Goal: Information Seeking & Learning: Learn about a topic

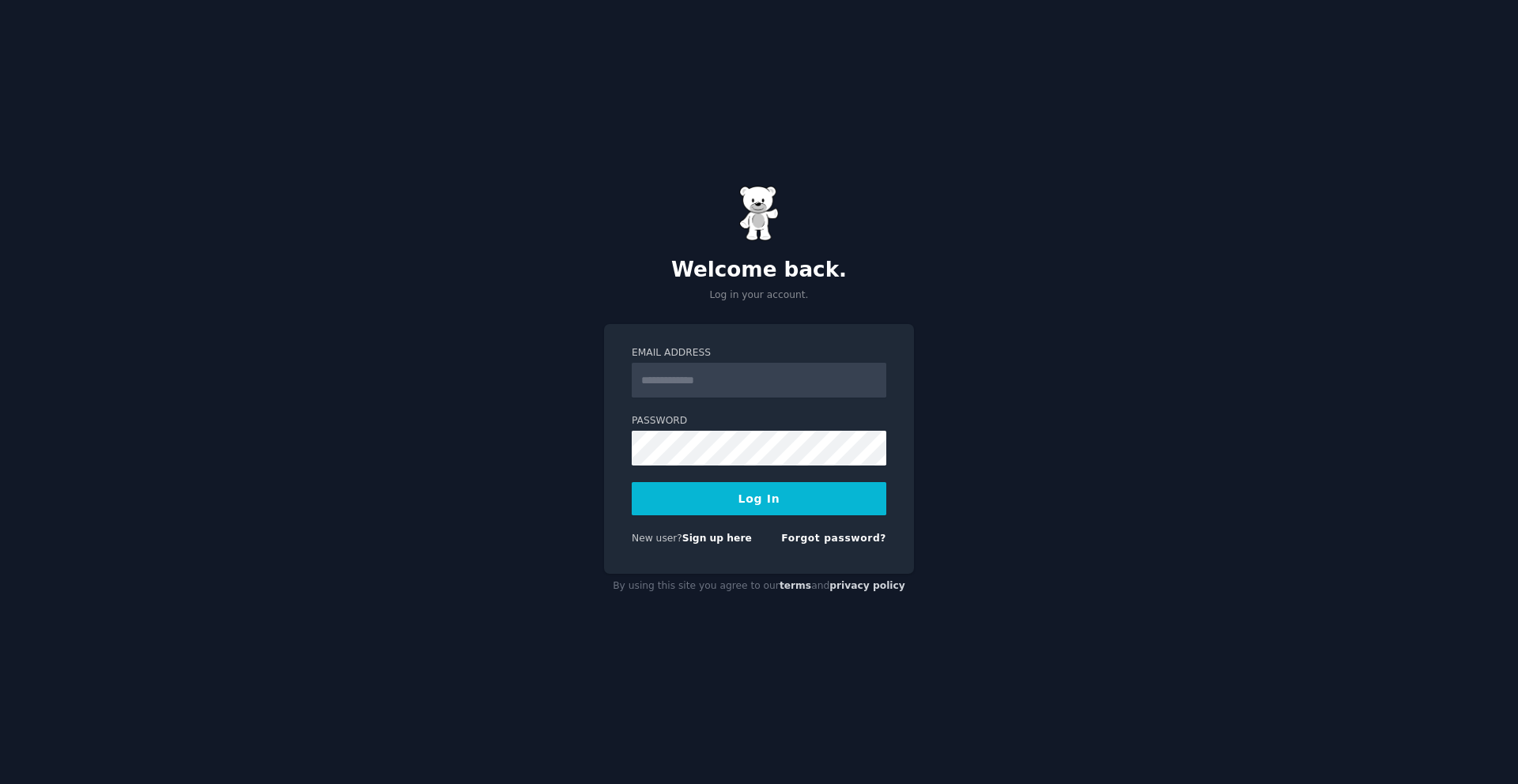
click at [670, 372] on input "Email Address" at bounding box center [759, 380] width 254 height 35
type input "**********"
click at [765, 491] on button "Log In" at bounding box center [759, 499] width 254 height 34
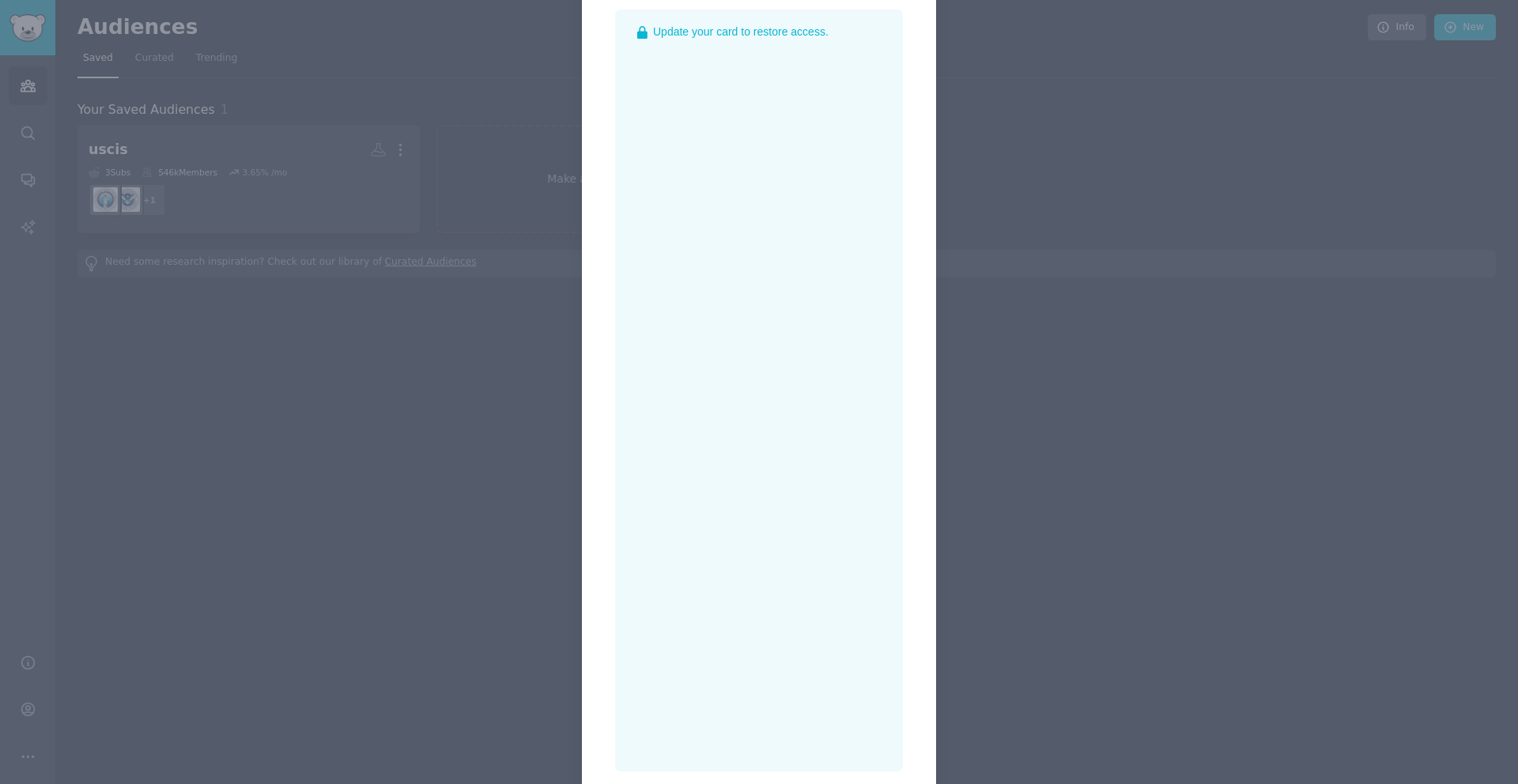
scroll to position [313, 0]
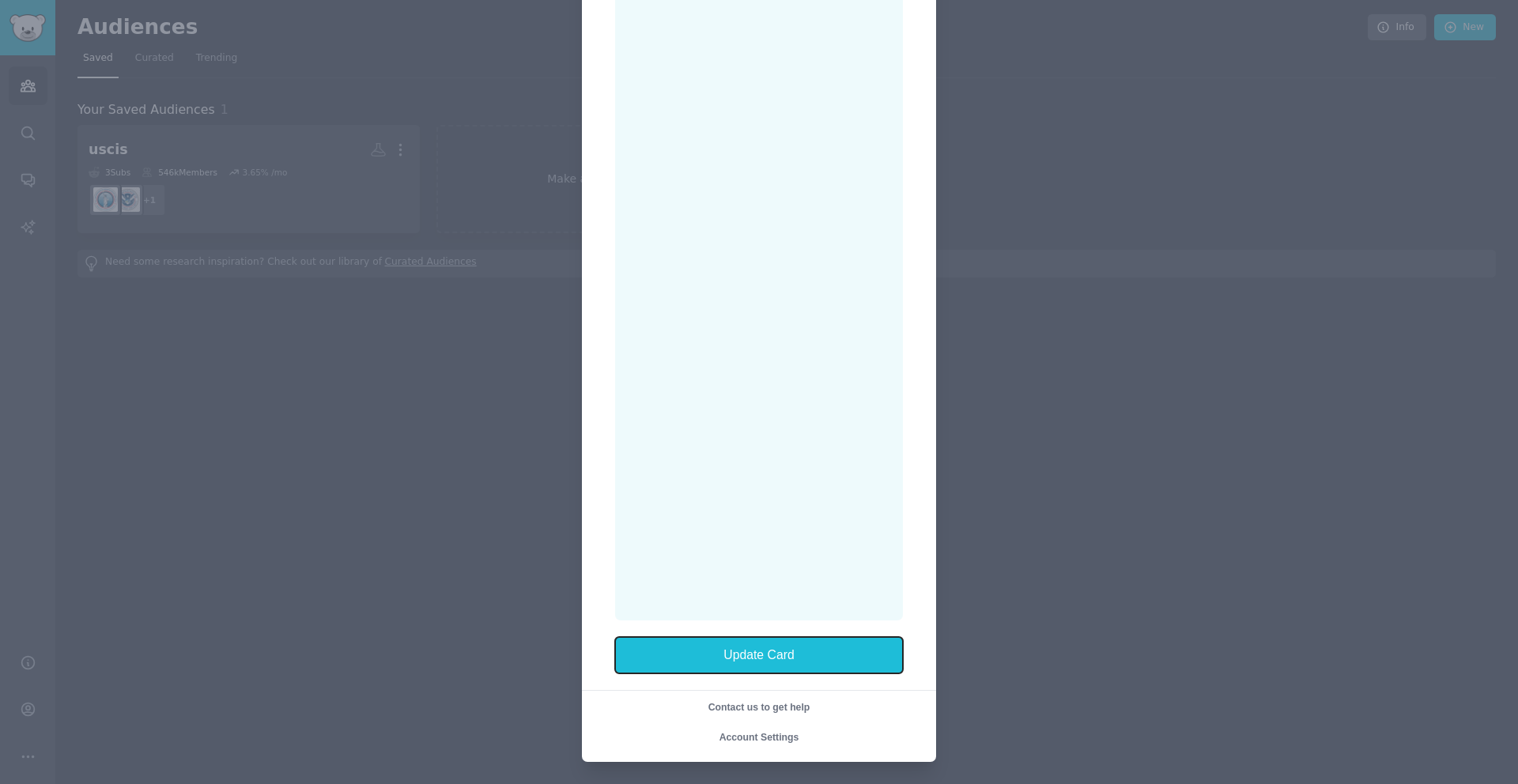
click at [834, 670] on button "Update Card" at bounding box center [759, 654] width 288 height 37
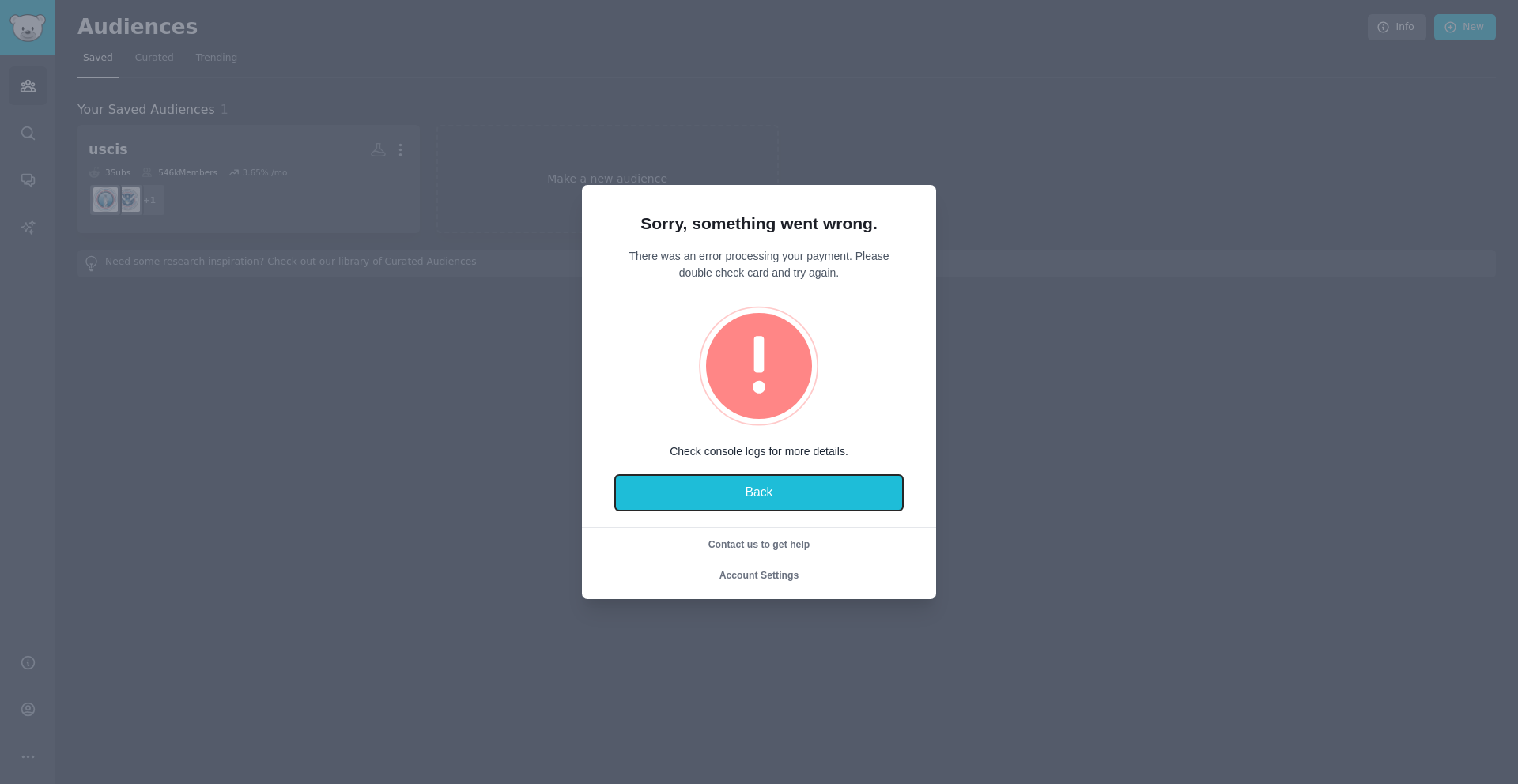
click at [704, 506] on button "Back" at bounding box center [759, 493] width 288 height 37
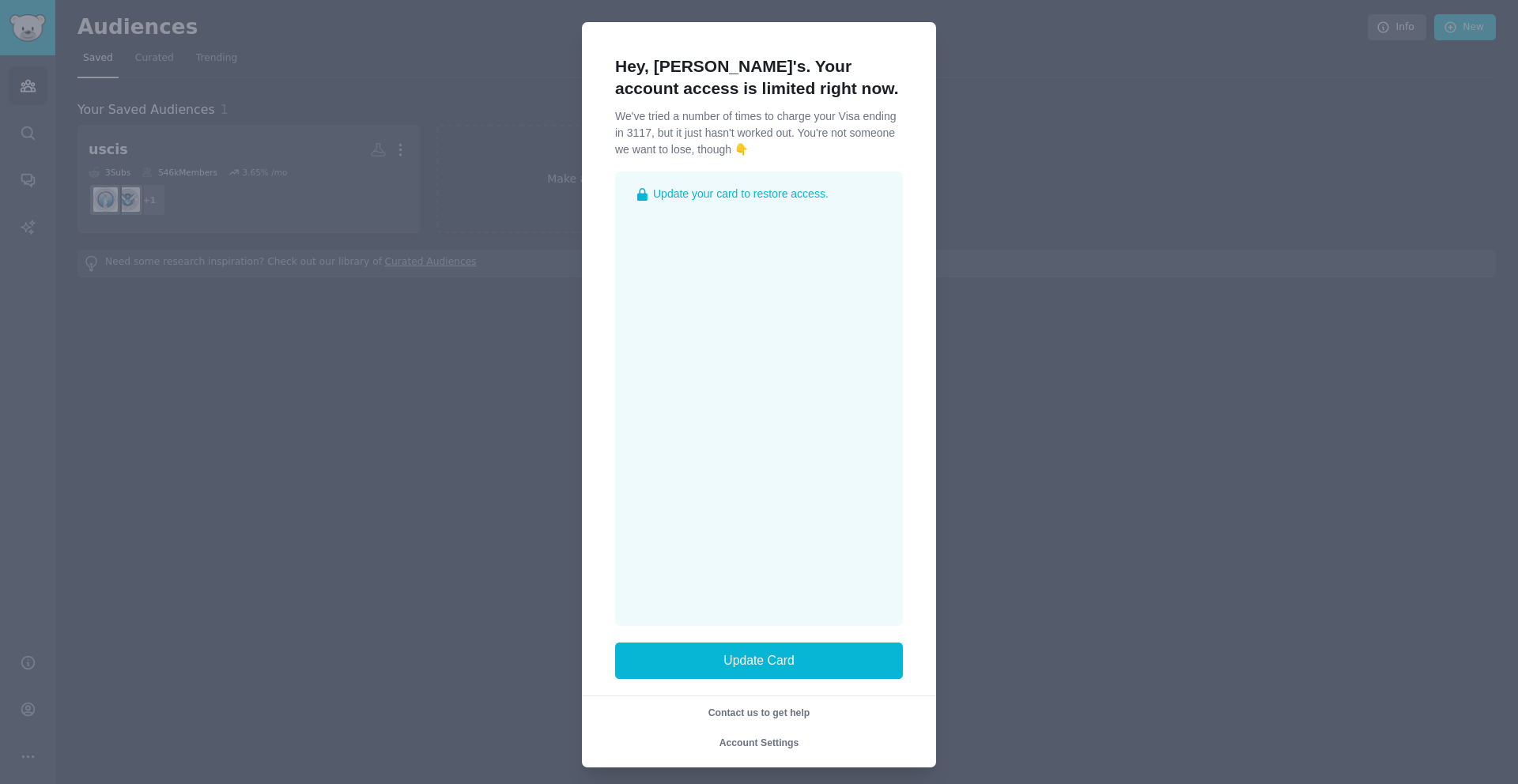
click at [497, 445] on div at bounding box center [759, 392] width 1518 height 784
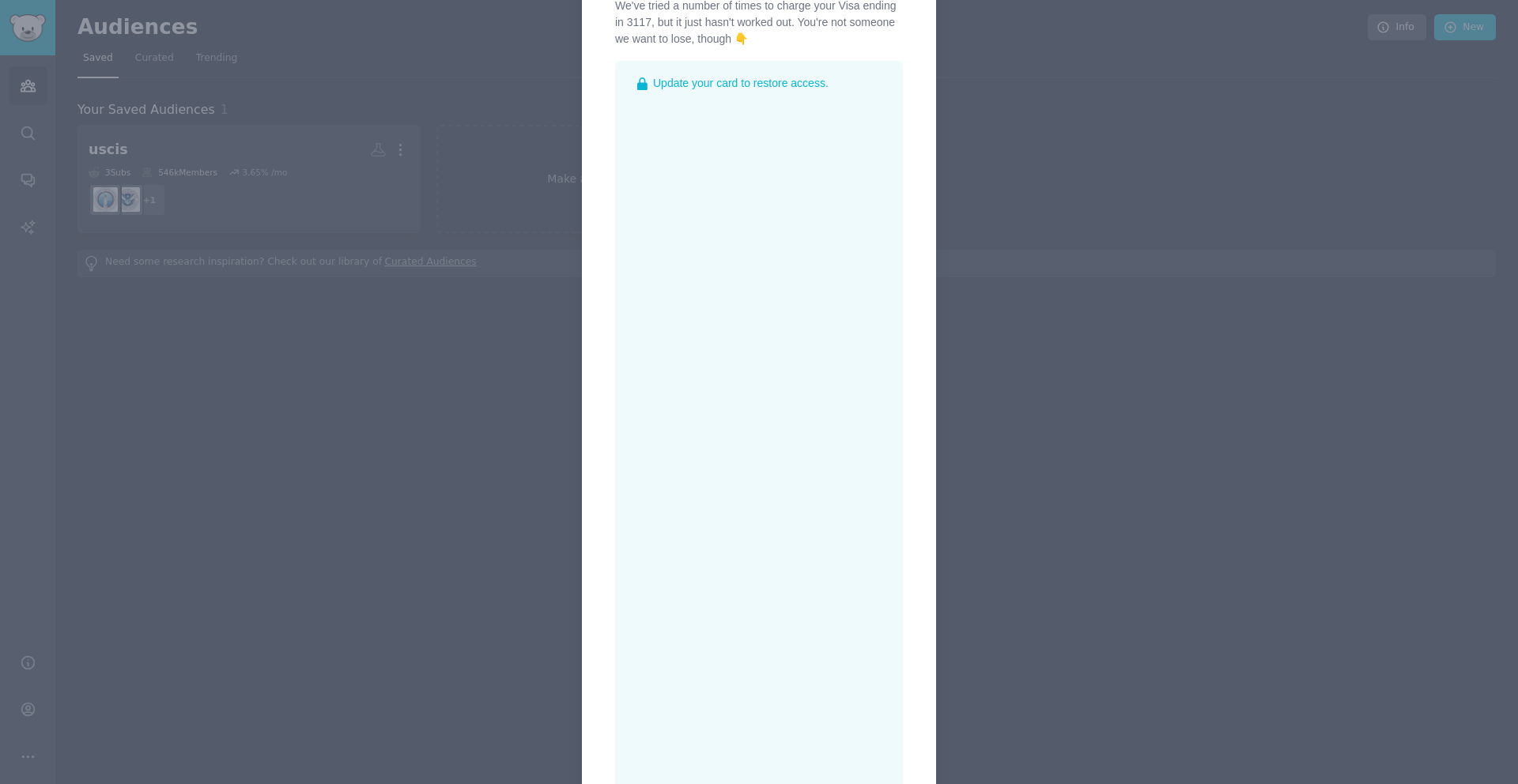
scroll to position [313, 0]
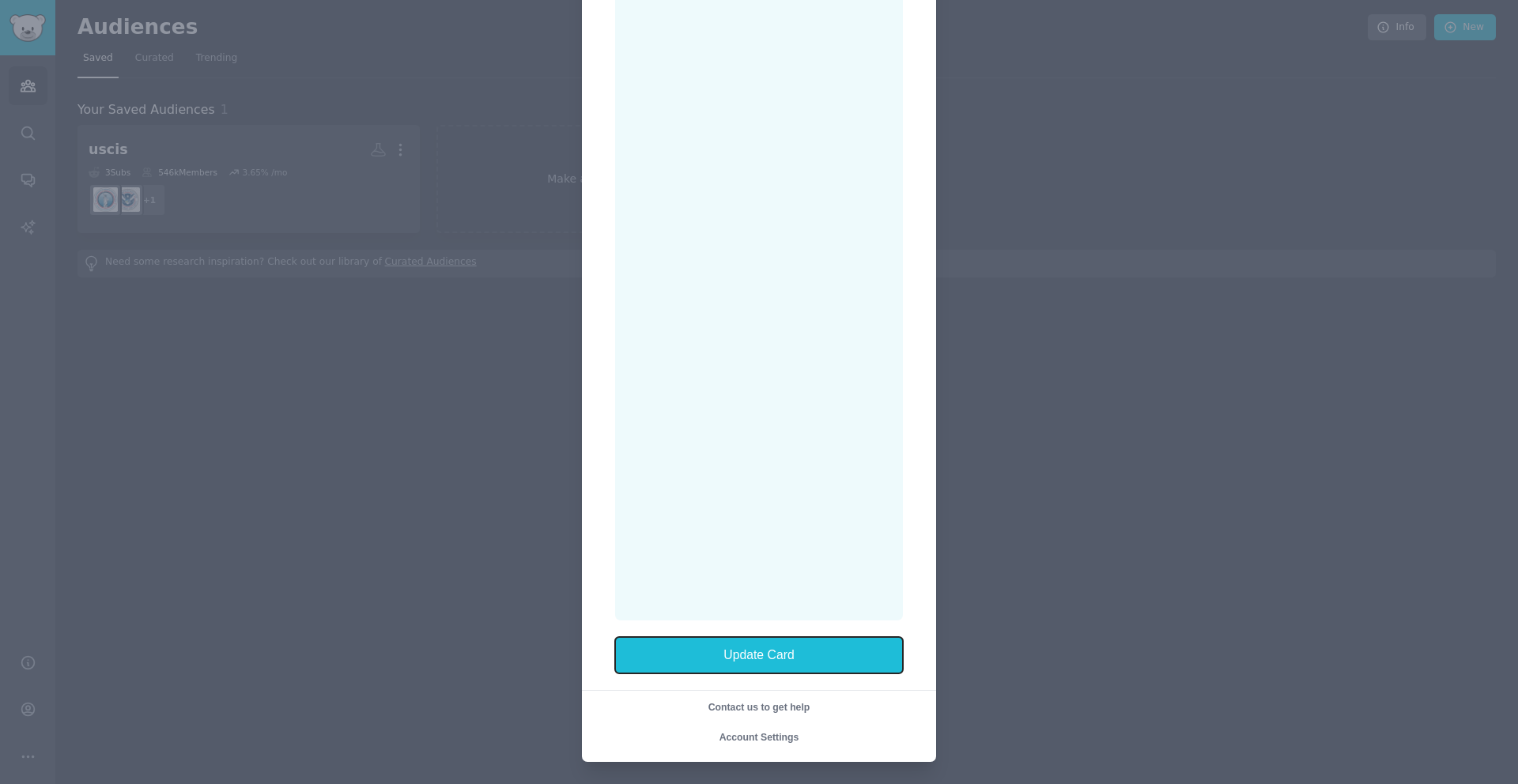
click at [764, 656] on button "Update Card" at bounding box center [759, 654] width 288 height 37
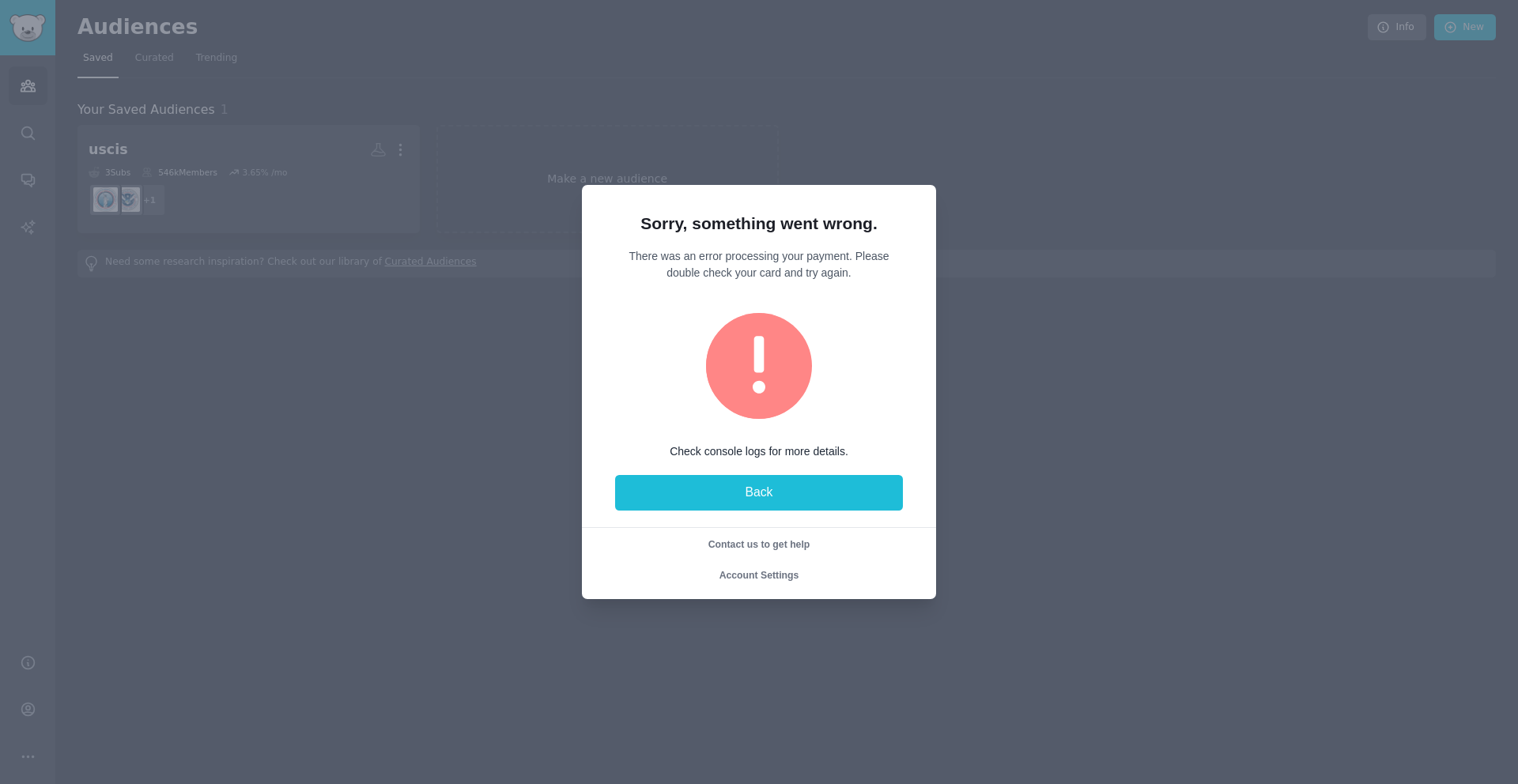
scroll to position [0, 0]
click at [774, 509] on button "Back" at bounding box center [759, 493] width 288 height 37
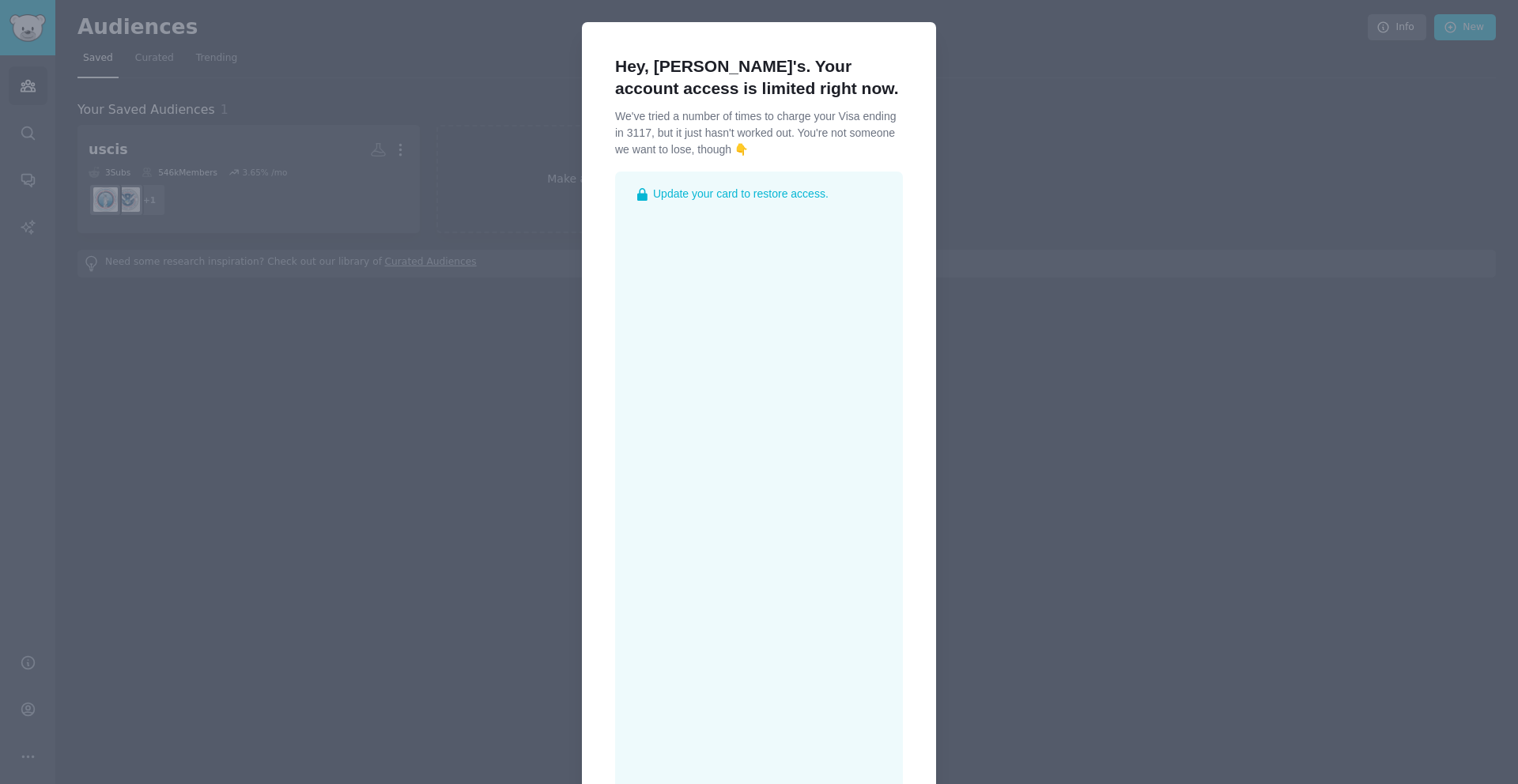
click at [885, 583] on div "Update your card to restore access." at bounding box center [759, 552] width 288 height 762
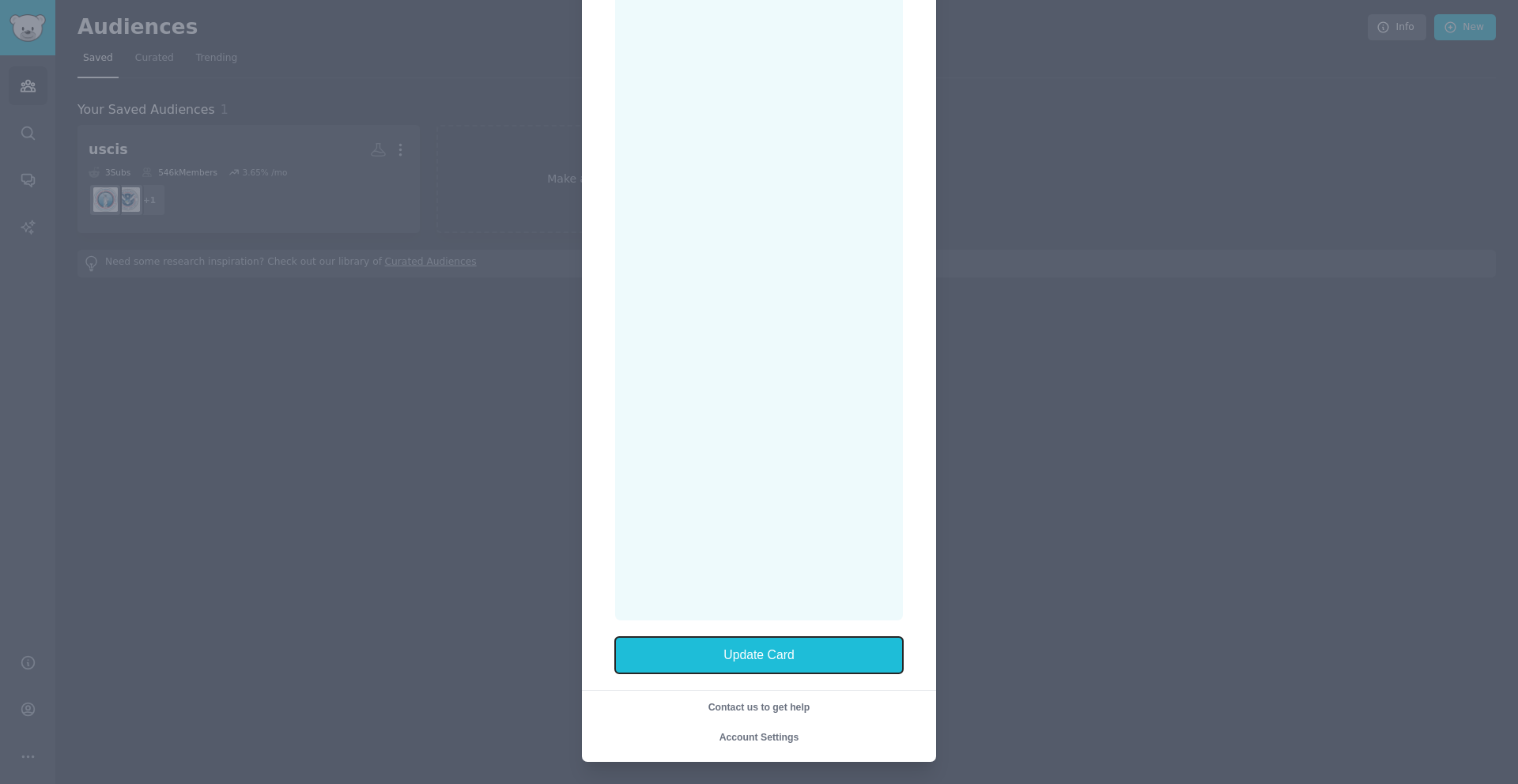
click at [877, 649] on button "Update Card" at bounding box center [759, 654] width 288 height 37
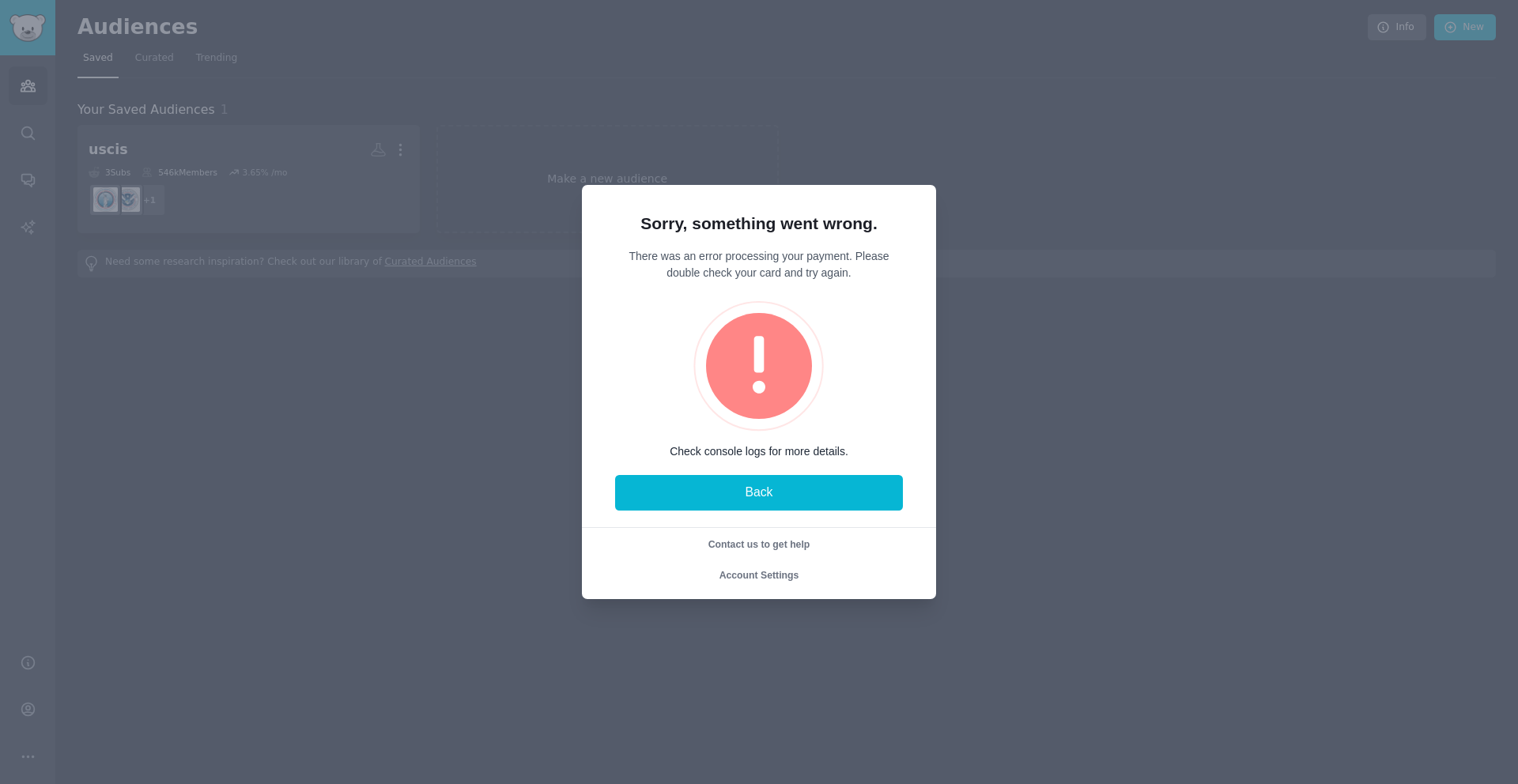
click at [748, 383] on icon at bounding box center [759, 366] width 106 height 106
click at [764, 491] on button "Back" at bounding box center [759, 493] width 288 height 37
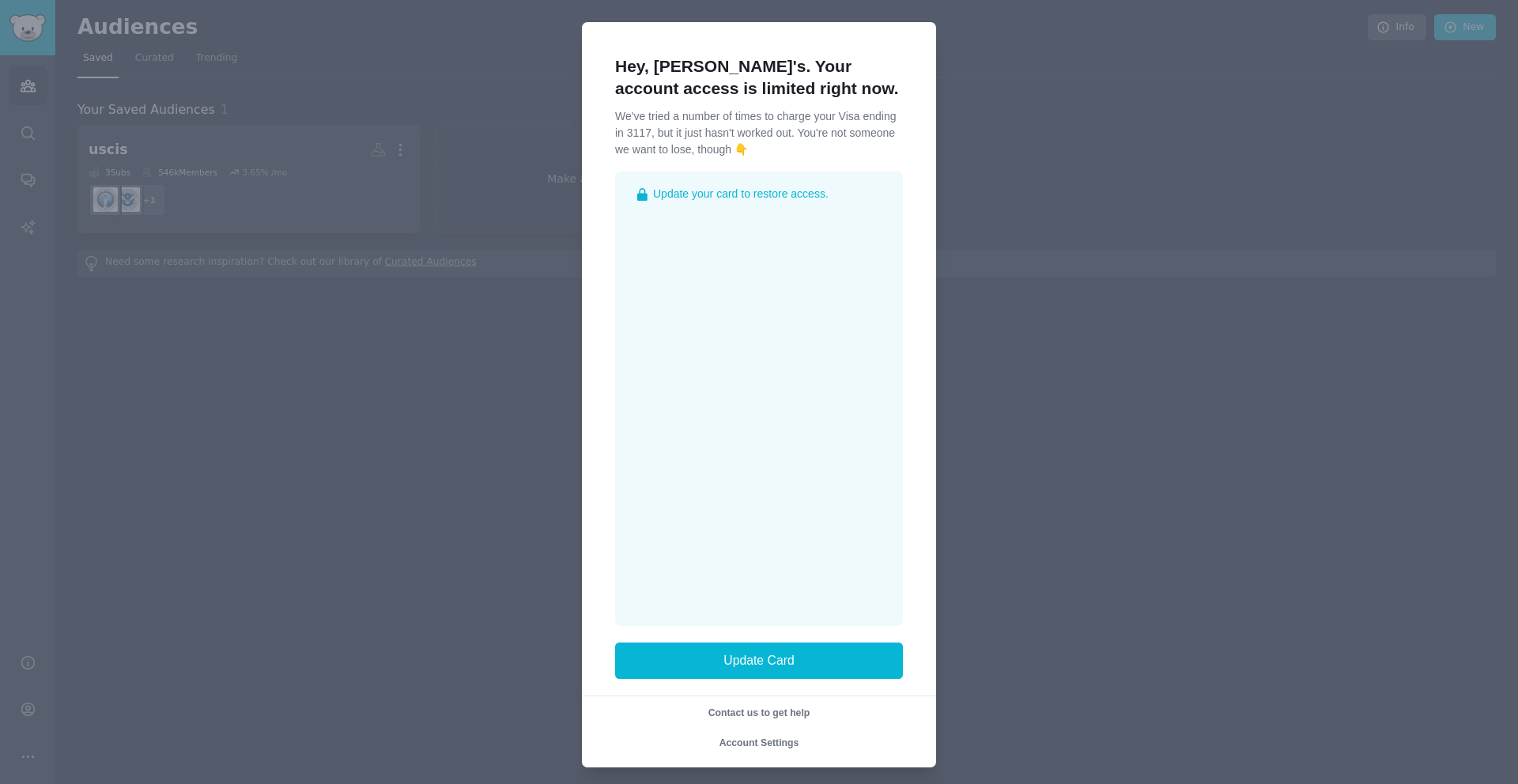
click at [491, 201] on div at bounding box center [759, 392] width 1518 height 784
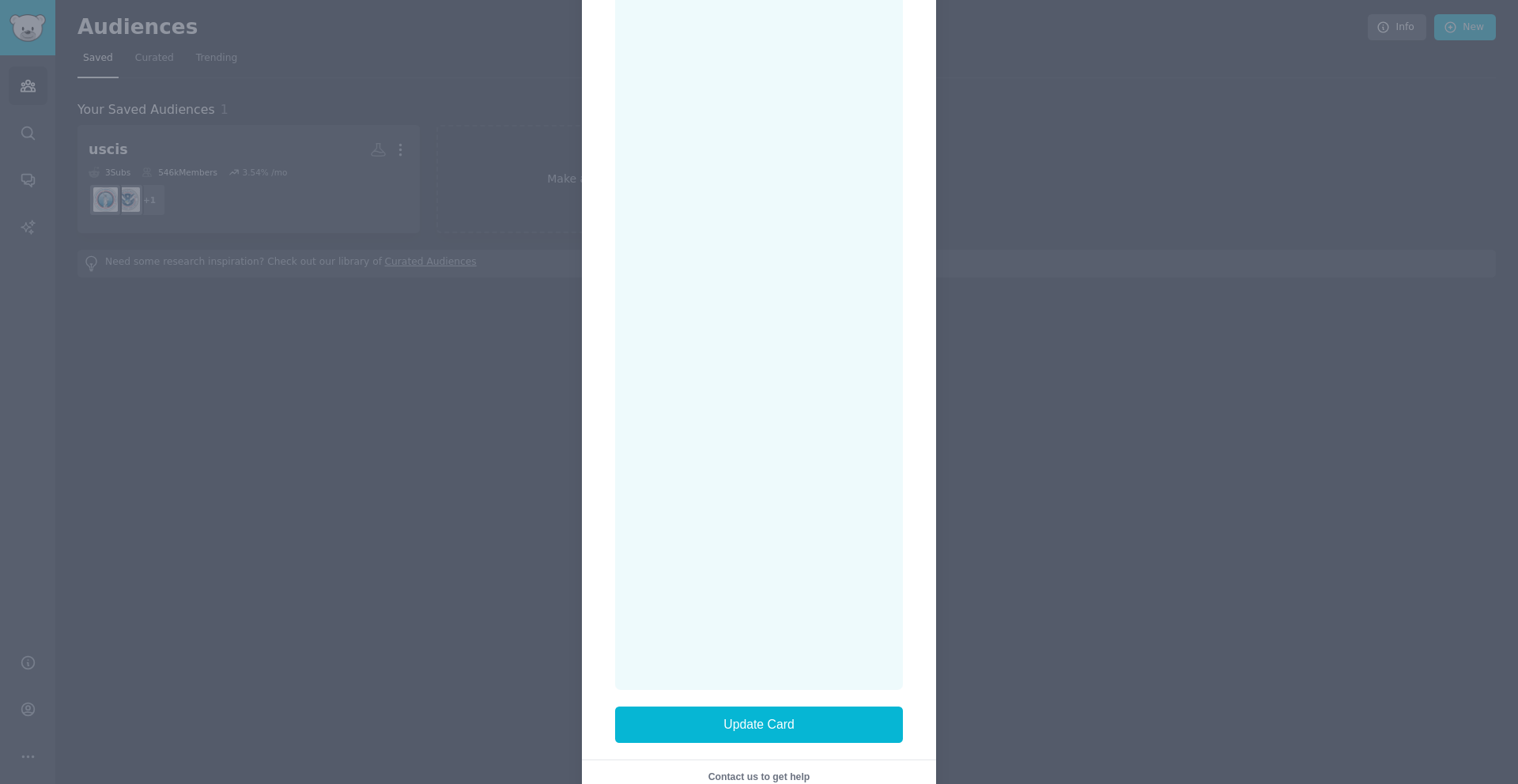
scroll to position [313, 0]
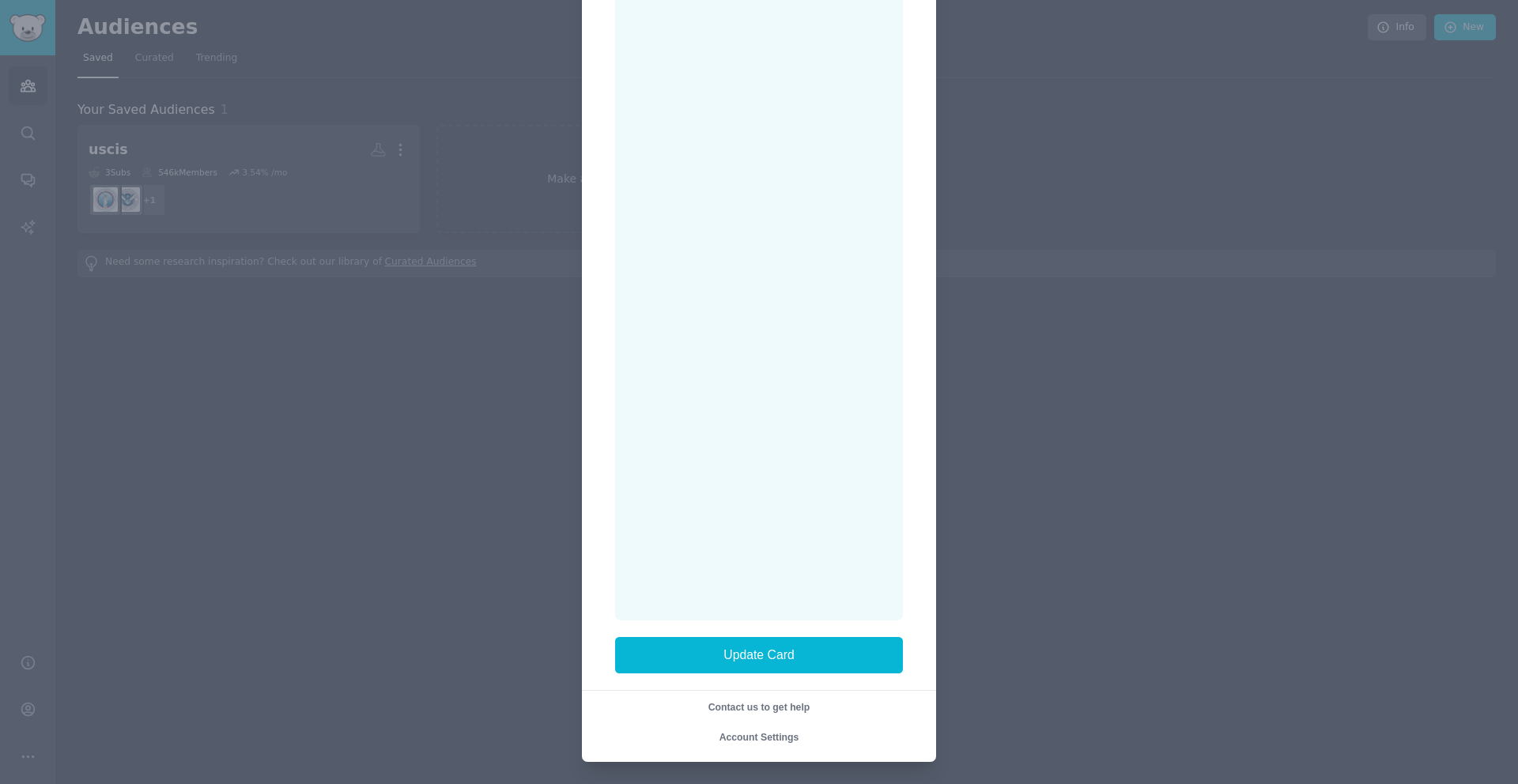
click at [905, 619] on div "Hey, [PERSON_NAME]'s. Your account access is limited right now. We've tried a n…" at bounding box center [759, 235] width 321 height 1019
click at [846, 645] on button "Update Card" at bounding box center [759, 654] width 288 height 37
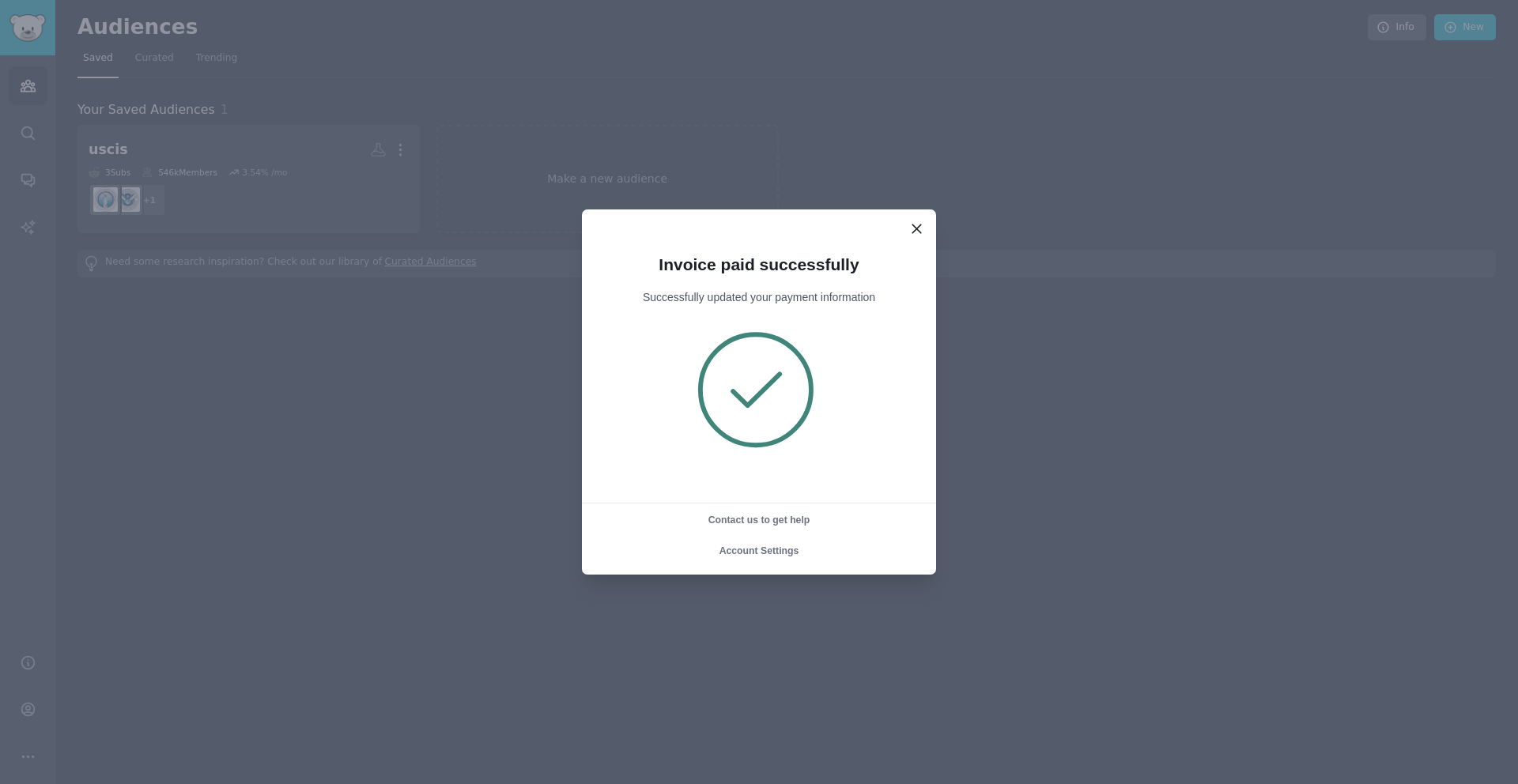
click at [923, 225] on icon at bounding box center [917, 228] width 17 height 17
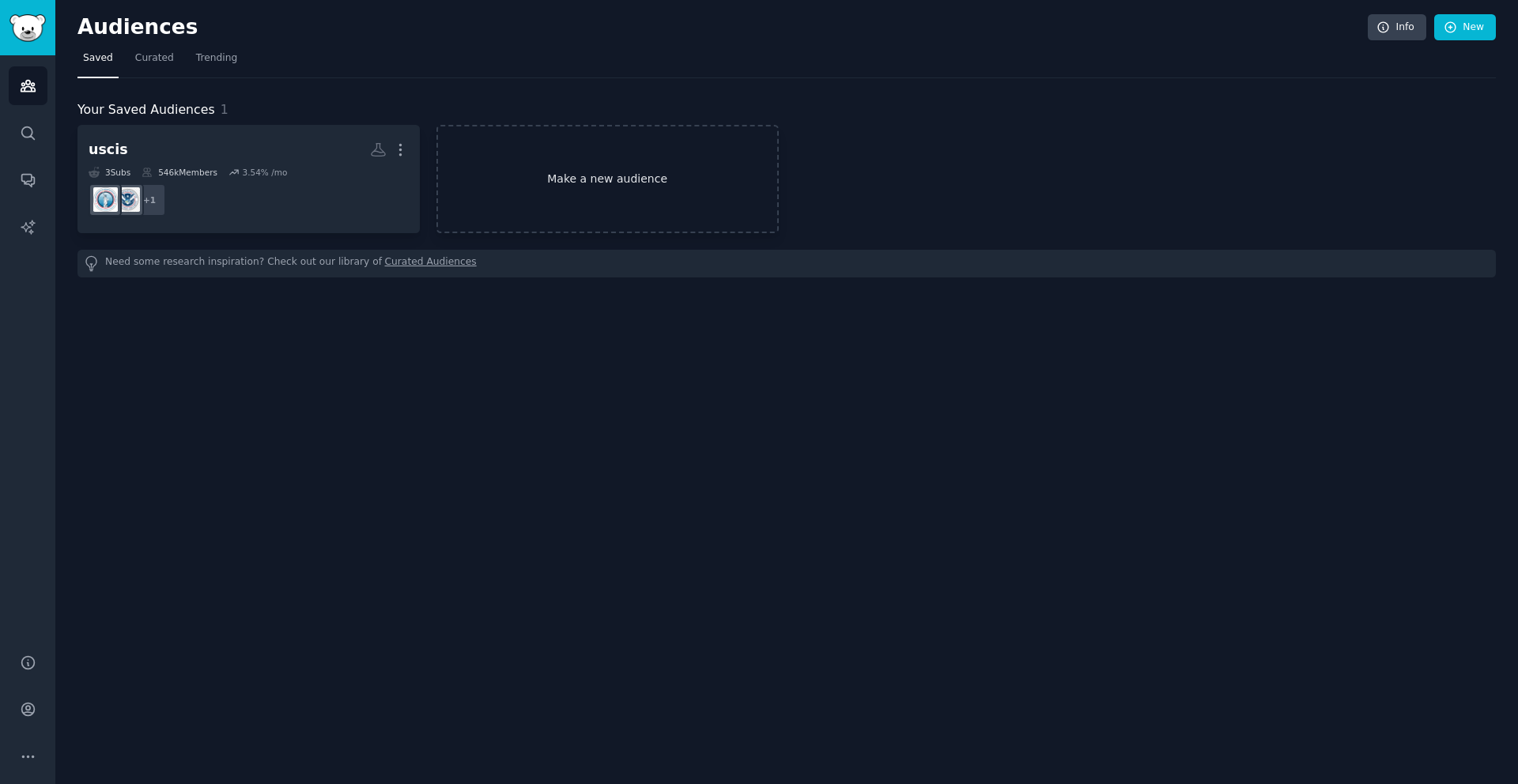
click at [587, 225] on link "Make a new audience" at bounding box center [607, 179] width 342 height 109
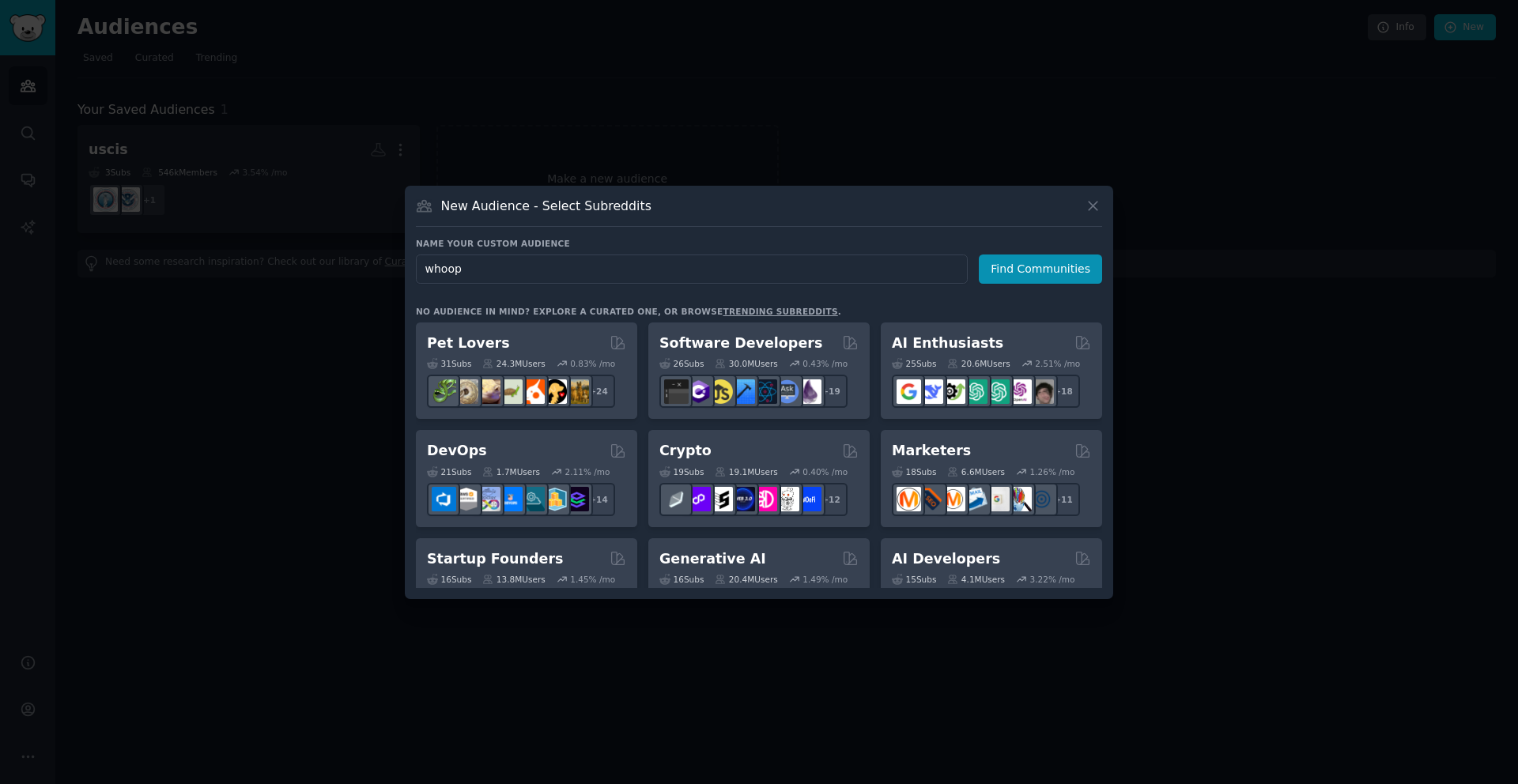
type input "whoop"
click at [1016, 286] on div "Name your custom audience Audience Name whoop Find Communities No audience in m…" at bounding box center [759, 413] width 686 height 350
click at [1017, 282] on button "Find Communities" at bounding box center [1040, 269] width 124 height 30
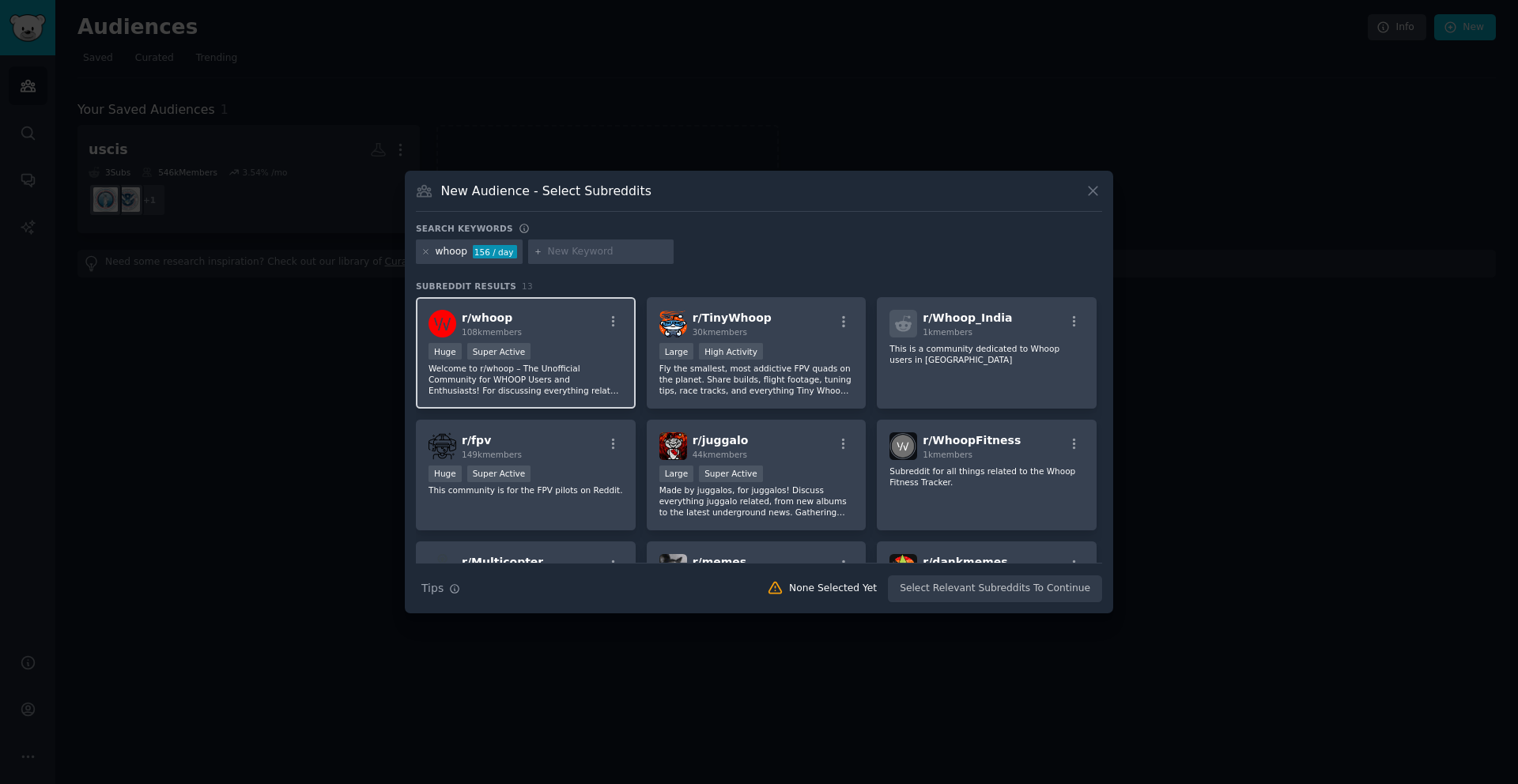
click at [592, 378] on p "Welcome to r/whoop – The Unofficial Community for WHOOP Users and Enthusiasts! …" at bounding box center [525, 380] width 195 height 34
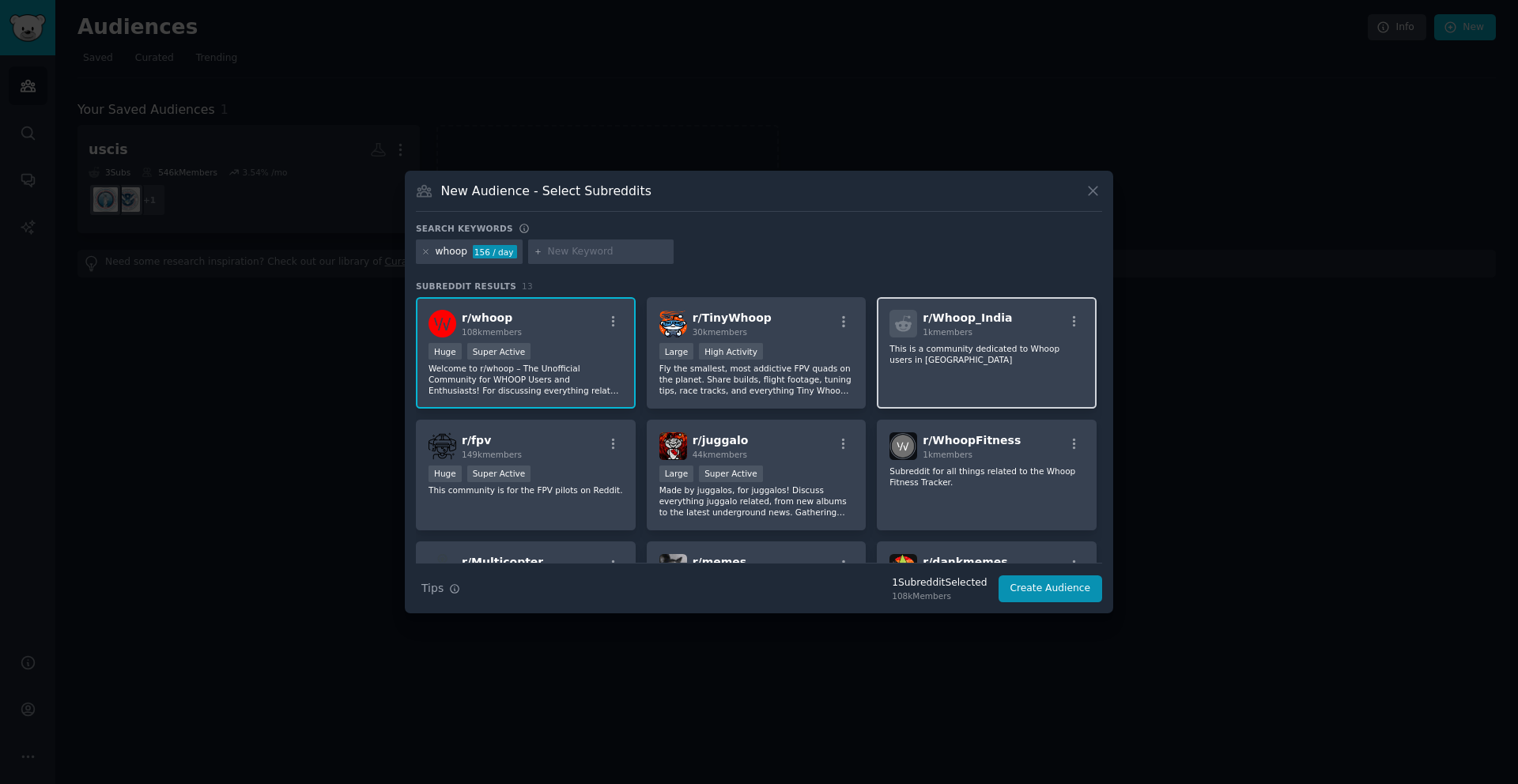
click at [933, 376] on div "r/ Whoop_India 1k members This is a community dedicated to Whoop users in [GEOG…" at bounding box center [987, 353] width 220 height 112
click at [934, 443] on span "r/ WhoopFitness" at bounding box center [971, 440] width 98 height 13
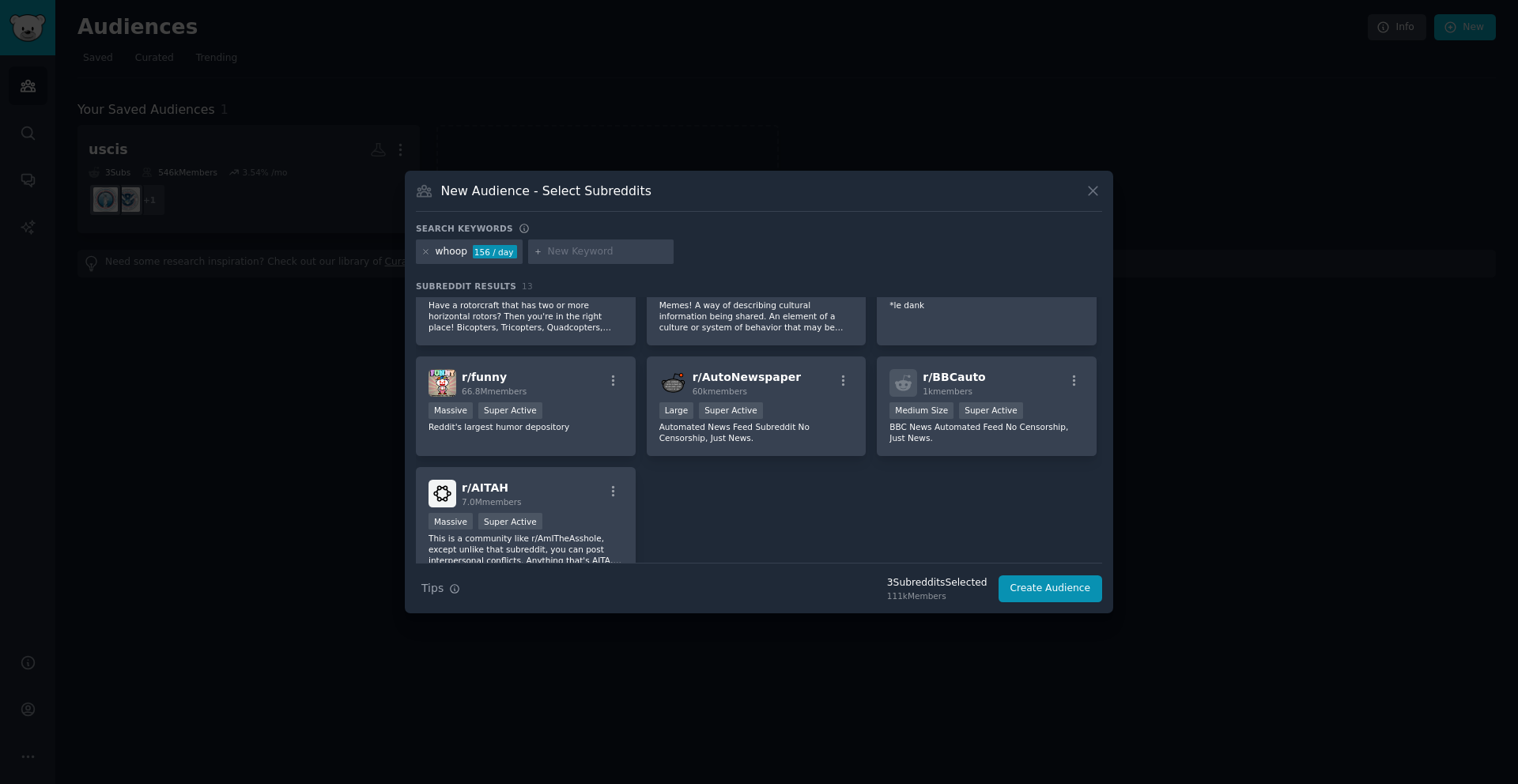
scroll to position [315, 0]
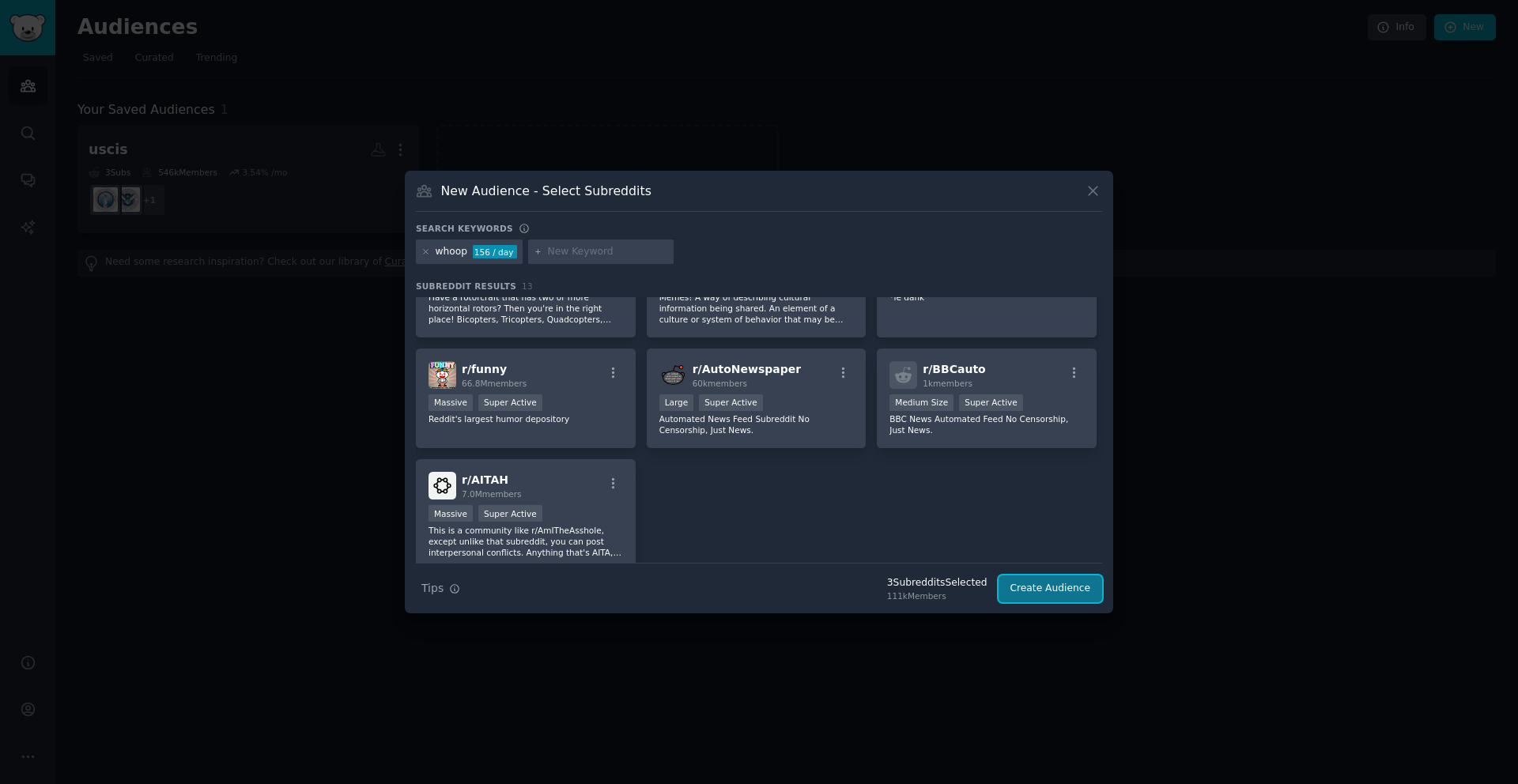
click at [1050, 583] on button "Create Audience" at bounding box center [1051, 588] width 105 height 27
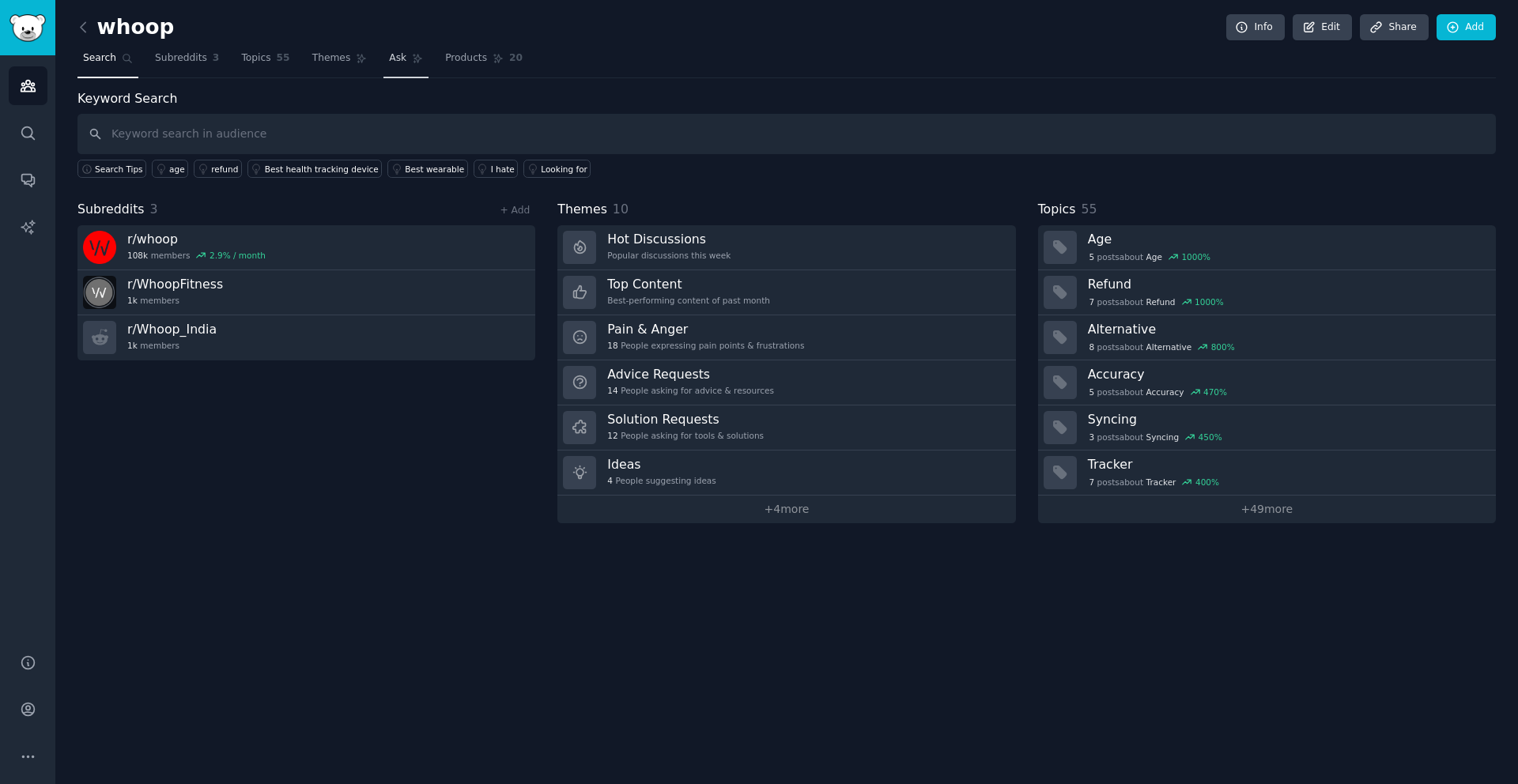
click at [406, 61] on link "Ask" at bounding box center [406, 61] width 45 height 33
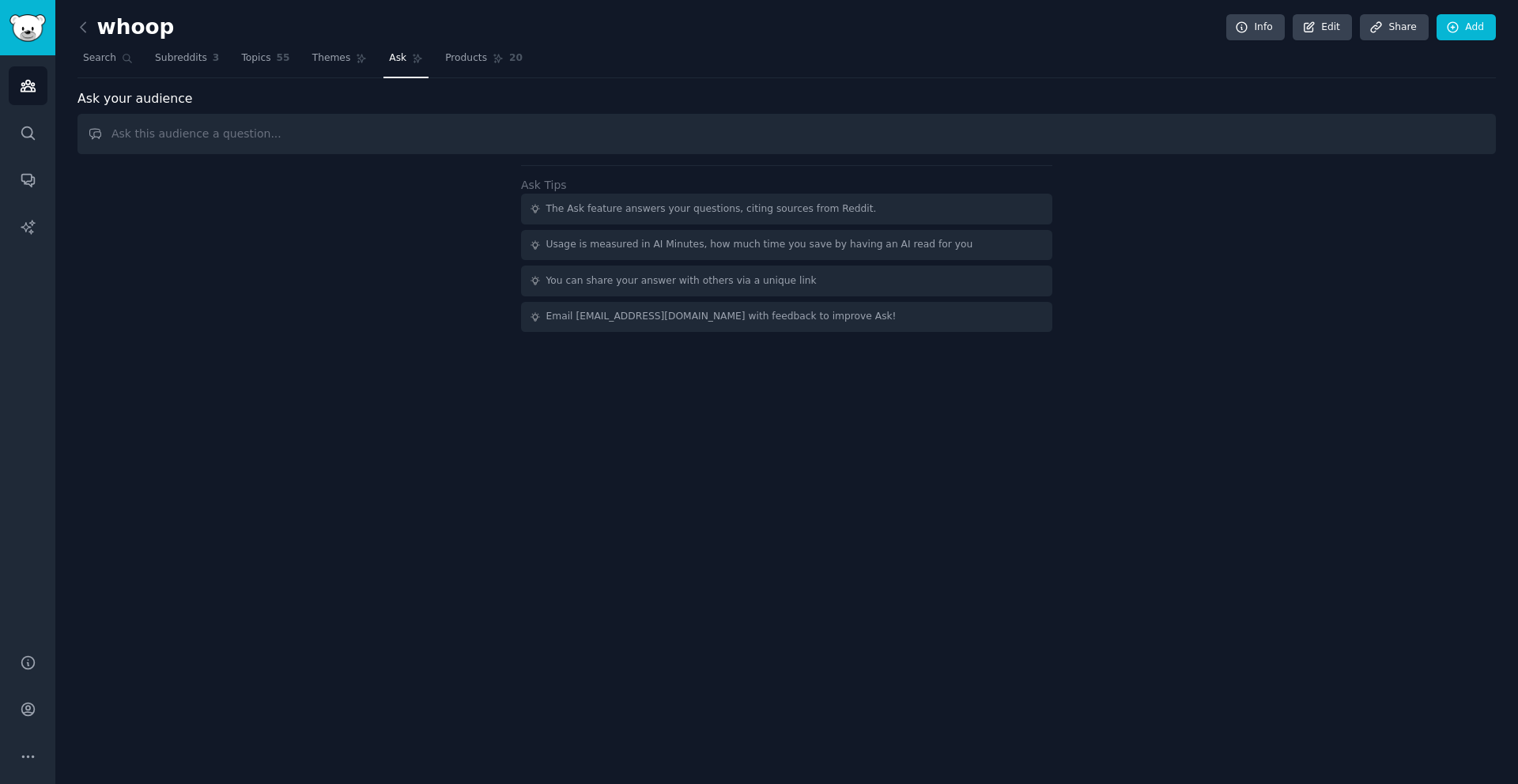
click at [371, 136] on input "text" at bounding box center [786, 133] width 1418 height 41
type input "i have access to the whoop api, i want to identify problems that whoop users fa…"
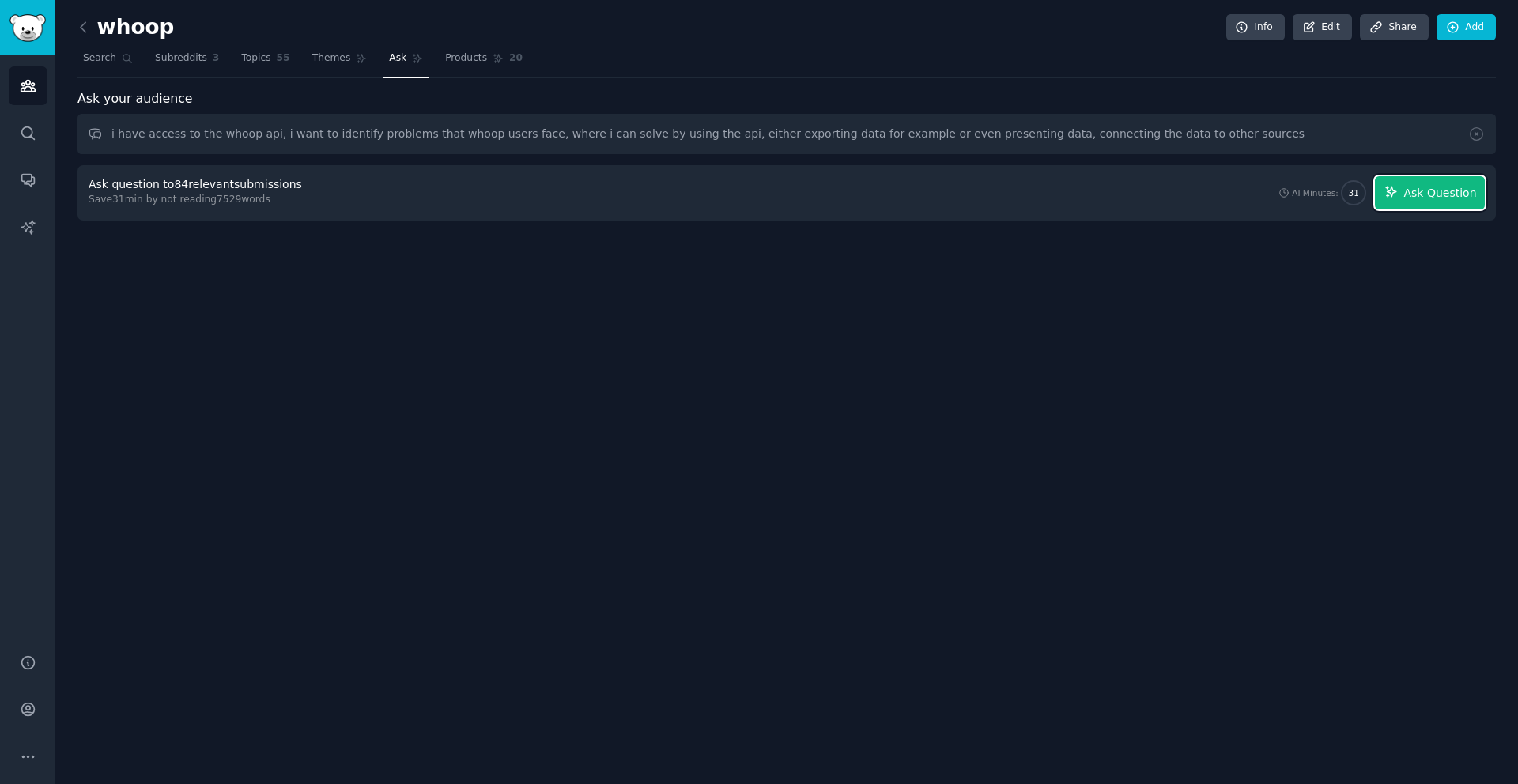
click at [1393, 189] on icon "button" at bounding box center [1391, 192] width 10 height 10
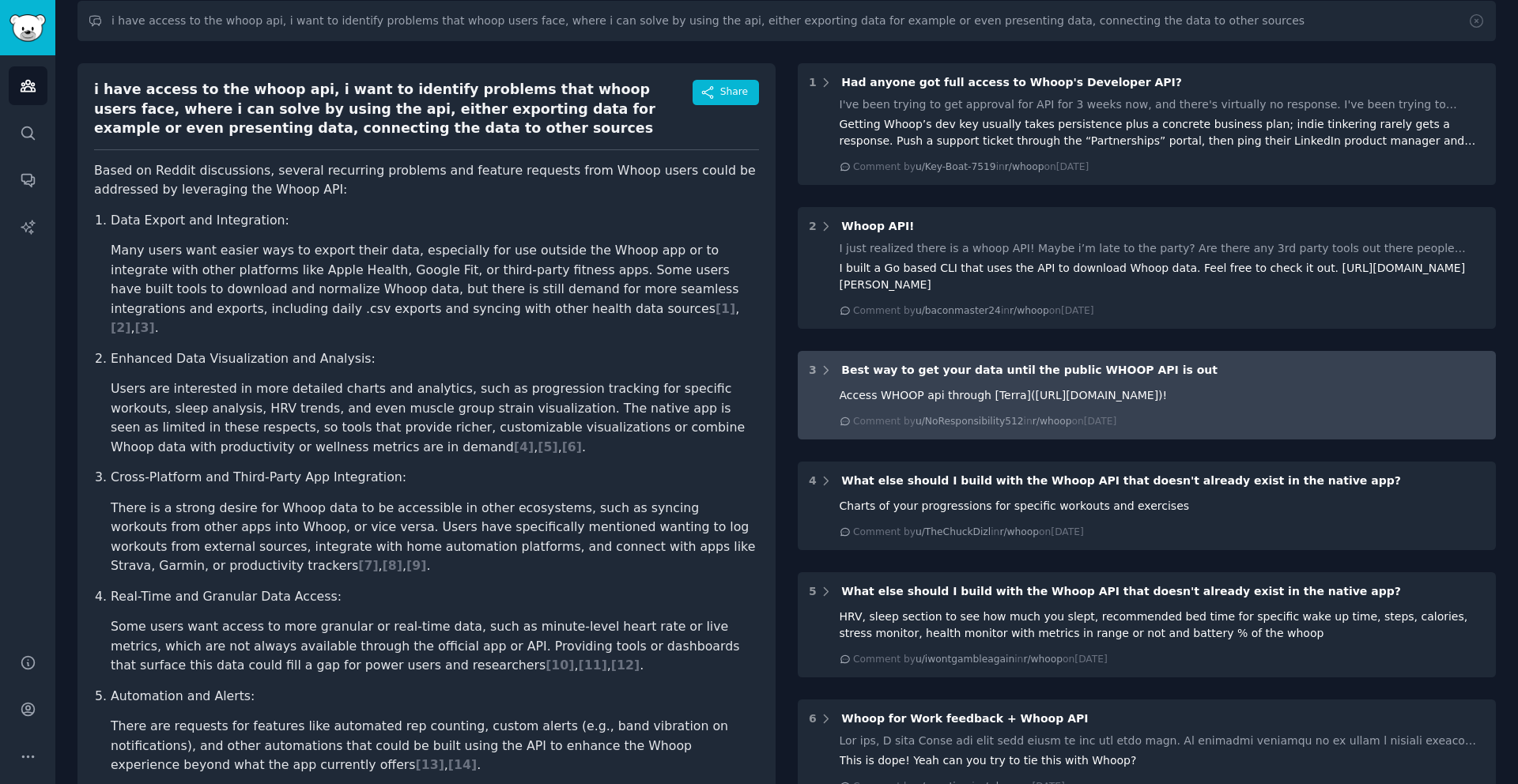
scroll to position [143, 0]
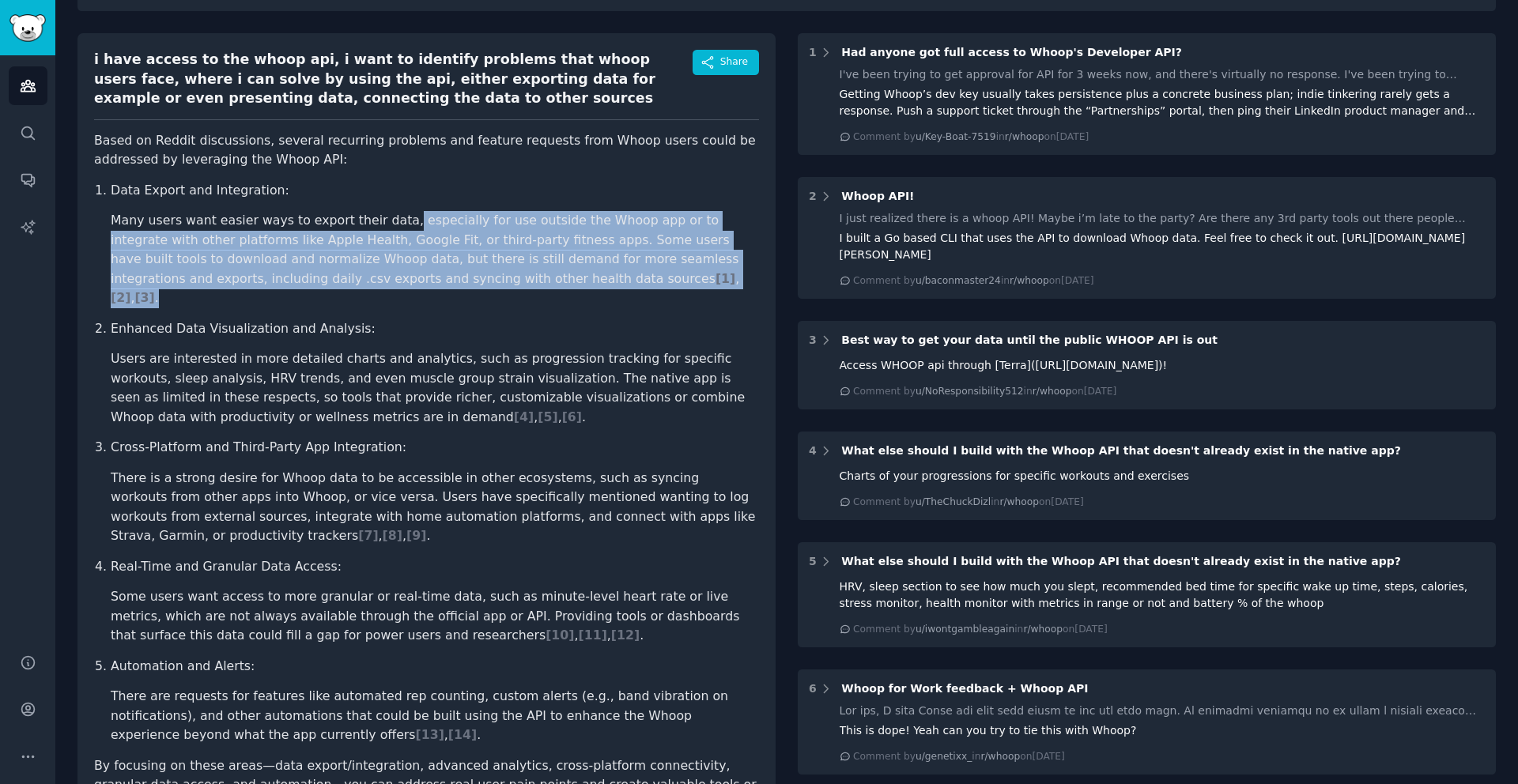
drag, startPoint x: 488, startPoint y: 224, endPoint x: 629, endPoint y: 274, distance: 149.6
click at [629, 274] on li "Many users want easier ways to export their data, especially for use outside th…" at bounding box center [435, 259] width 649 height 97
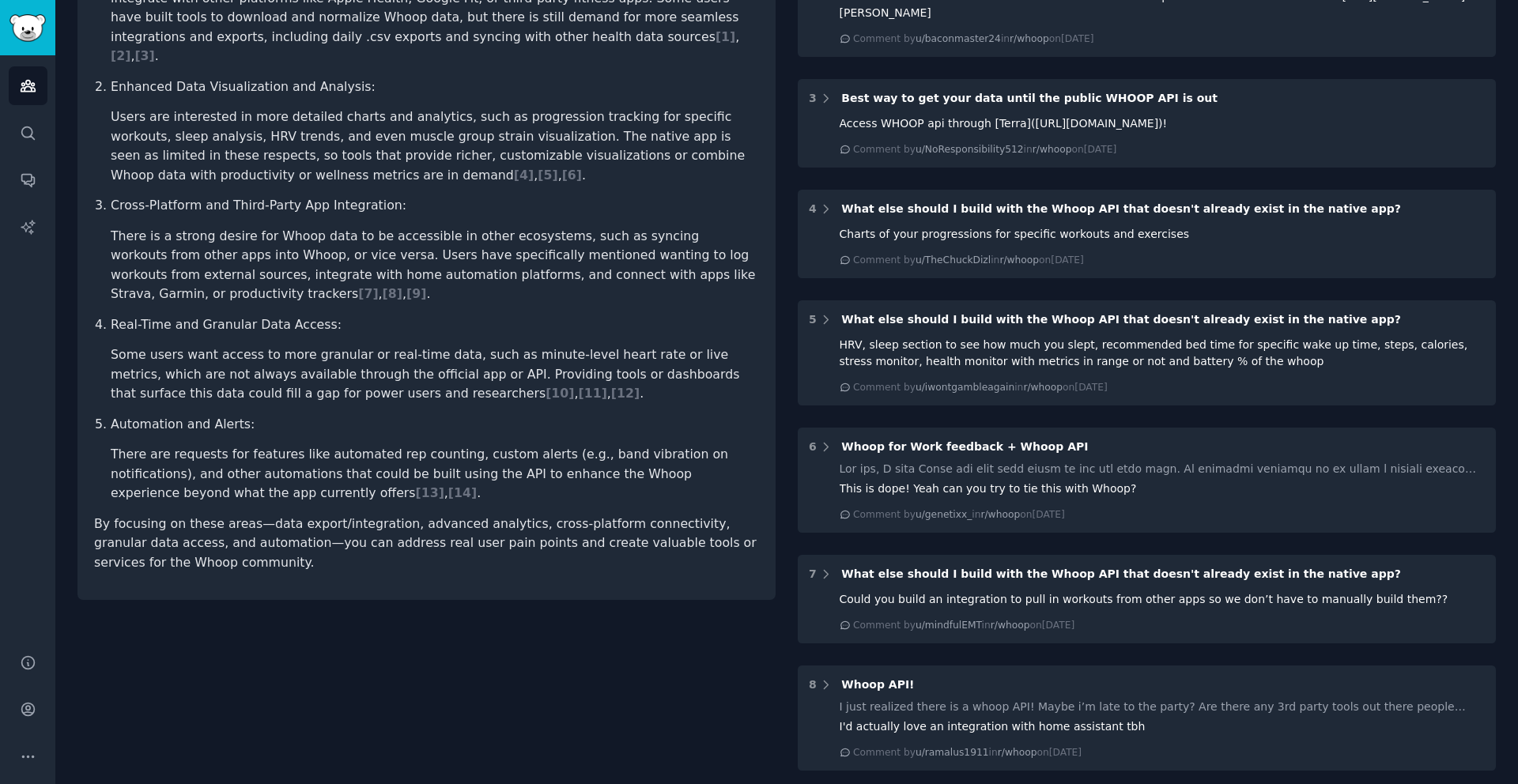
scroll to position [0, 0]
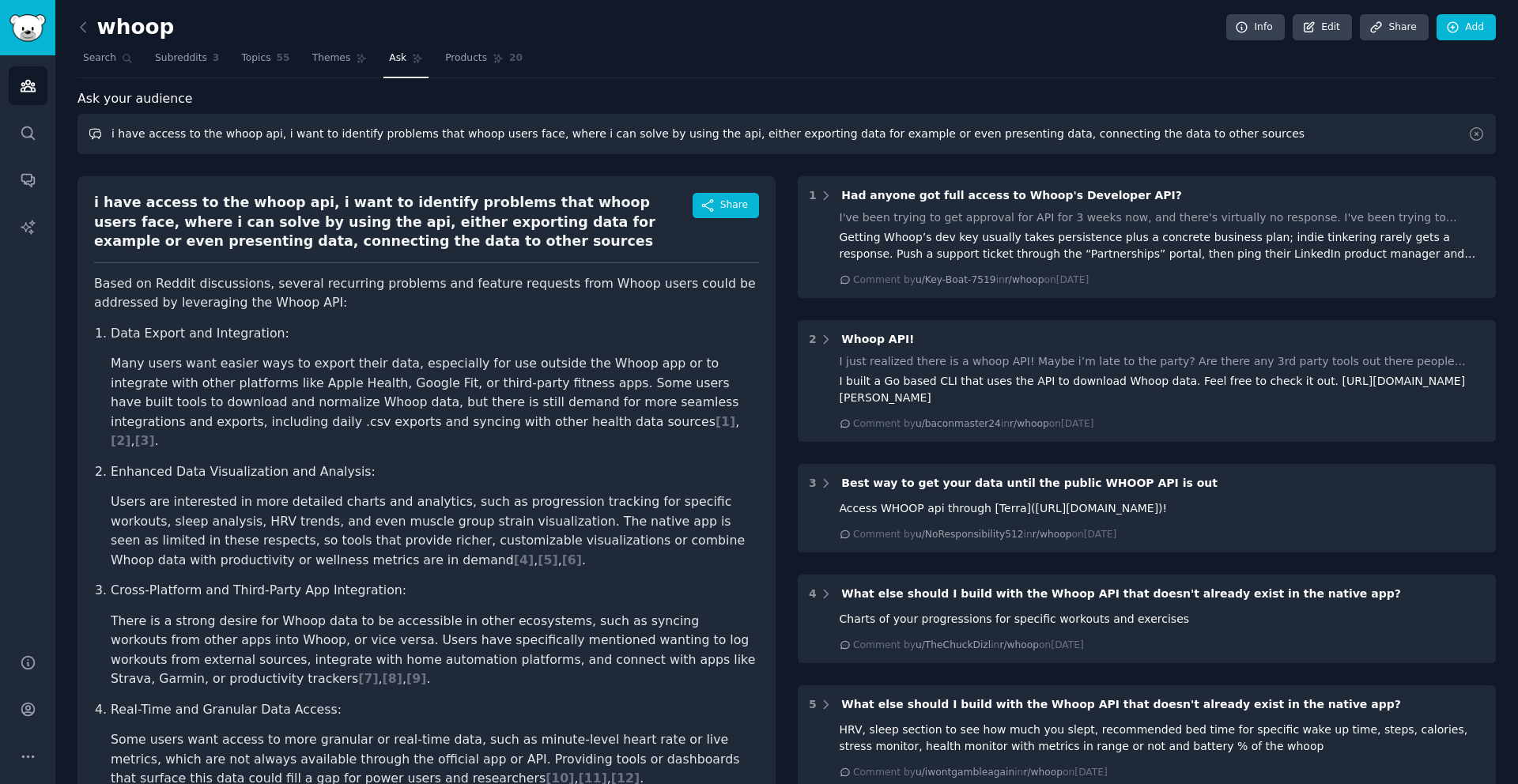
click at [522, 129] on input "i have access to the whoop api, i want to identify problems that whoop users fa…" at bounding box center [786, 133] width 1418 height 41
click at [1474, 139] on icon at bounding box center [1476, 134] width 13 height 13
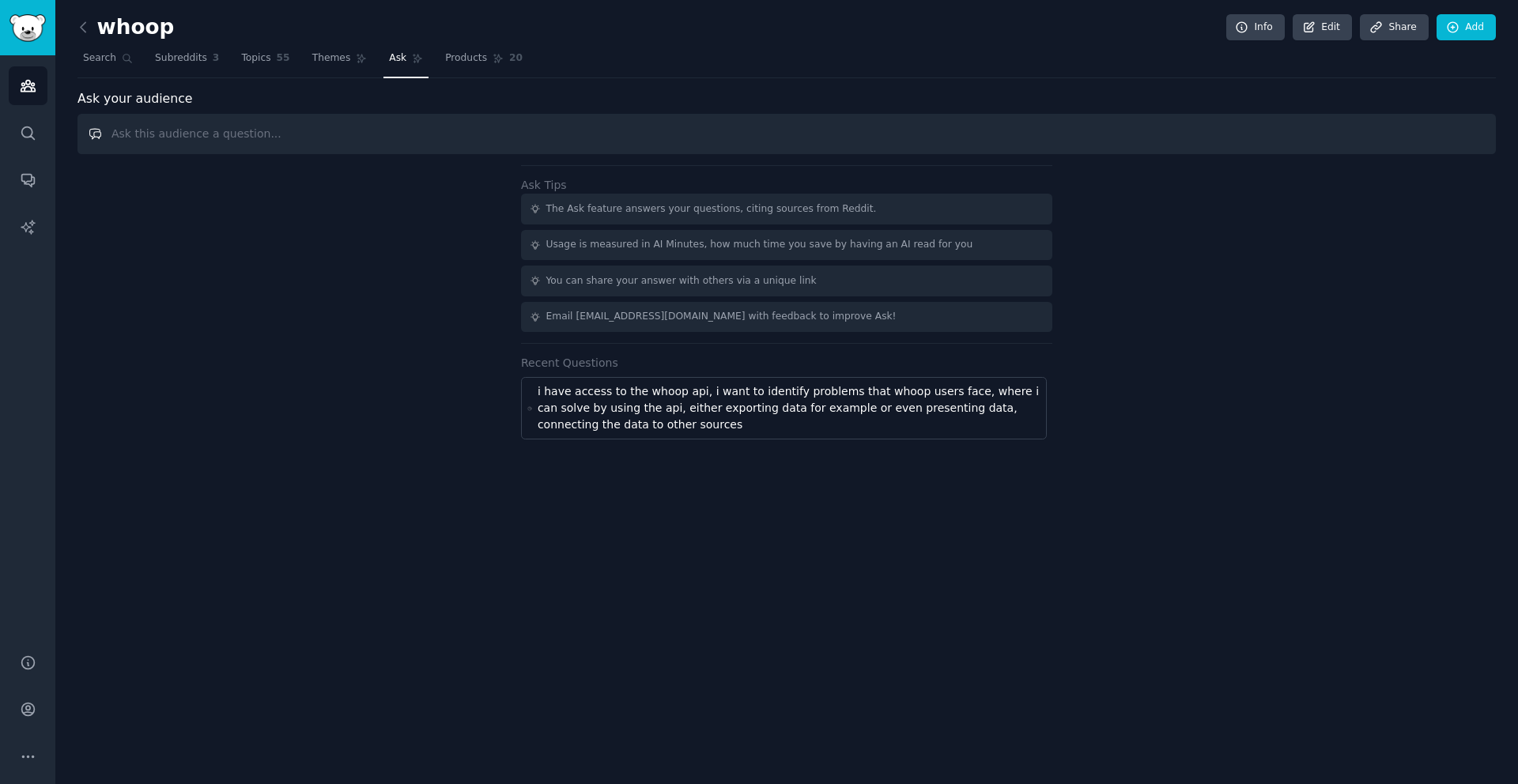
click at [808, 129] on input "text" at bounding box center [786, 133] width 1418 height 41
type input "do you users have a problem integrating their data to another platform, give me…"
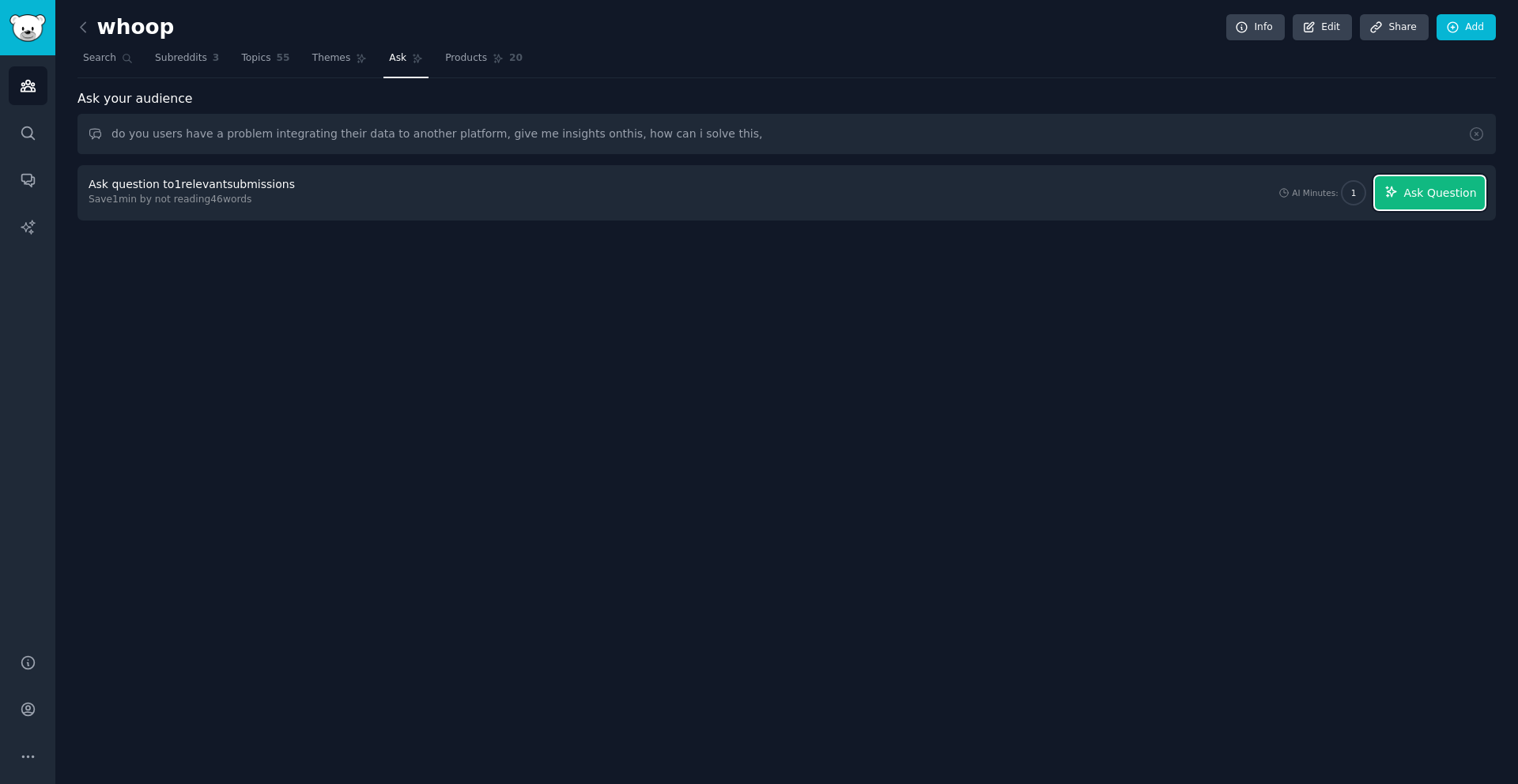
click at [1405, 199] on button "Ask Question" at bounding box center [1429, 193] width 110 height 34
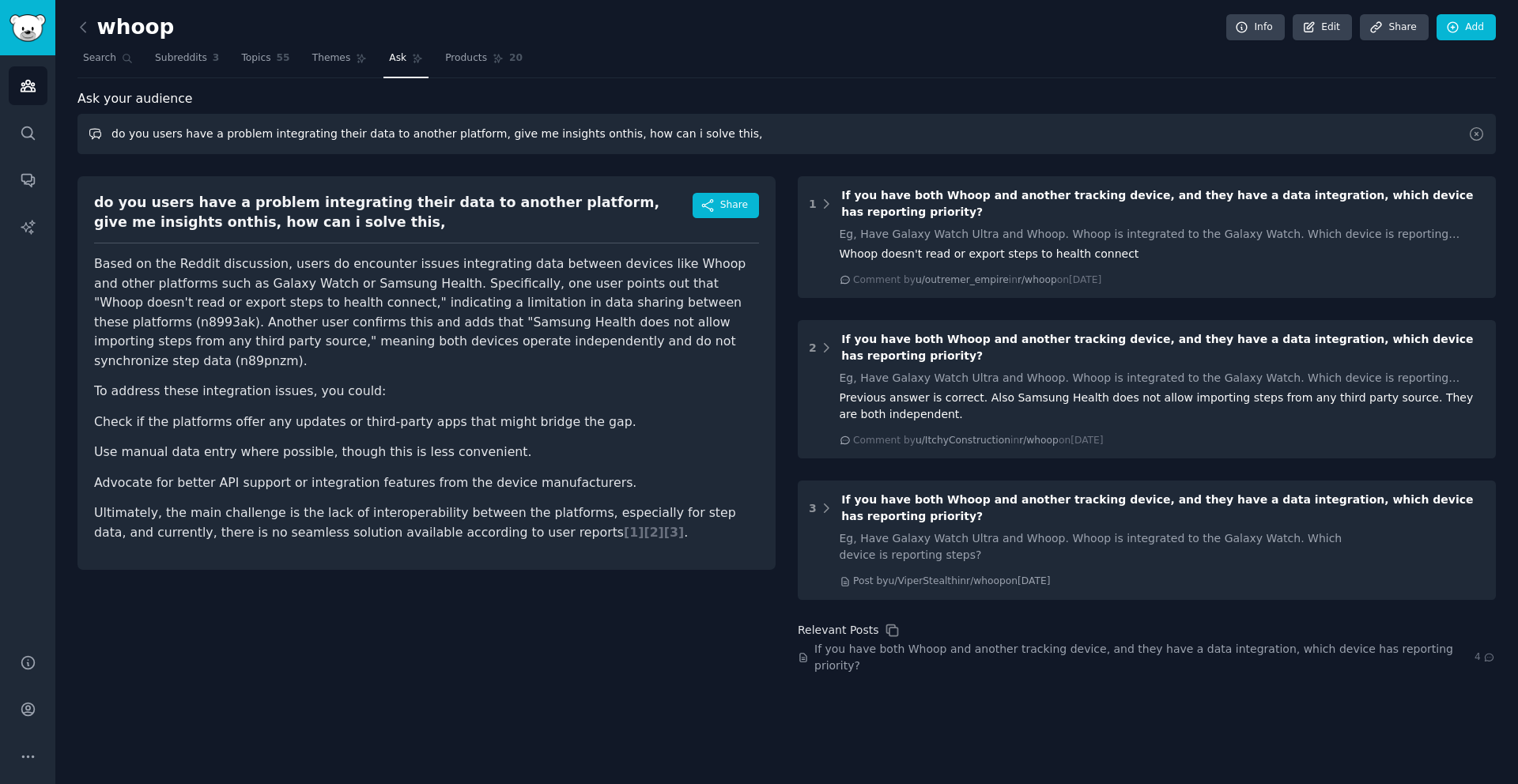
click at [468, 137] on input "do you users have a problem integrating their data to another platform, give me…" at bounding box center [786, 133] width 1418 height 41
click at [157, 57] on span "Subreddits" at bounding box center [181, 58] width 52 height 14
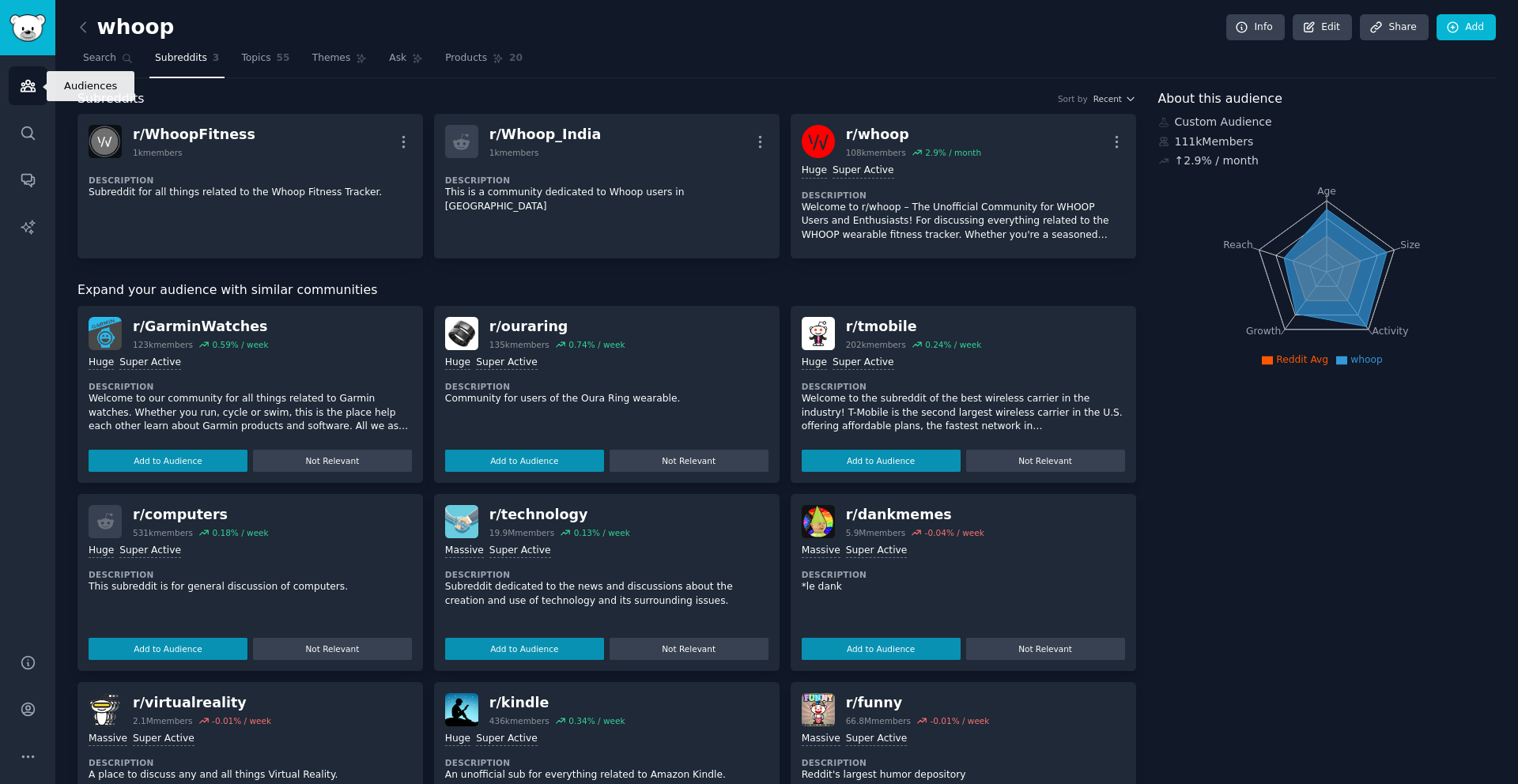
click at [30, 88] on icon "Sidebar" at bounding box center [28, 86] width 14 height 11
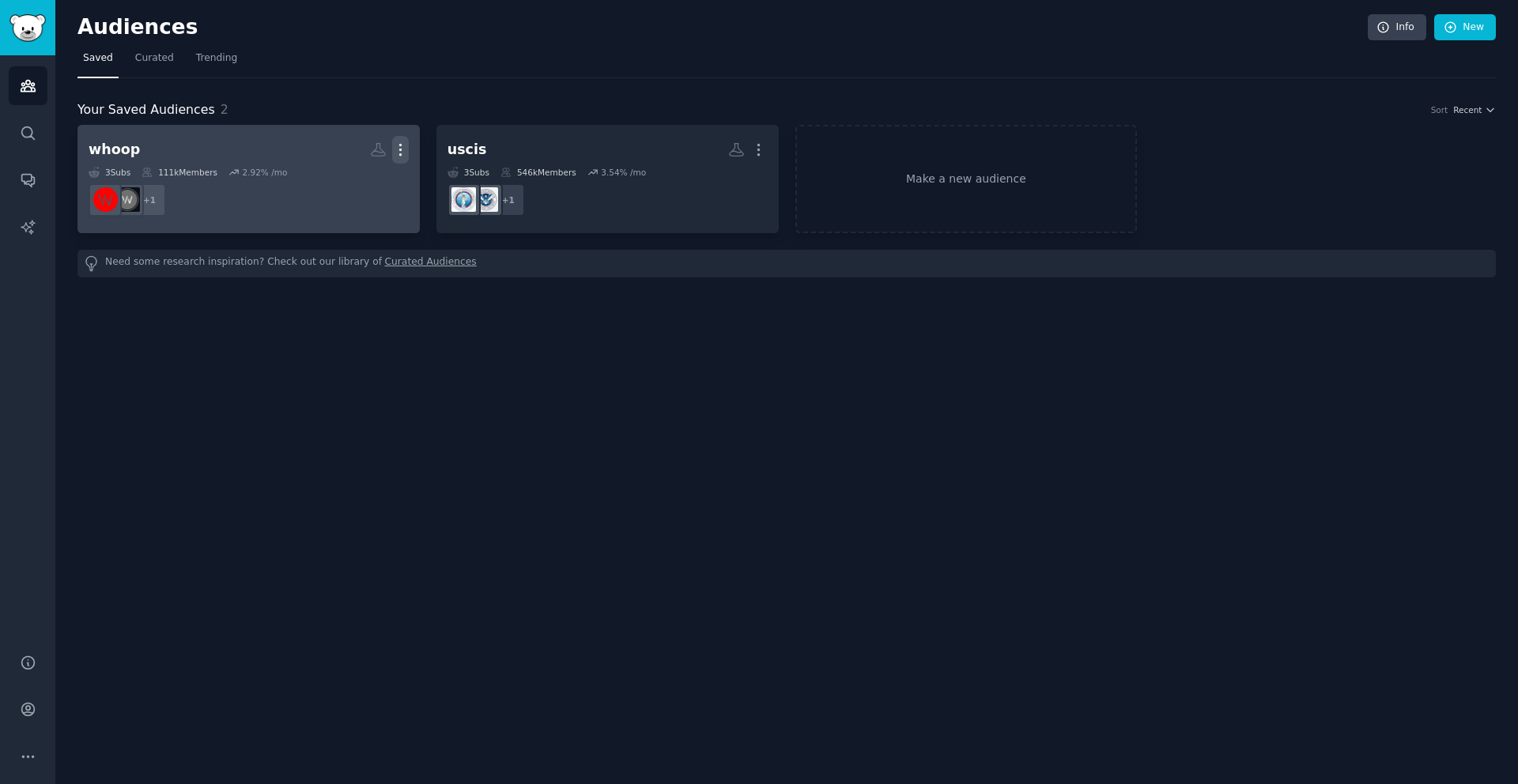
click at [393, 155] on icon "button" at bounding box center [401, 149] width 17 height 17
click at [314, 151] on link "View" at bounding box center [346, 156] width 75 height 34
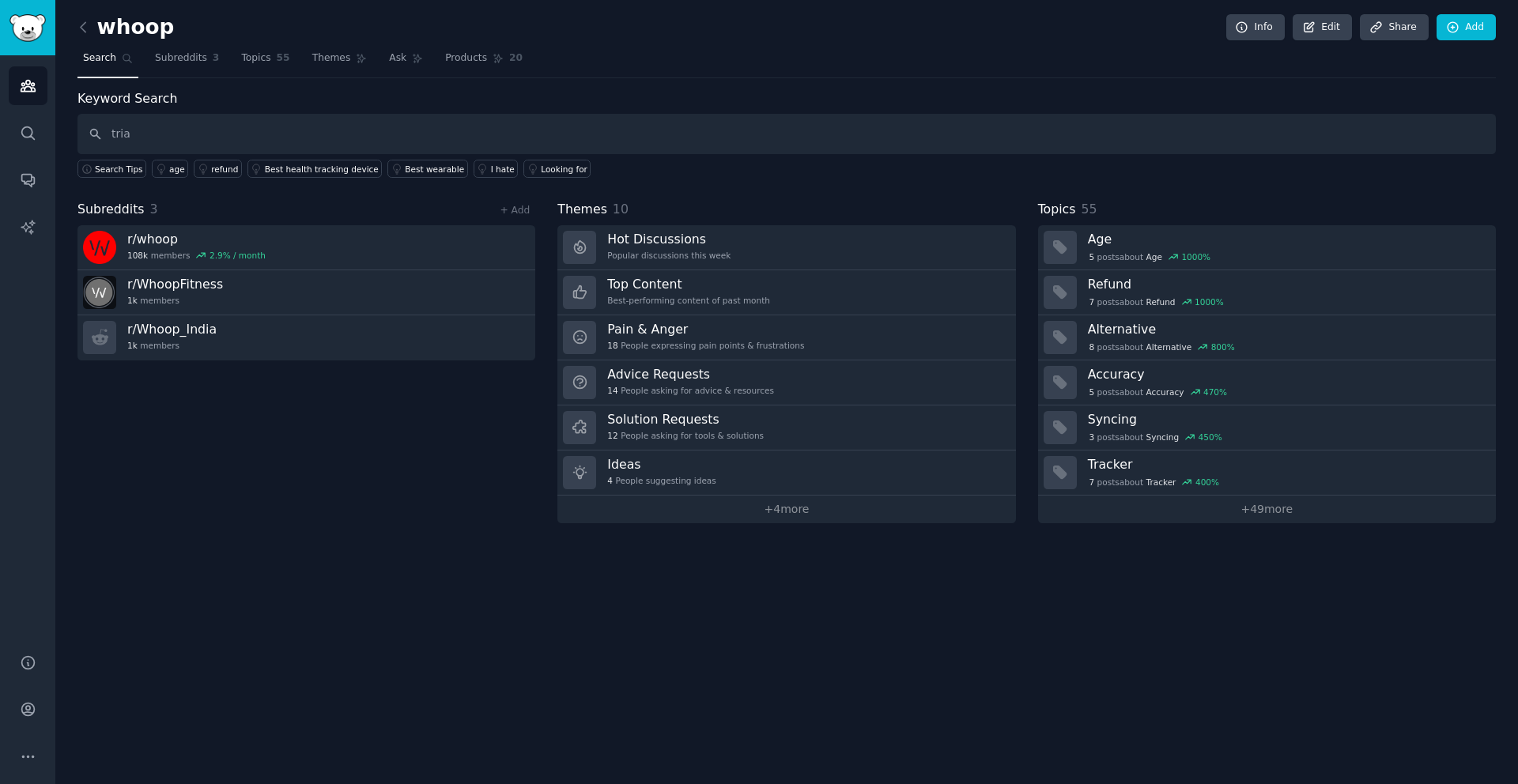
type input "tria"
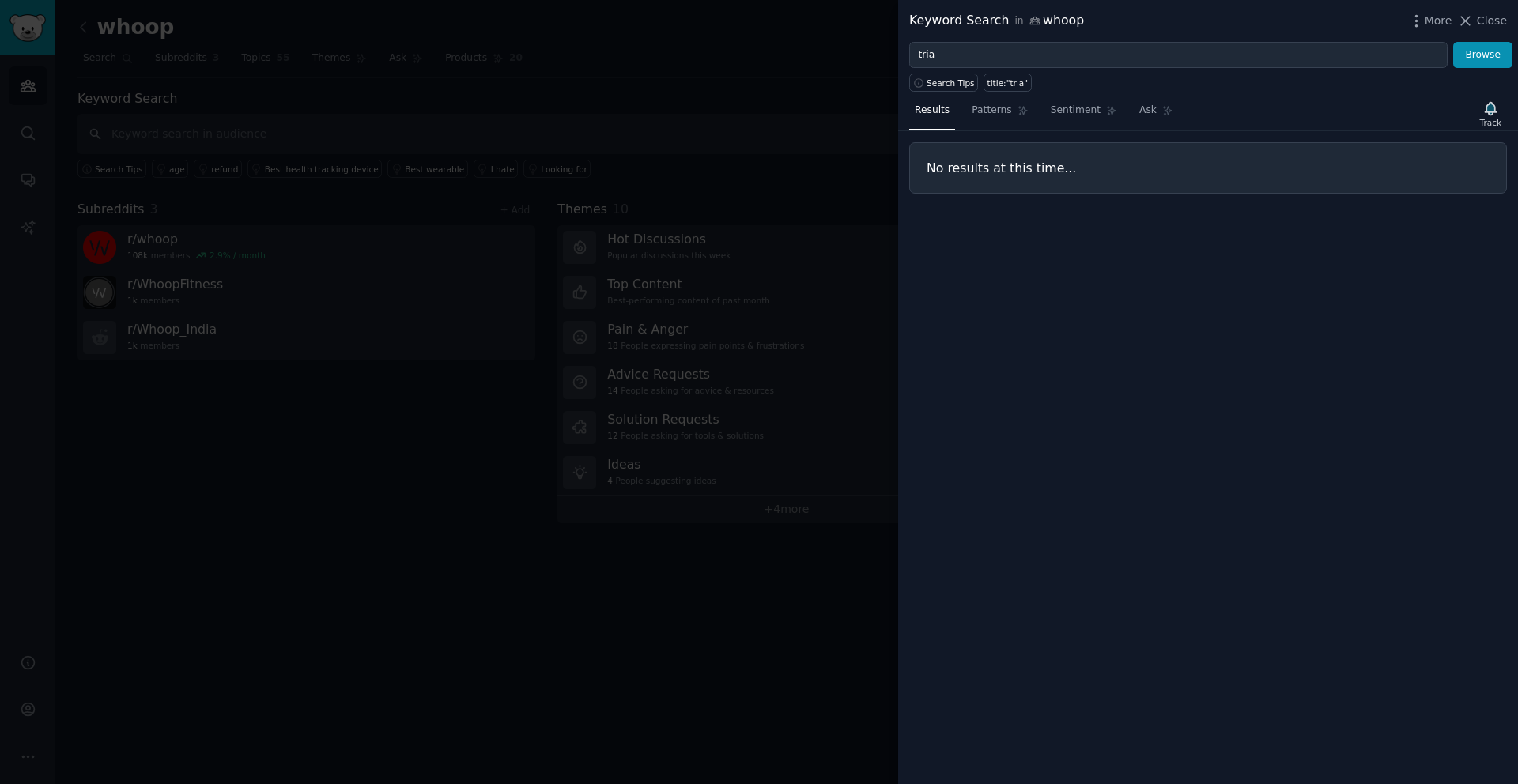
click at [313, 119] on div at bounding box center [759, 392] width 1518 height 784
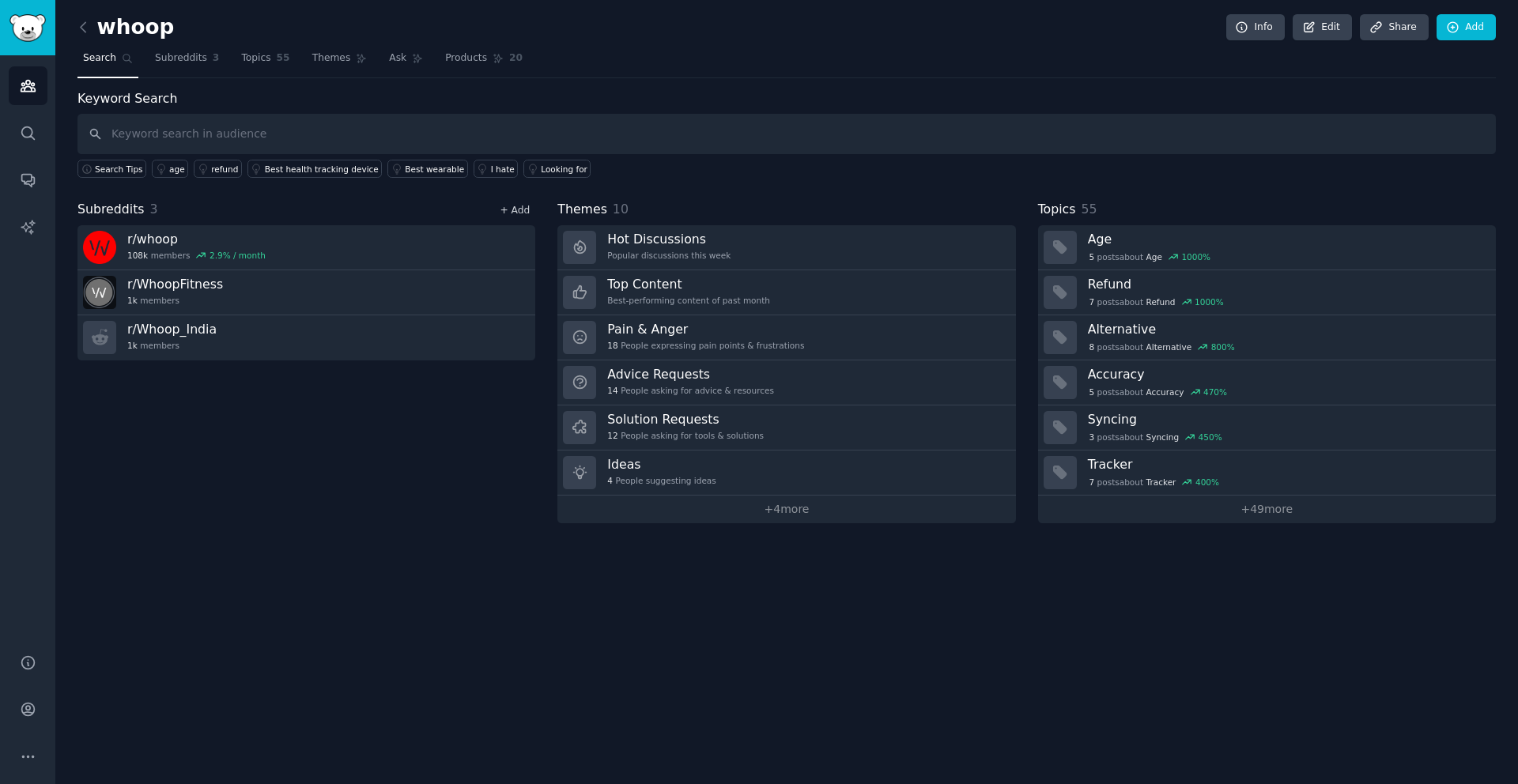
click at [511, 211] on link "+ Add" at bounding box center [514, 210] width 30 height 11
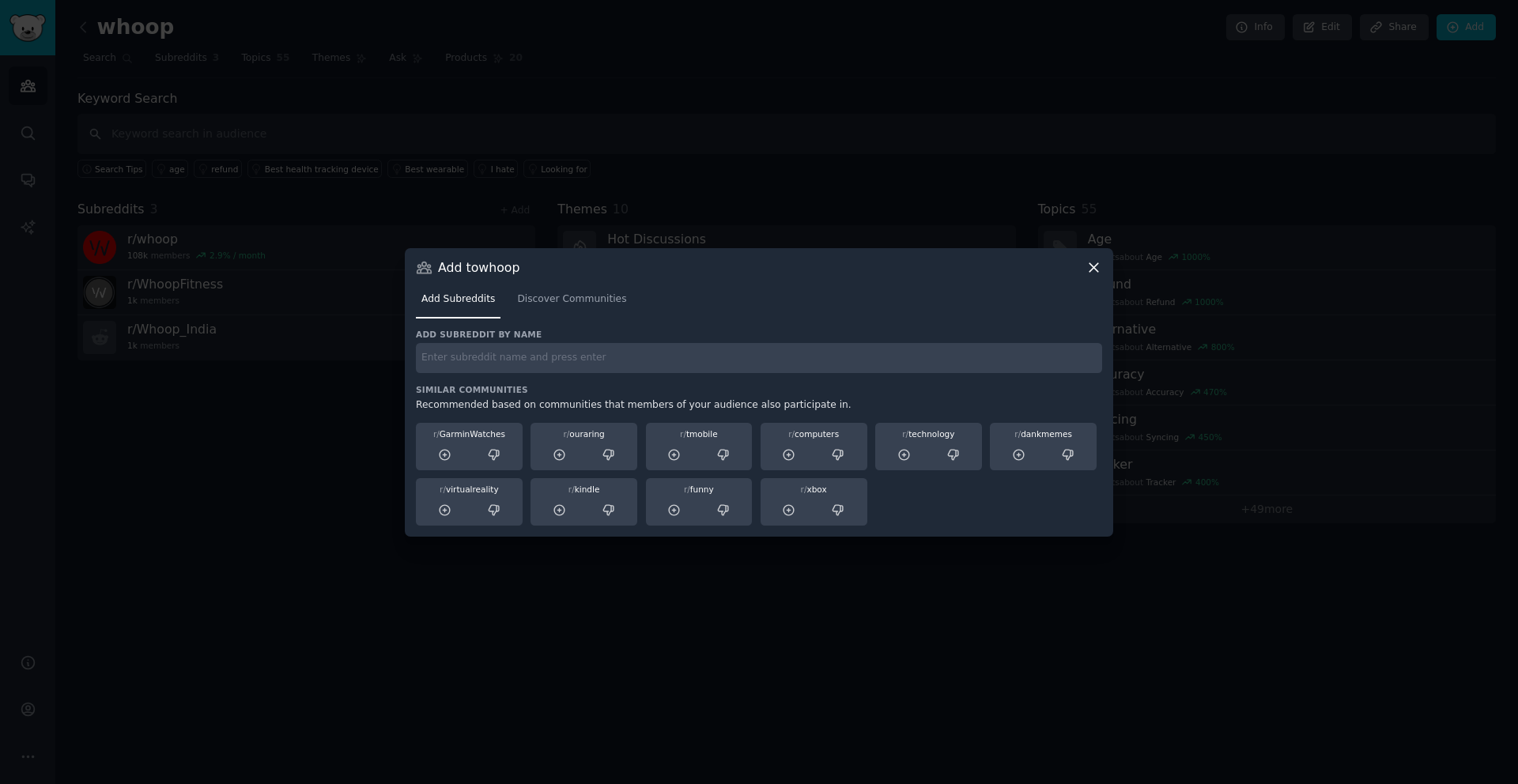
click at [604, 365] on input "text" at bounding box center [759, 358] width 686 height 31
click at [541, 367] on input "tria" at bounding box center [759, 358] width 686 height 31
paste input "QuantifiedSelf"
type input "QuantifiedSelf"
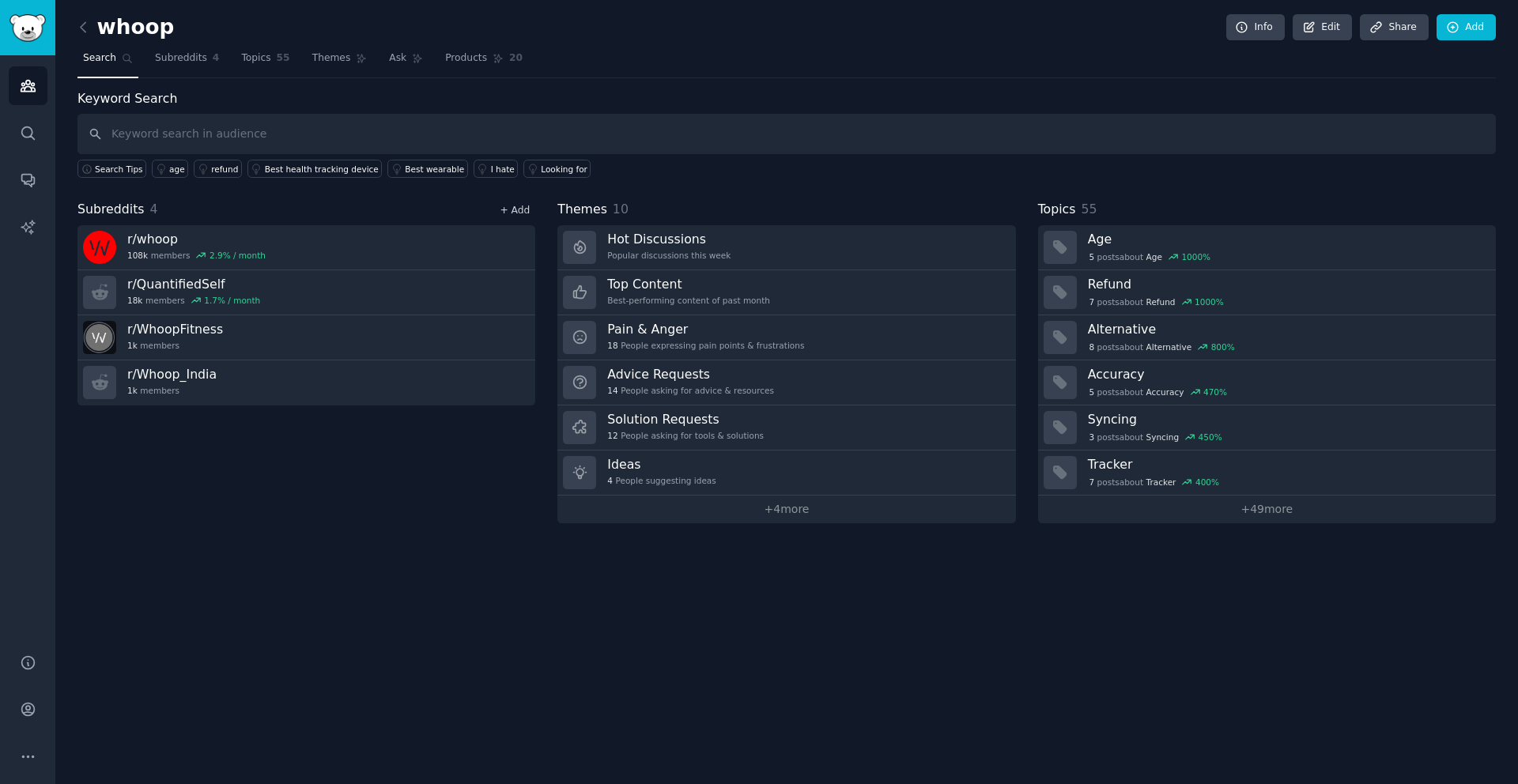
click at [518, 211] on link "+ Add" at bounding box center [514, 210] width 30 height 11
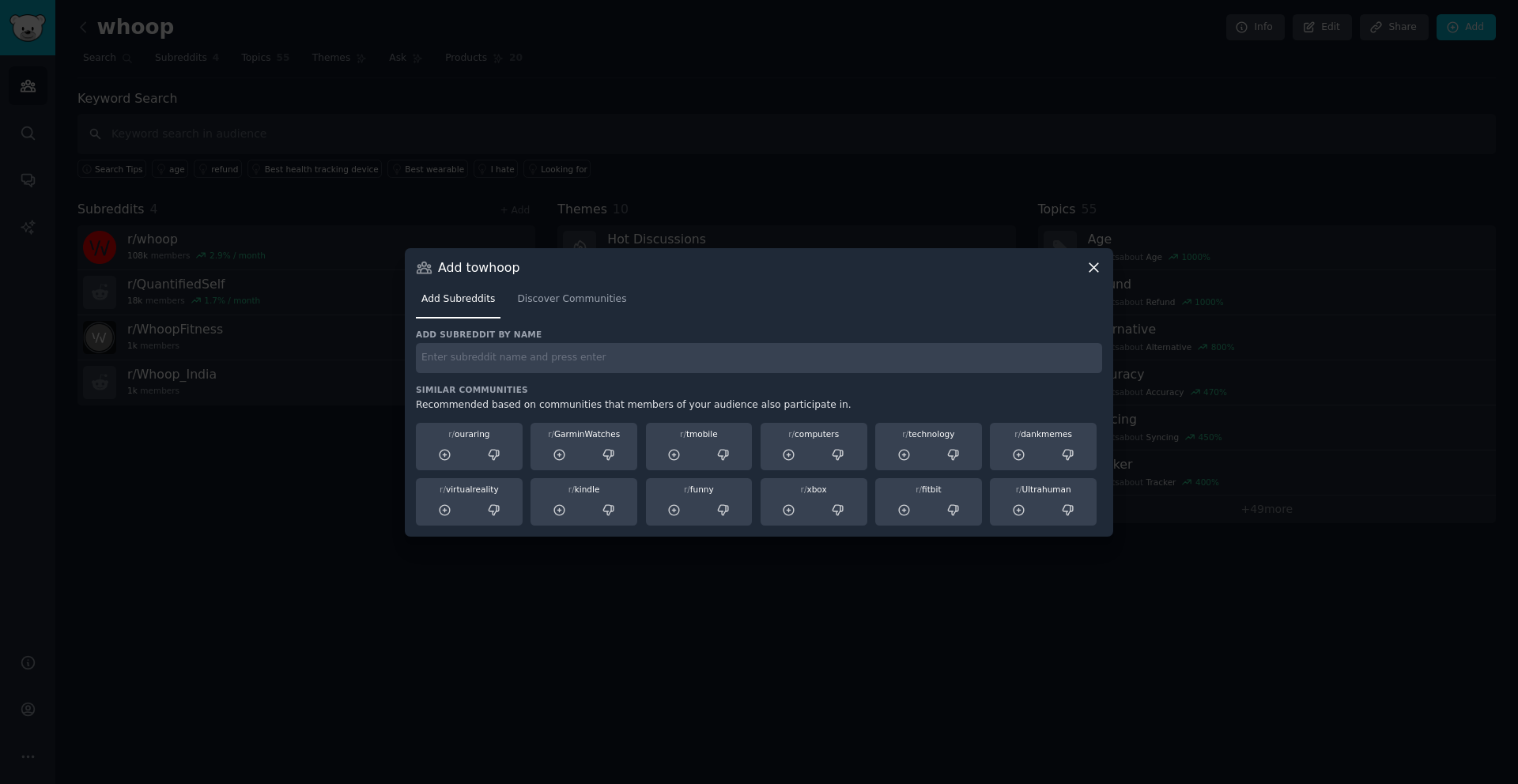
click at [573, 353] on input "text" at bounding box center [759, 358] width 686 height 31
paste input "wearables"
type input "wearables"
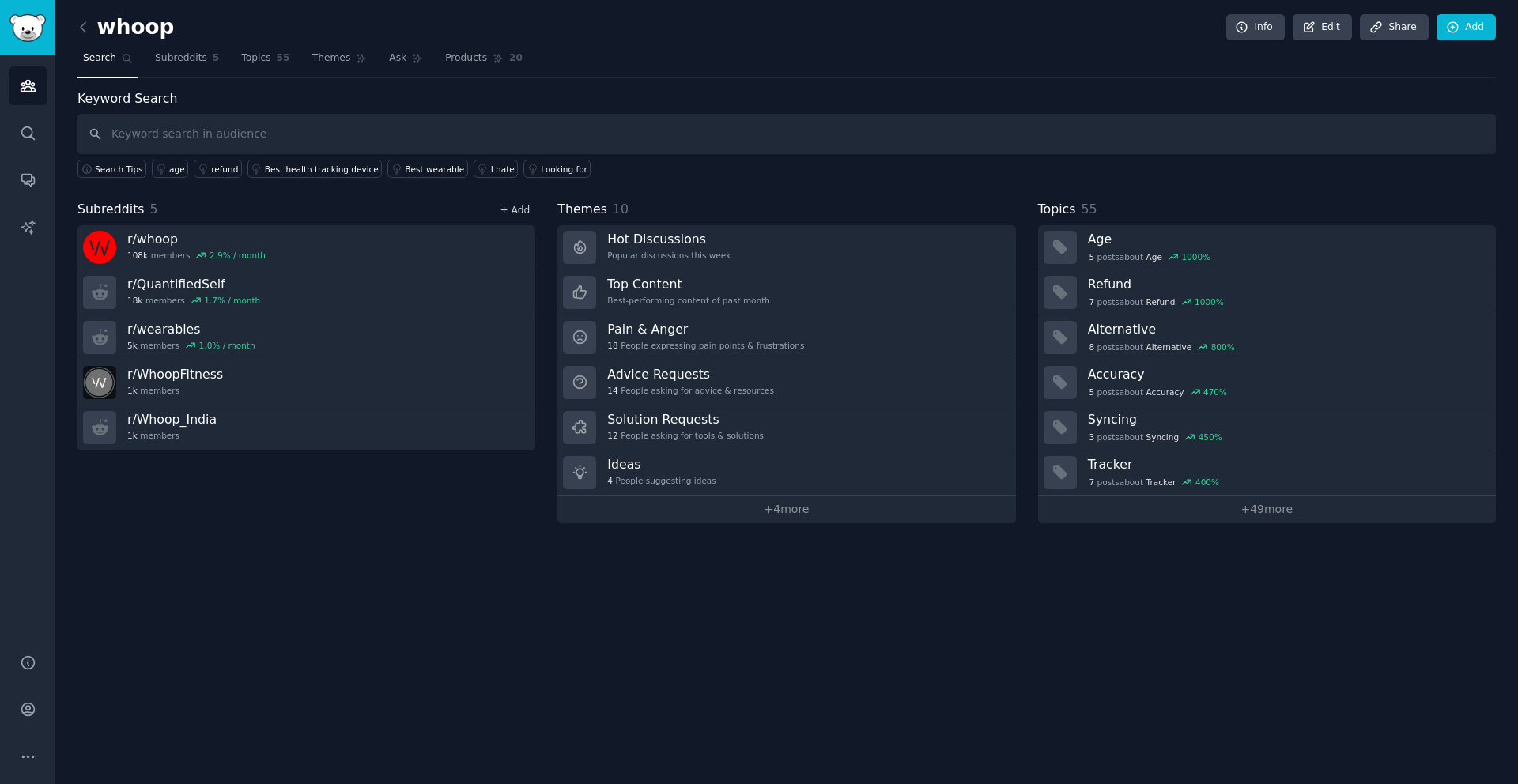
click at [511, 213] on link "+ Add" at bounding box center [514, 210] width 30 height 11
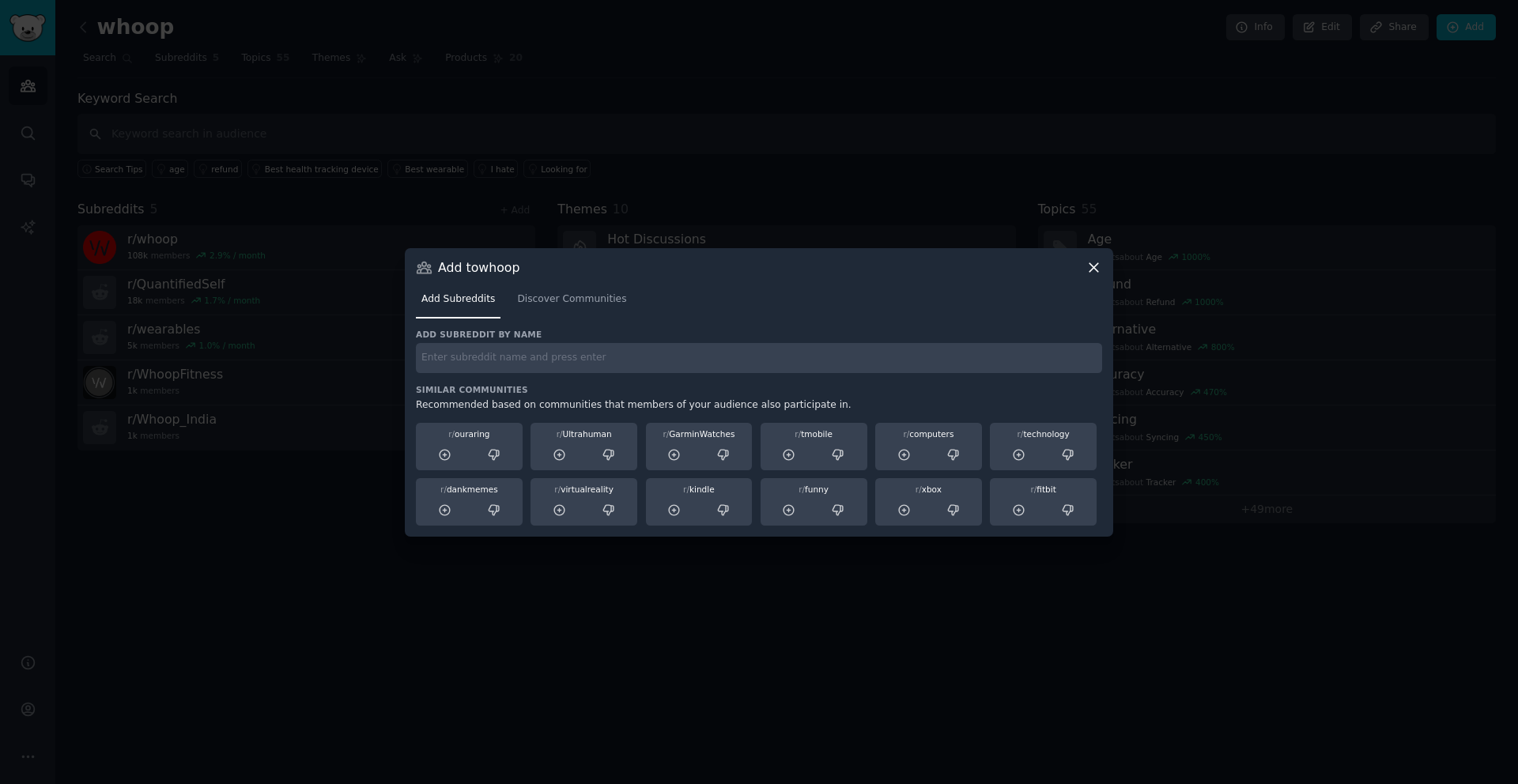
click at [608, 360] on input "text" at bounding box center [759, 358] width 686 height 31
paste input "fitness"
type input "fitness"
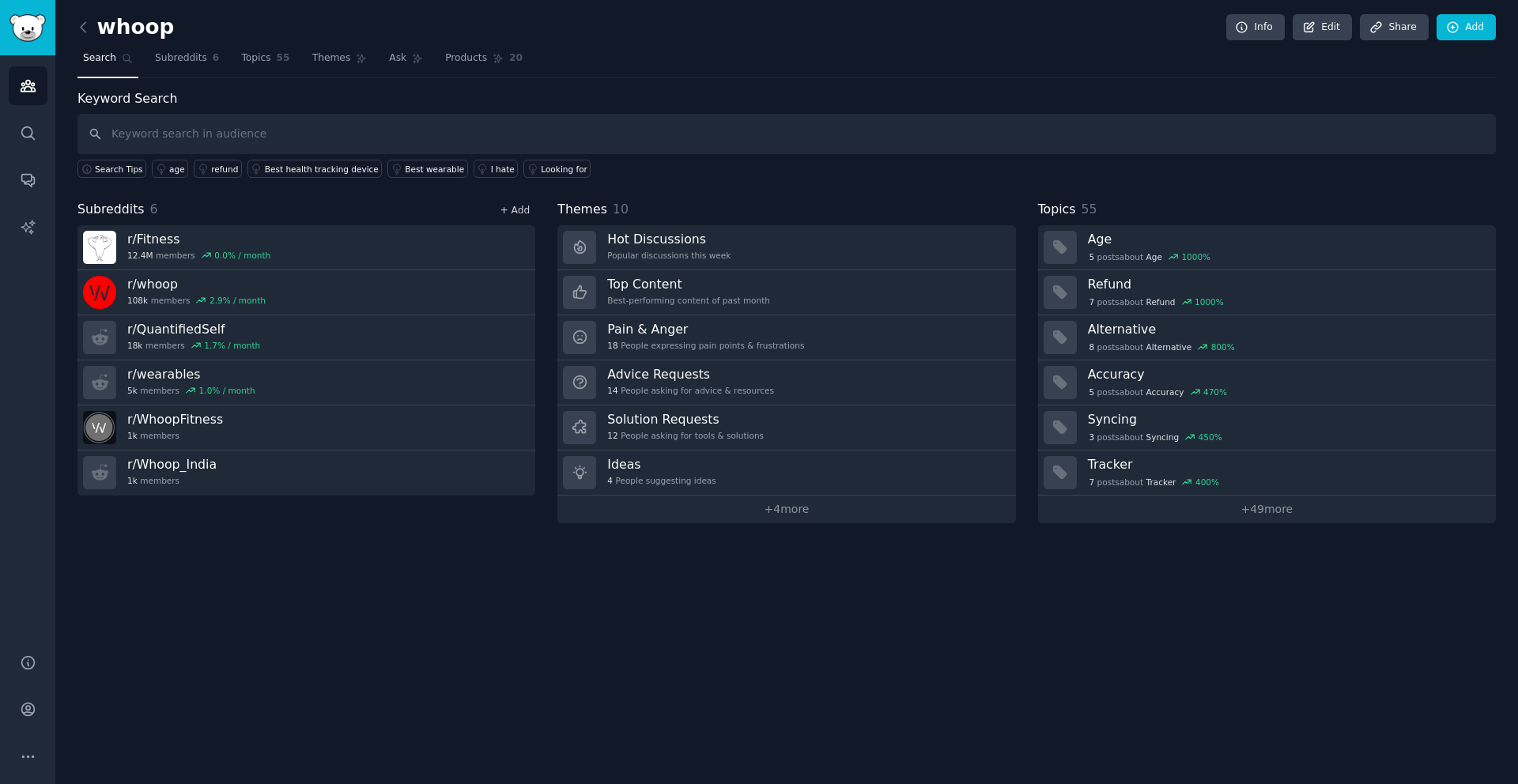
click at [518, 215] on link "+ Add" at bounding box center [514, 210] width 30 height 11
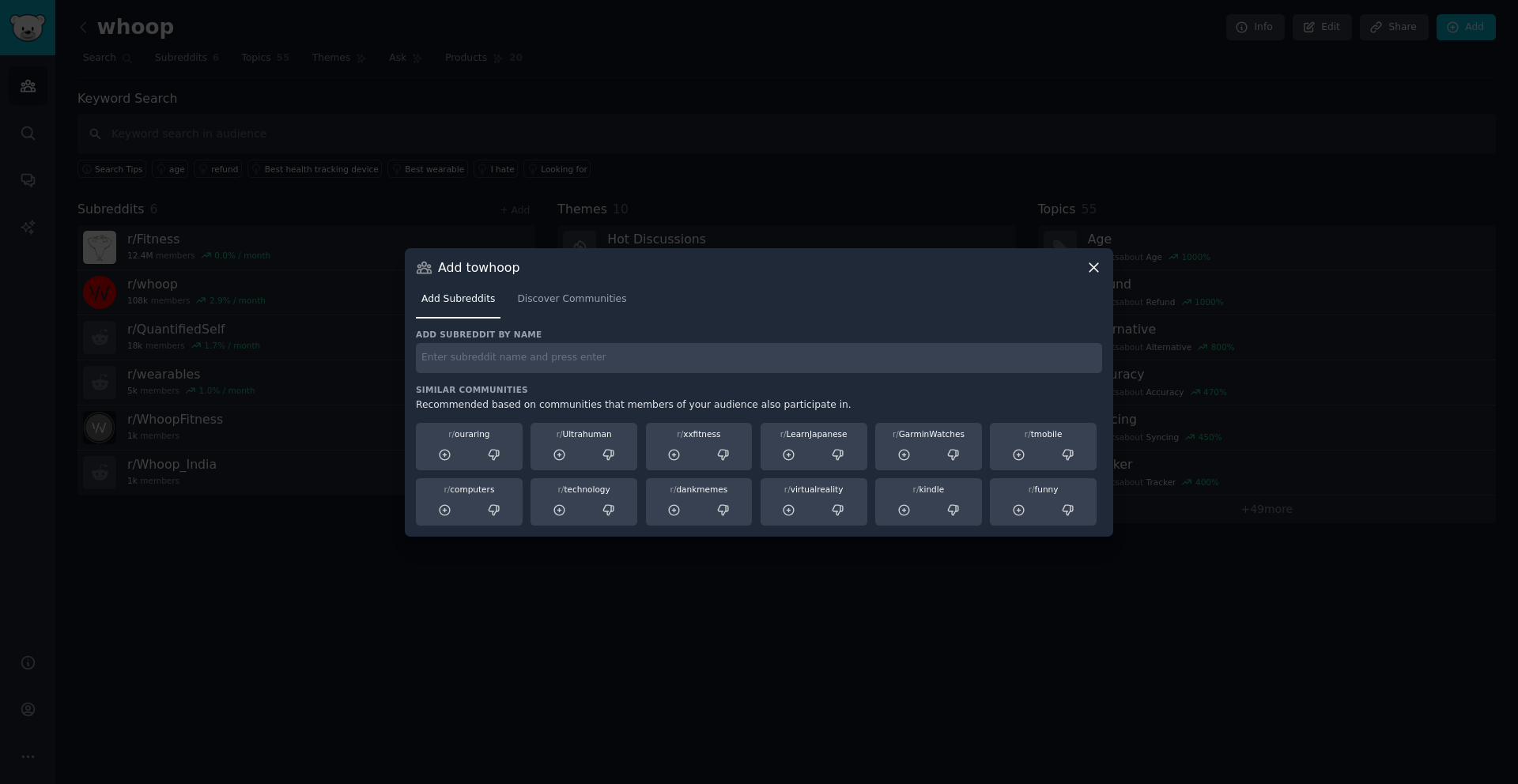
click at [597, 360] on input "text" at bounding box center [759, 358] width 686 height 31
paste input "running"
type input "running"
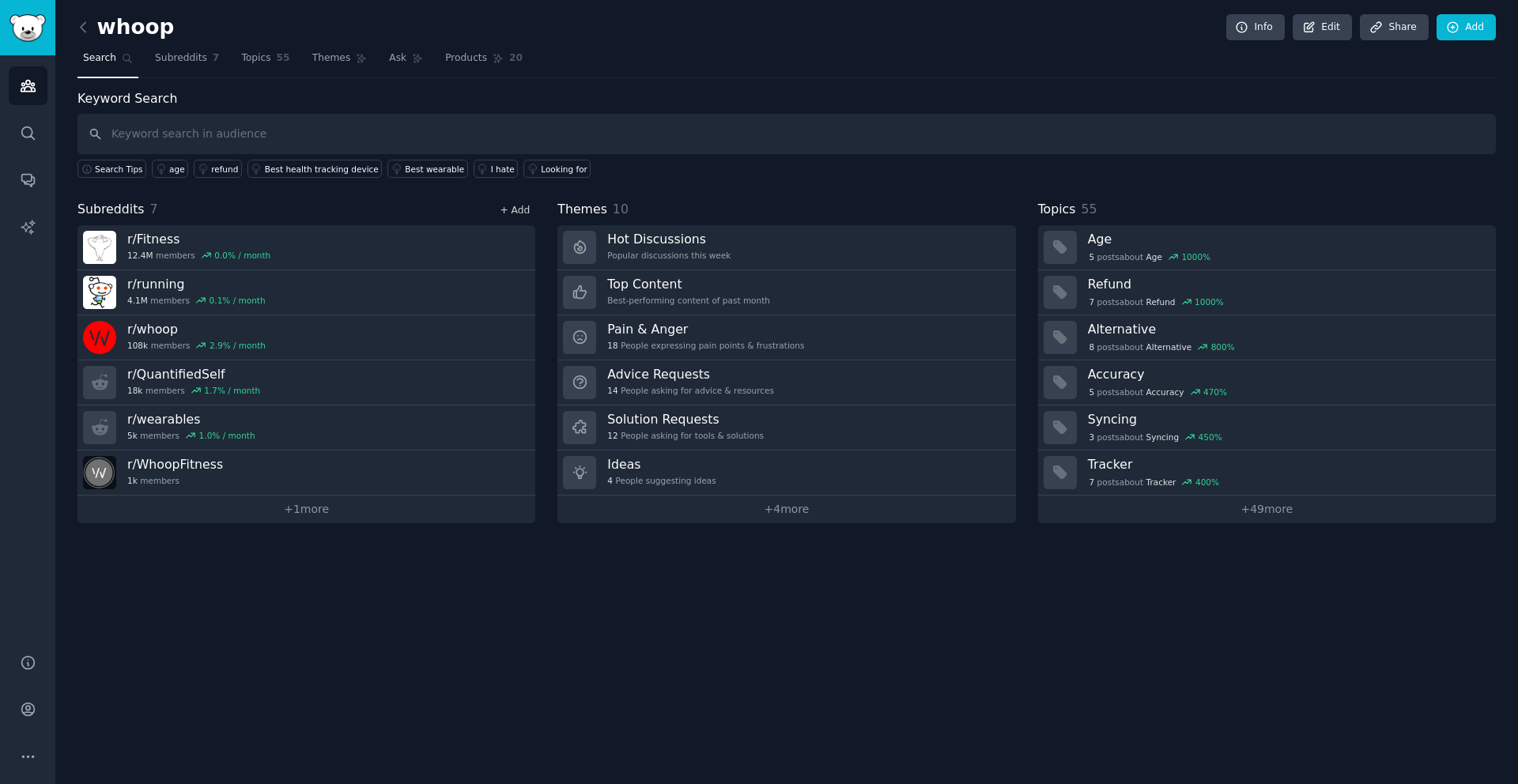
click at [514, 211] on link "+ Add" at bounding box center [514, 210] width 30 height 11
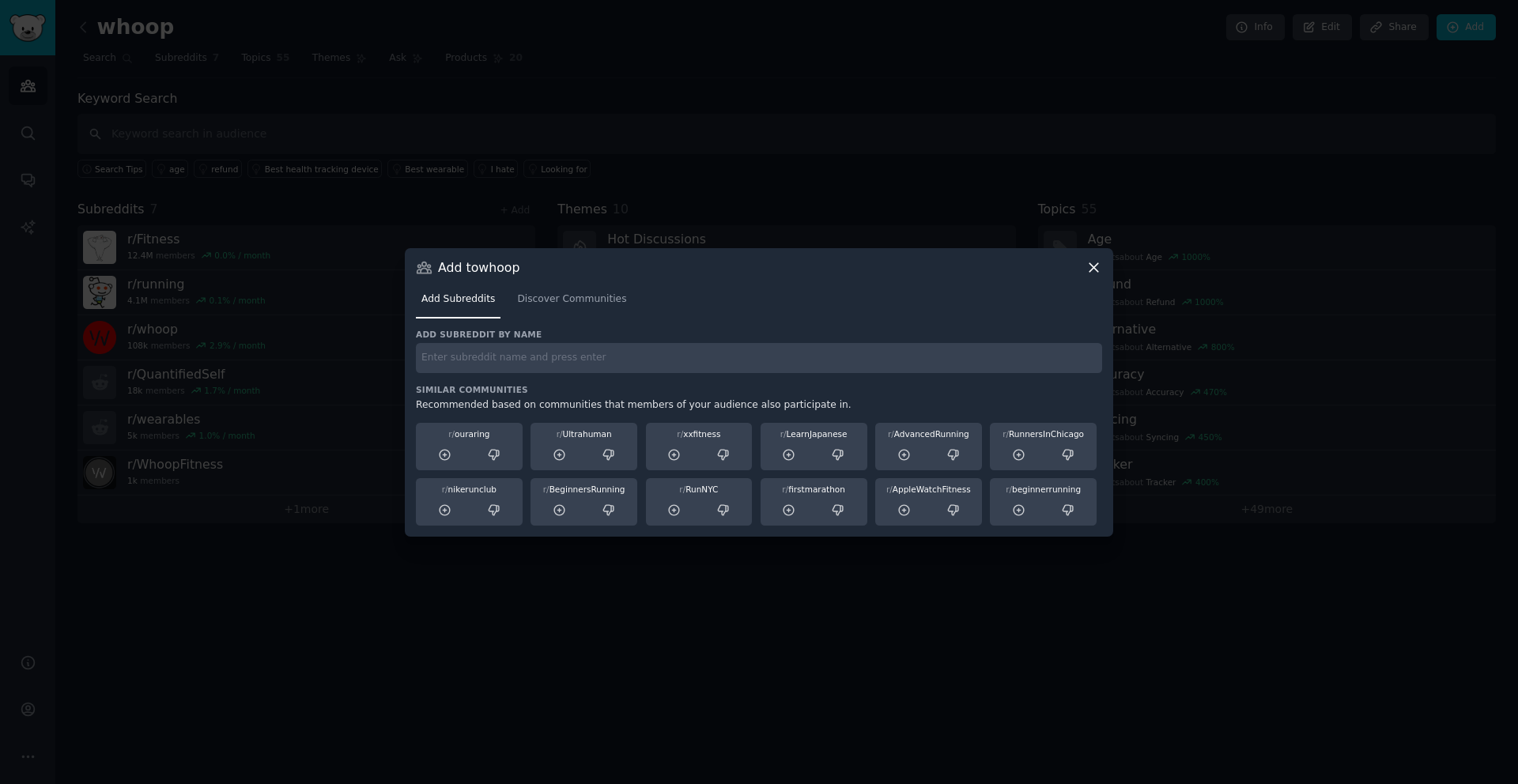
click at [562, 354] on input "text" at bounding box center [759, 358] width 686 height 31
paste input "running"
type input "running"
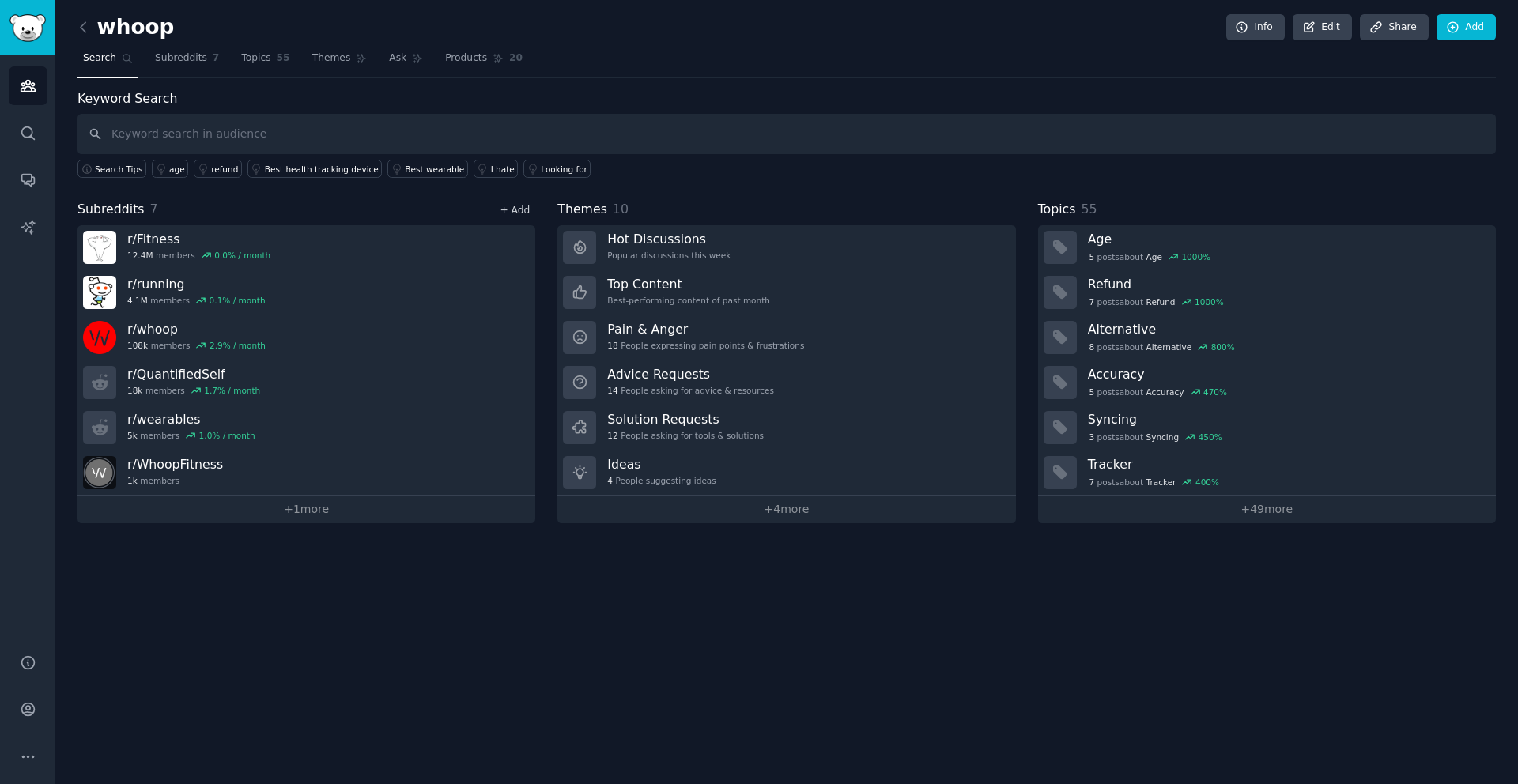
click at [526, 212] on link "+ Add" at bounding box center [514, 210] width 30 height 11
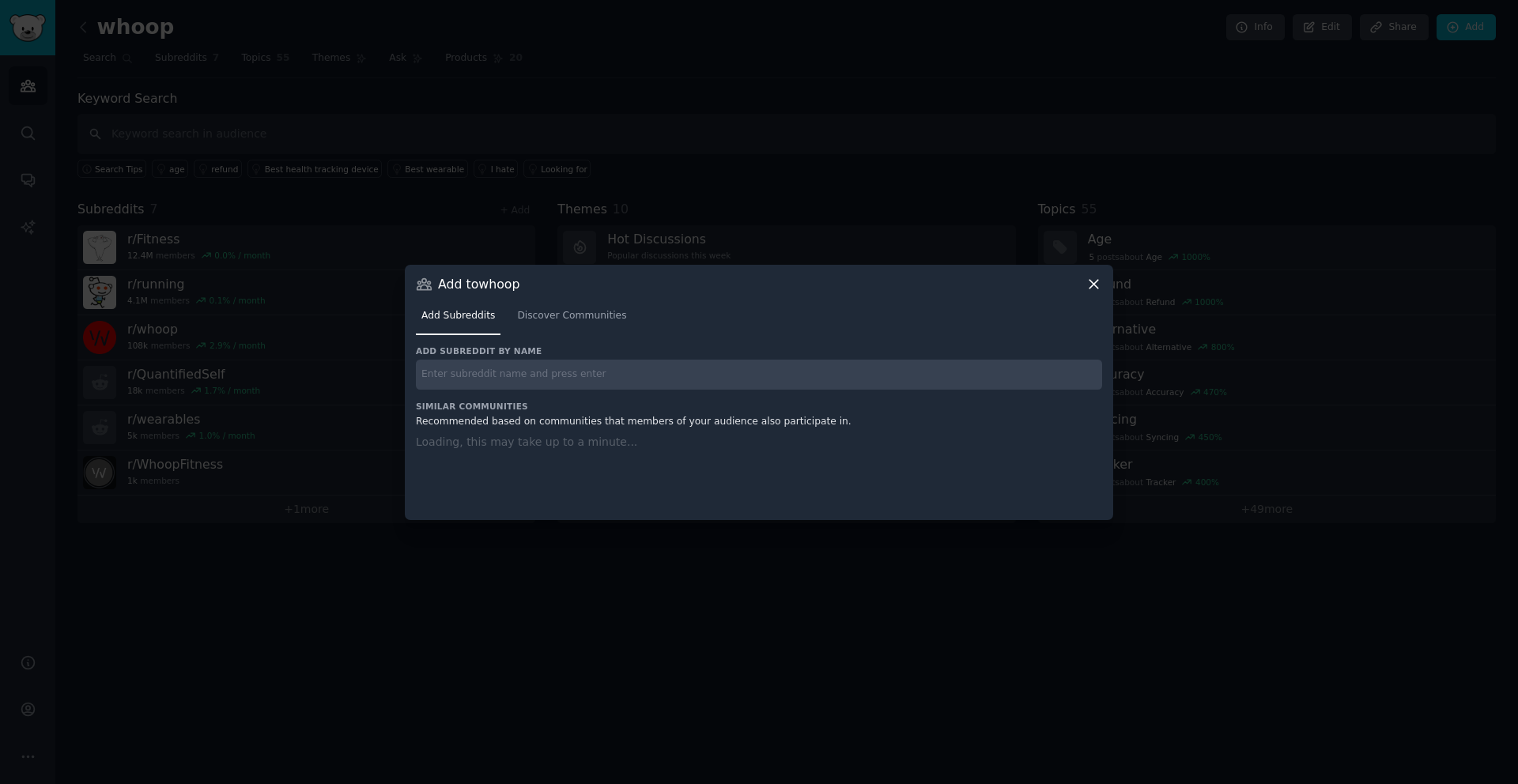
click at [627, 374] on input "text" at bounding box center [759, 375] width 686 height 31
paste input "triathlon"
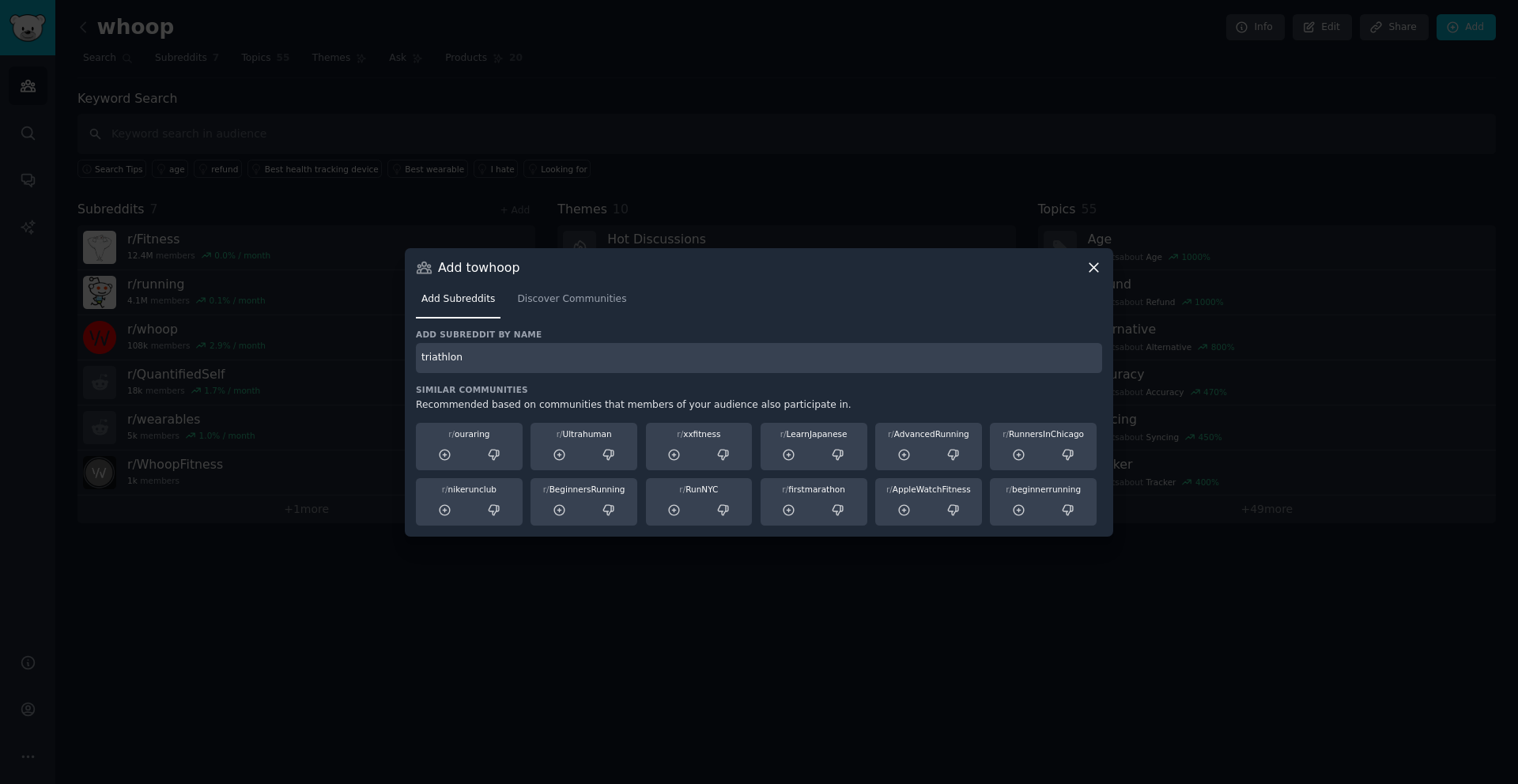
type input "triathlon"
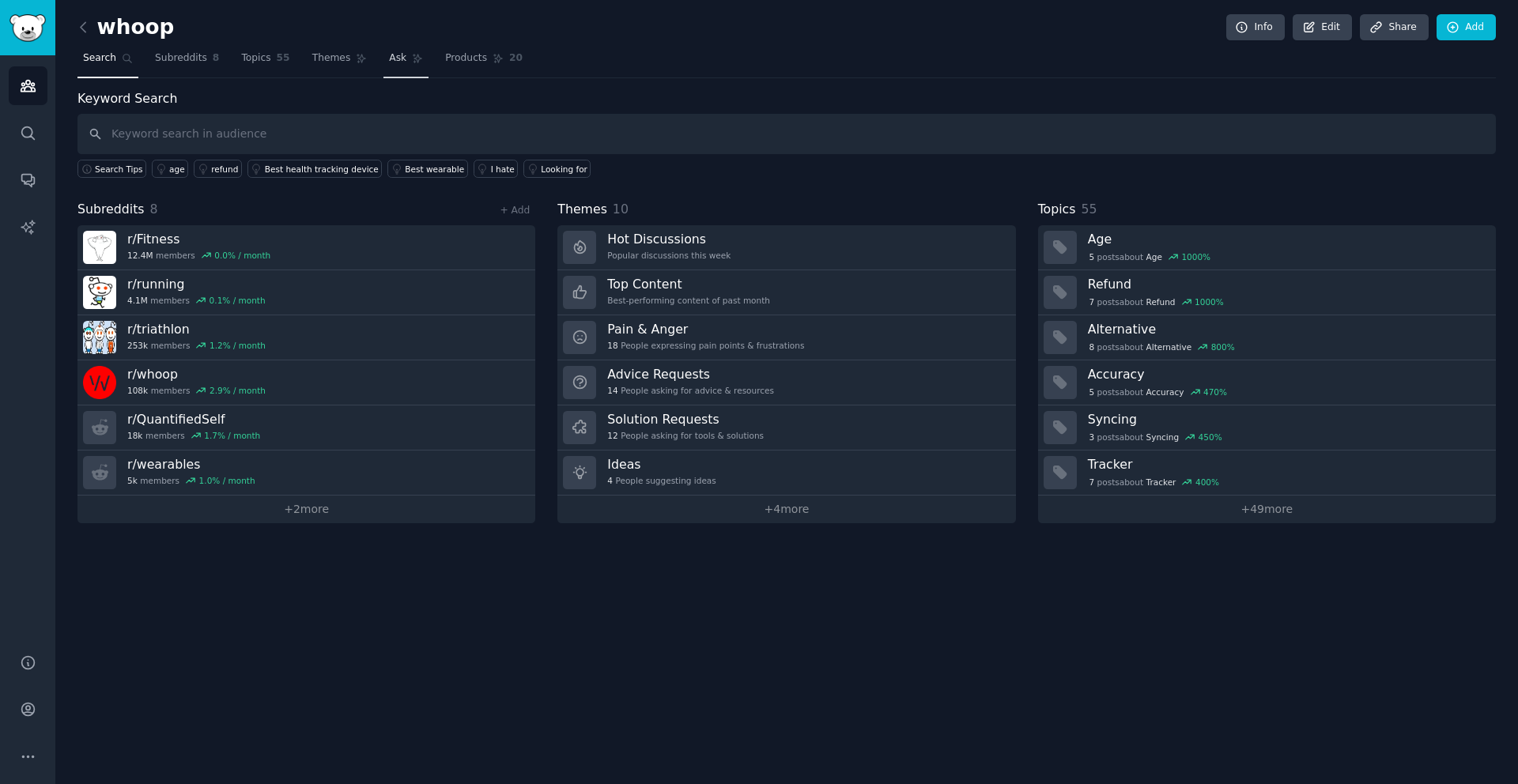
click at [398, 69] on link "Ask" at bounding box center [406, 61] width 45 height 33
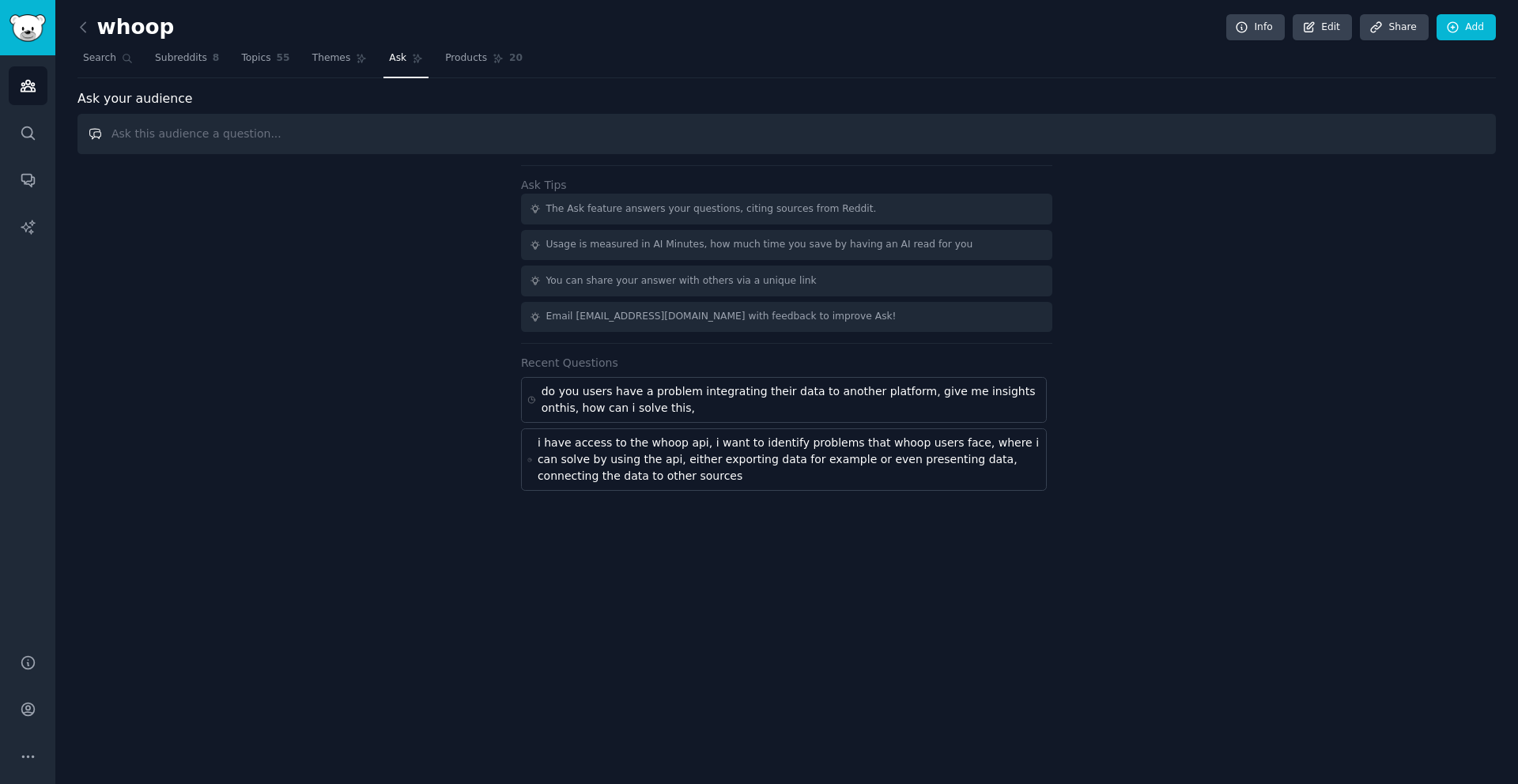
click at [448, 144] on input "text" at bounding box center [786, 133] width 1418 height 41
paste input "Search Reddit to find recurring WHOOP user problems that could be solved by a w…"
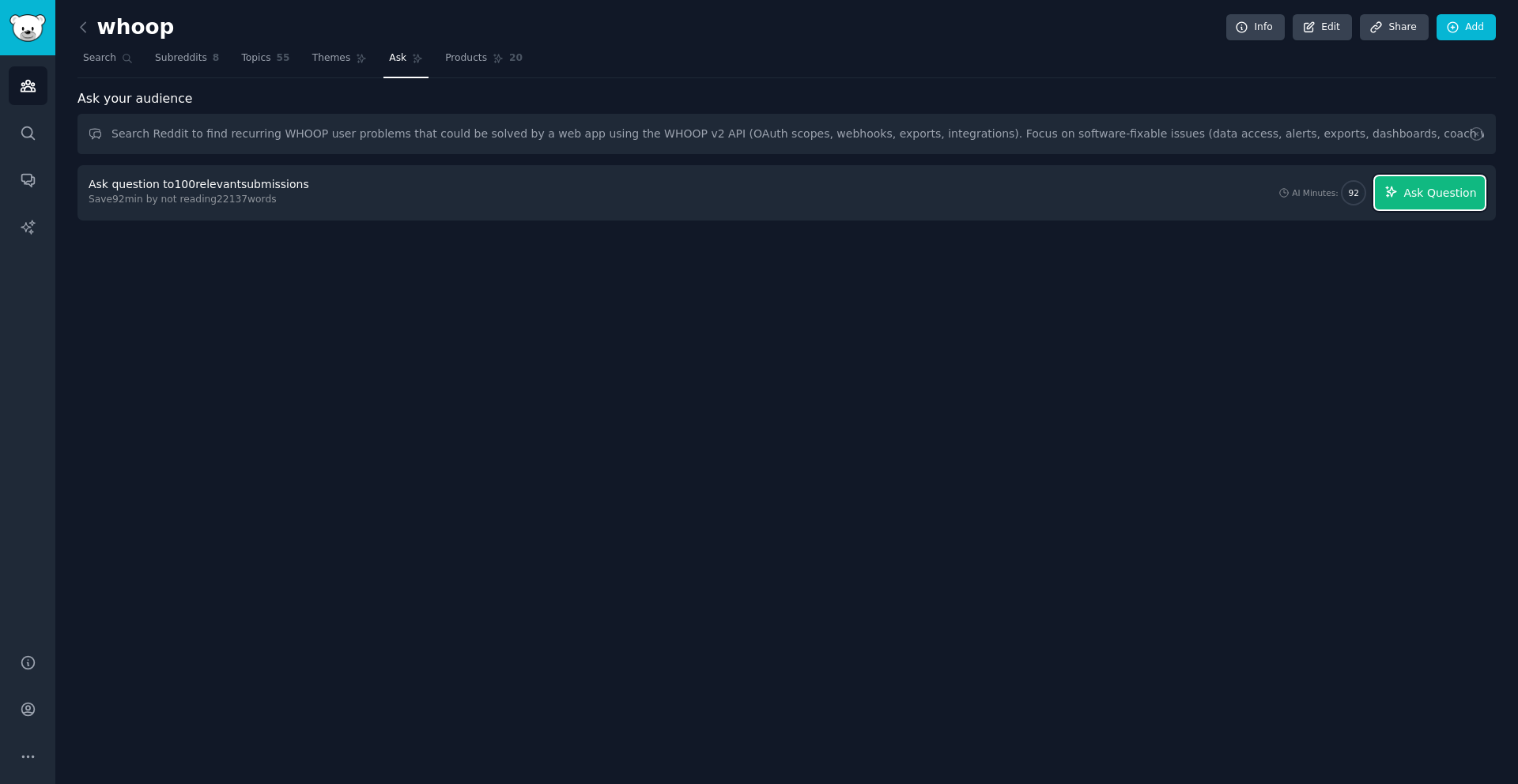
click at [1394, 197] on icon "button" at bounding box center [1391, 192] width 10 height 10
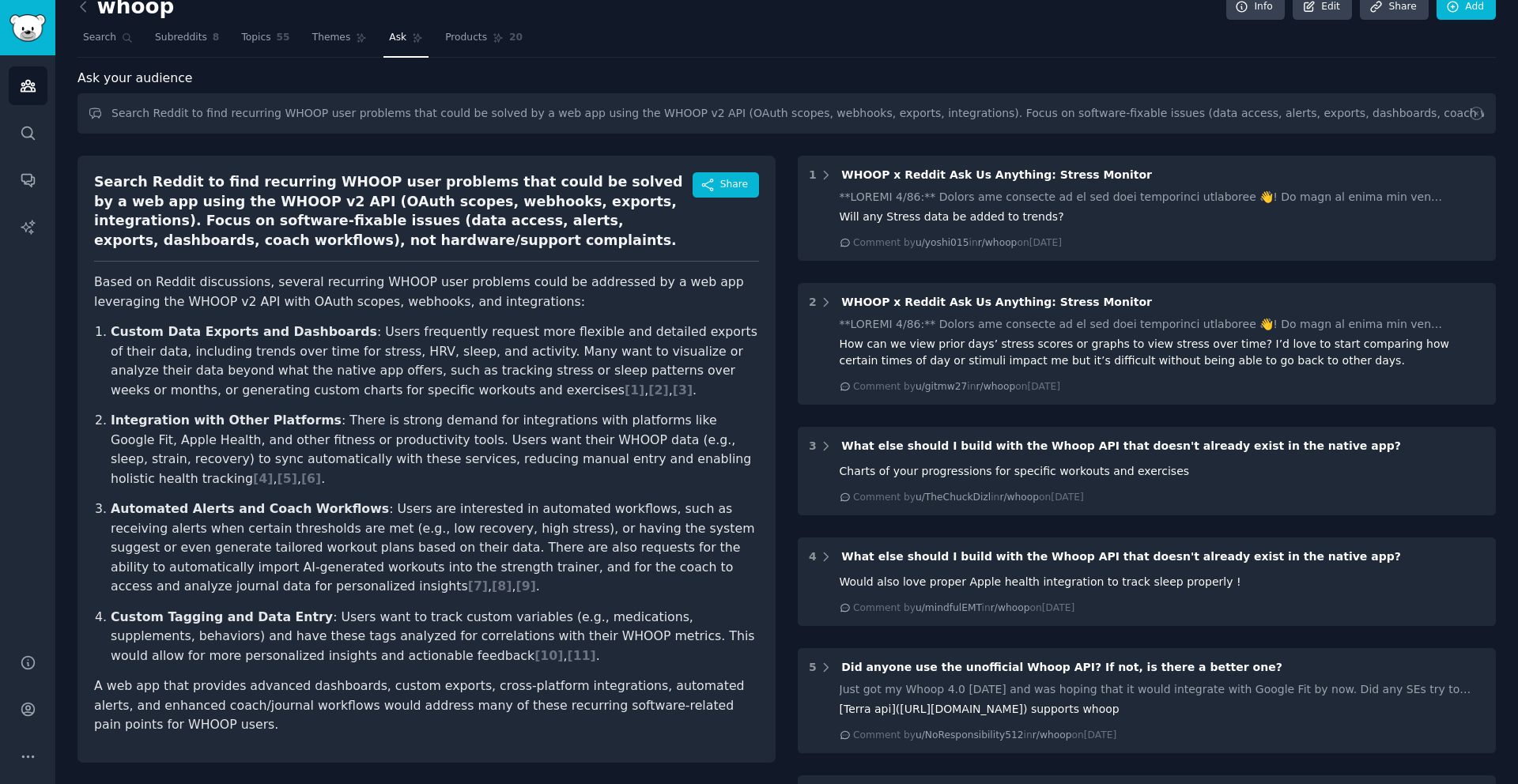
scroll to position [31, 0]
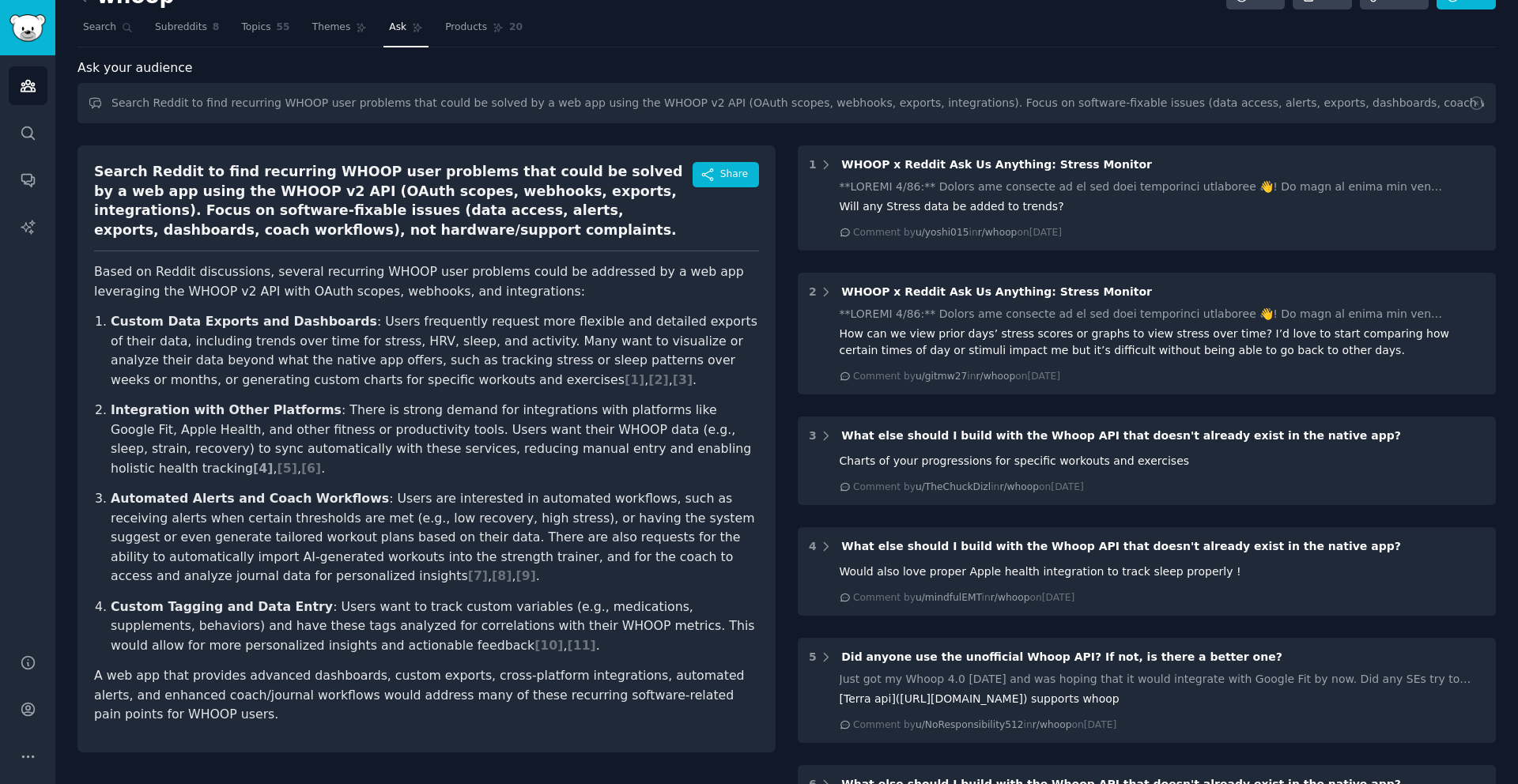
click at [273, 461] on span "[ 4 ]" at bounding box center [263, 468] width 20 height 15
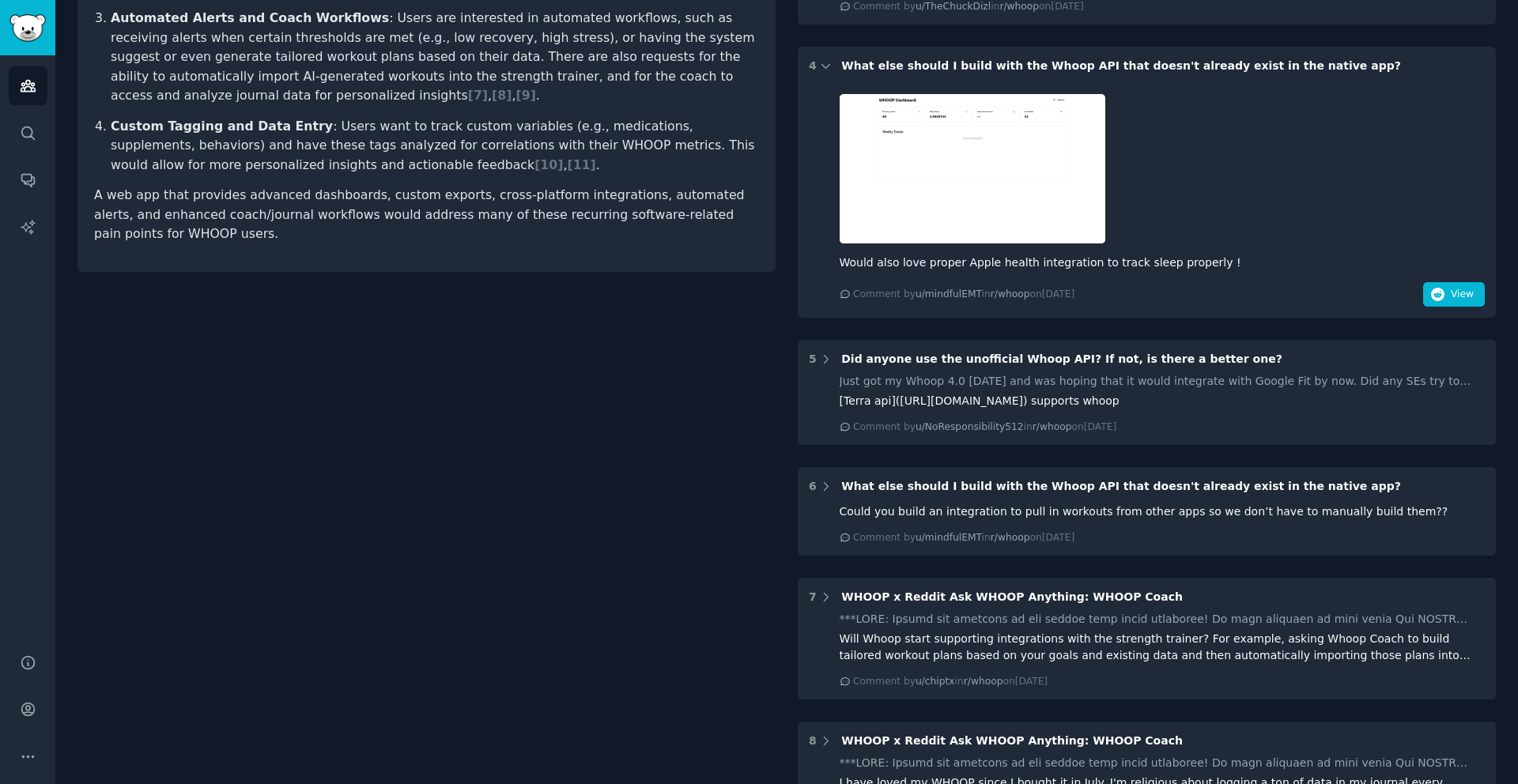
scroll to position [558, 0]
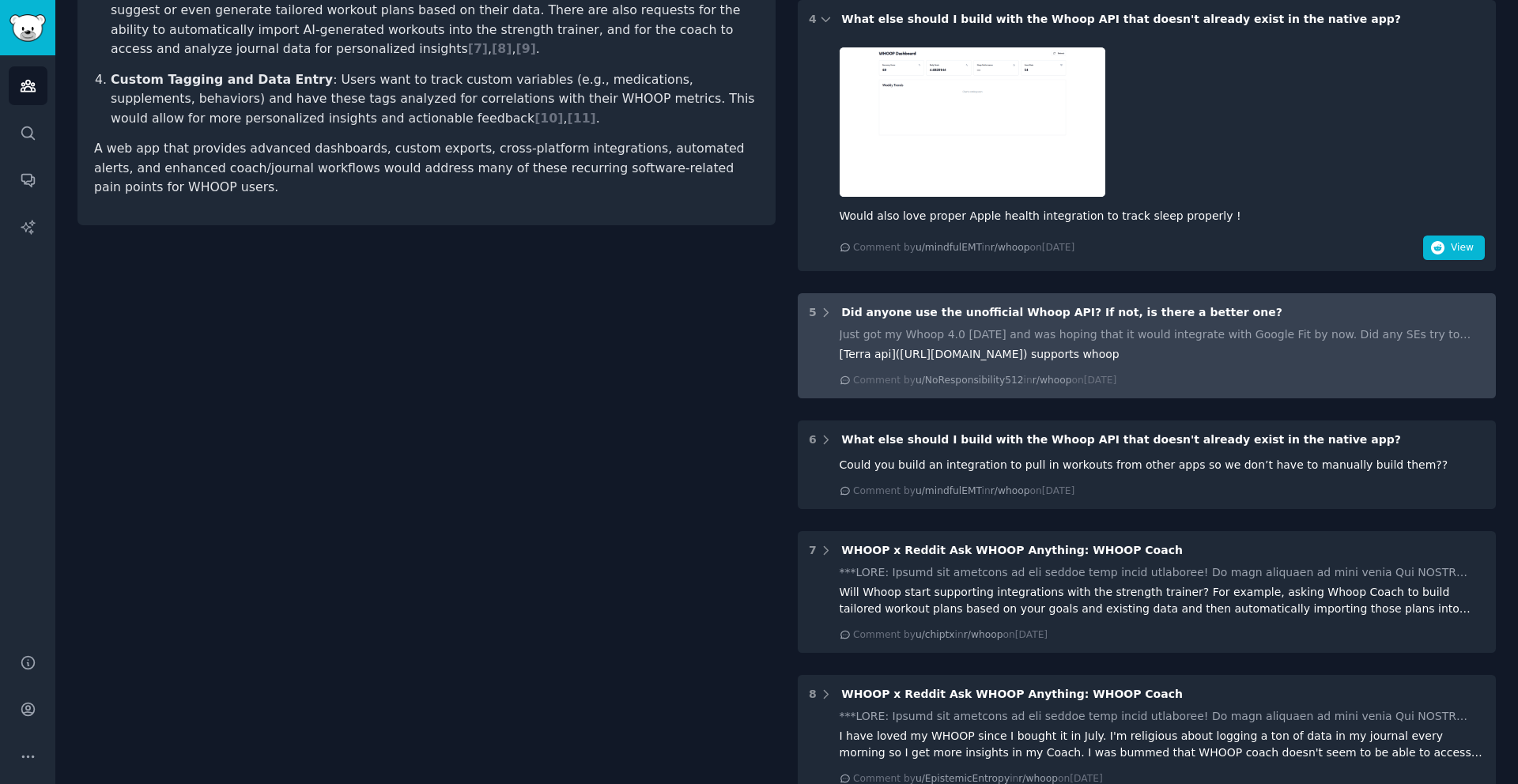
click at [1219, 342] on div "Just got my Whoop 4.0 [DATE] and was hoping that it would integrate with Google…" at bounding box center [1162, 334] width 646 height 17
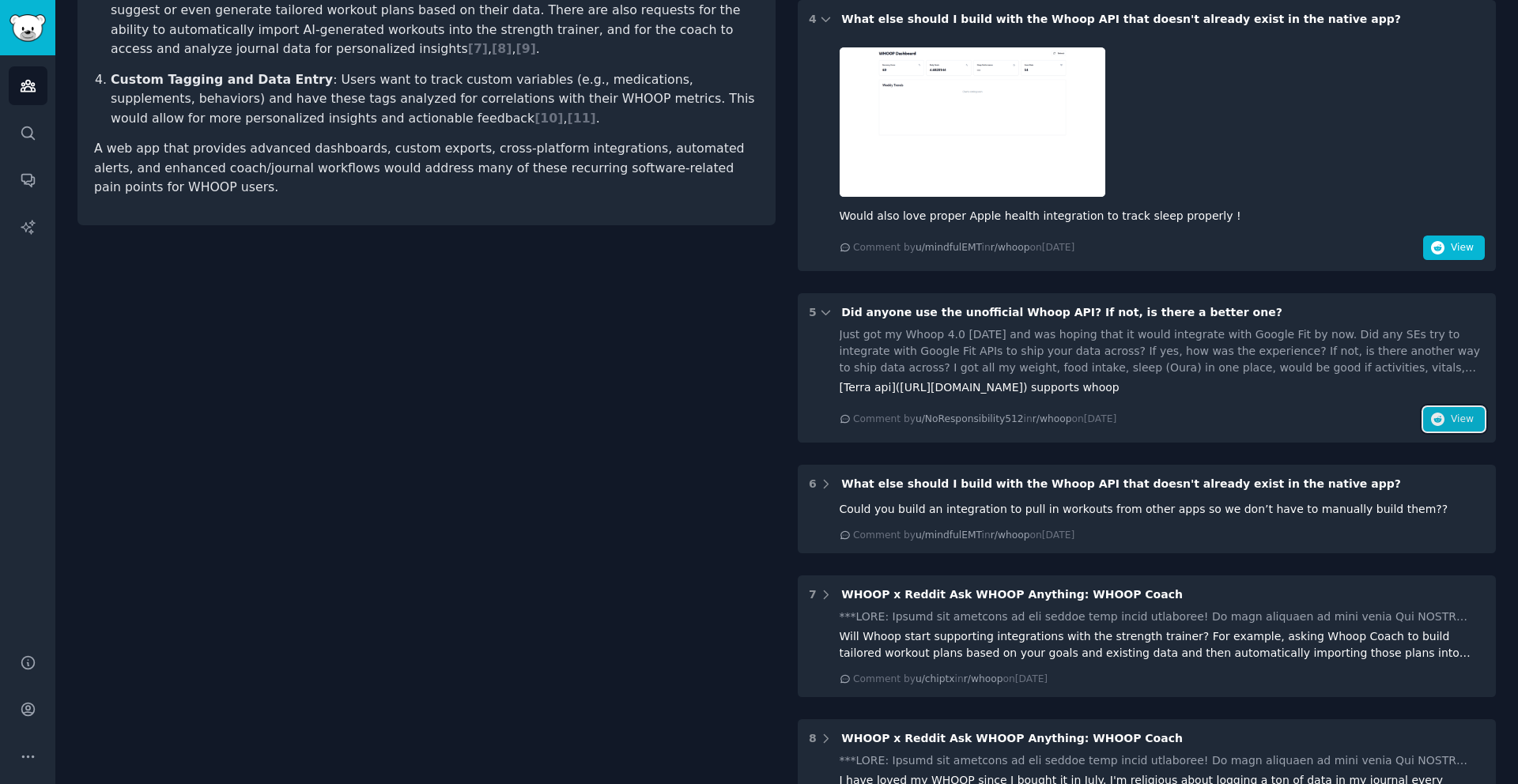
click at [1453, 427] on button "View" at bounding box center [1454, 420] width 61 height 26
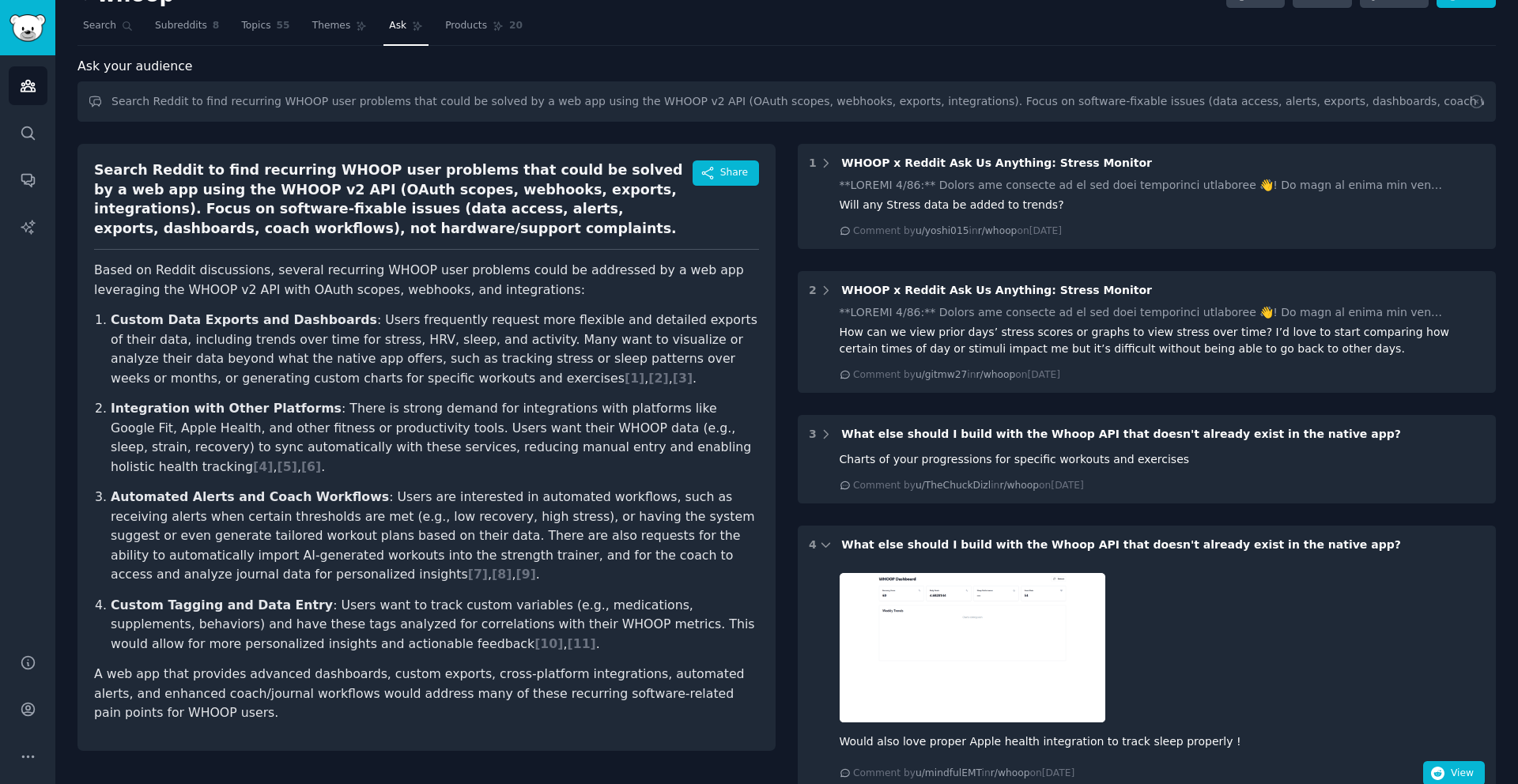
scroll to position [0, 0]
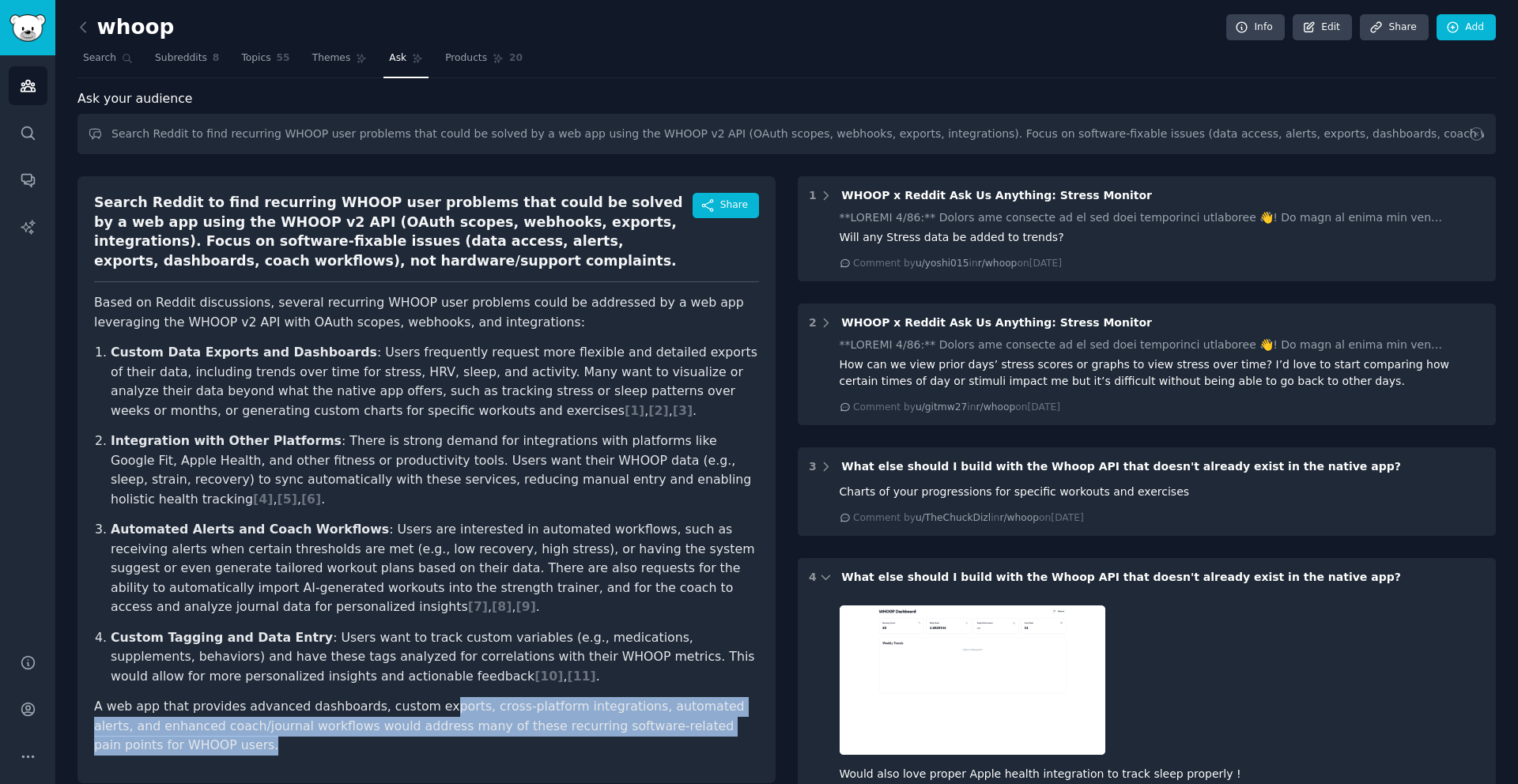
drag, startPoint x: 428, startPoint y: 680, endPoint x: 593, endPoint y: 741, distance: 175.9
click at [593, 741] on div "Search Reddit to find recurring WHOOP user problems that could be solved by a w…" at bounding box center [426, 479] width 698 height 607
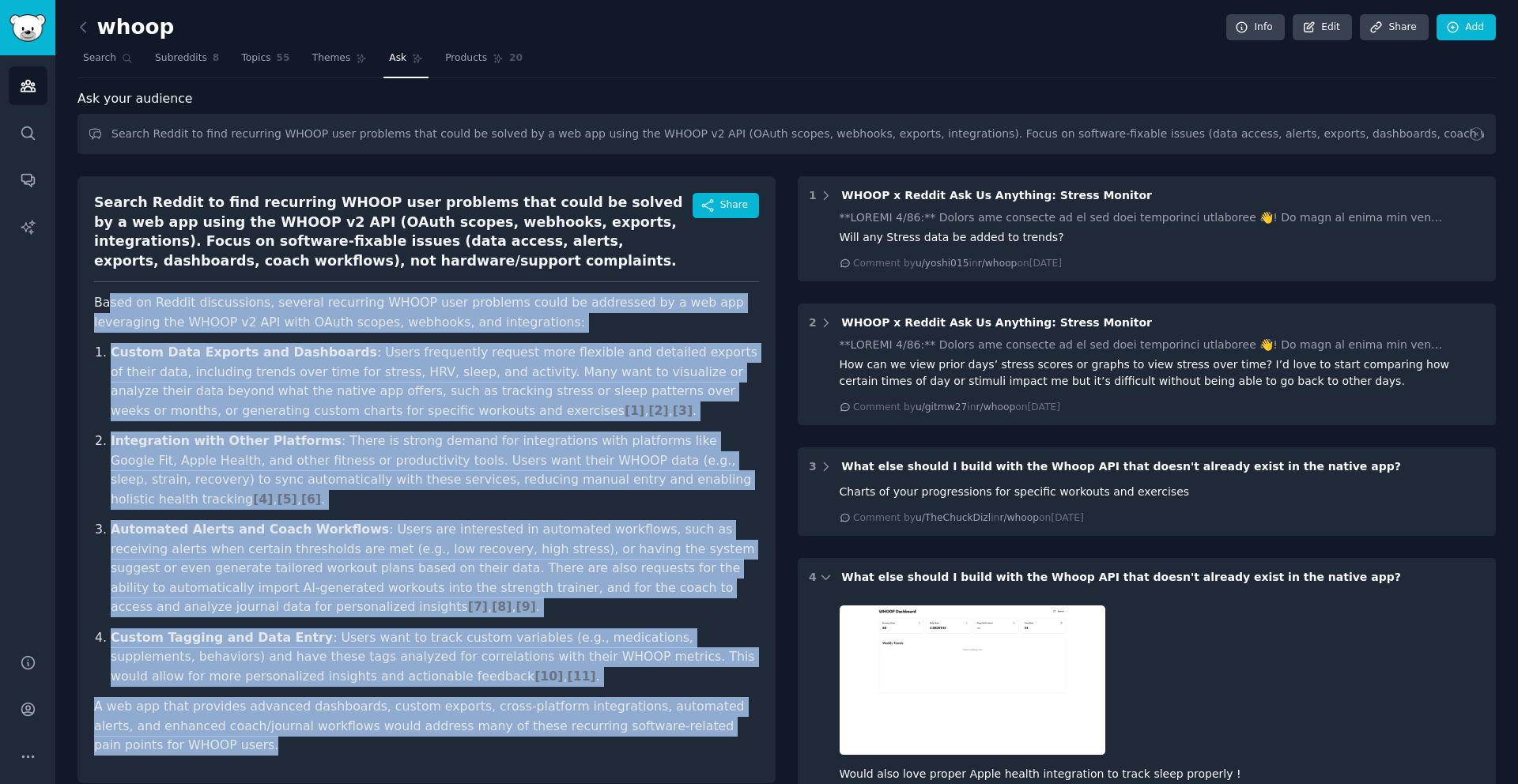
drag, startPoint x: 178, startPoint y: 725, endPoint x: 108, endPoint y: 309, distance: 421.8
click at [108, 309] on article "Based on Reddit discussions, several recurring WHOOP user problems could be add…" at bounding box center [426, 525] width 665 height 463
click at [588, 539] on p "Automated Alerts and Coach Workflows : Users are interested in automated workfl…" at bounding box center [435, 568] width 649 height 97
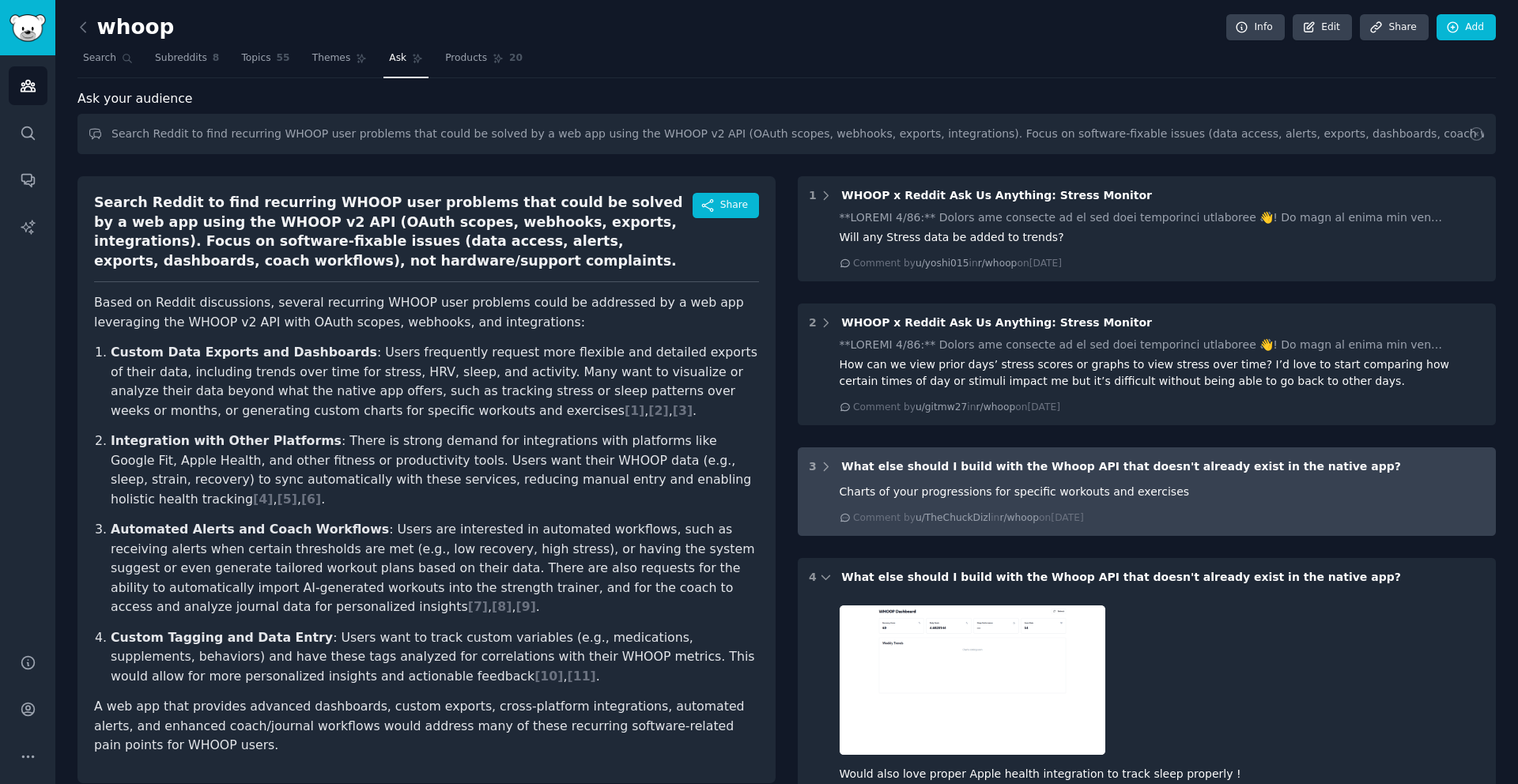
click at [1232, 464] on span "What else should I build with the Whoop API that doesn't already exist in the n…" at bounding box center [1121, 466] width 560 height 13
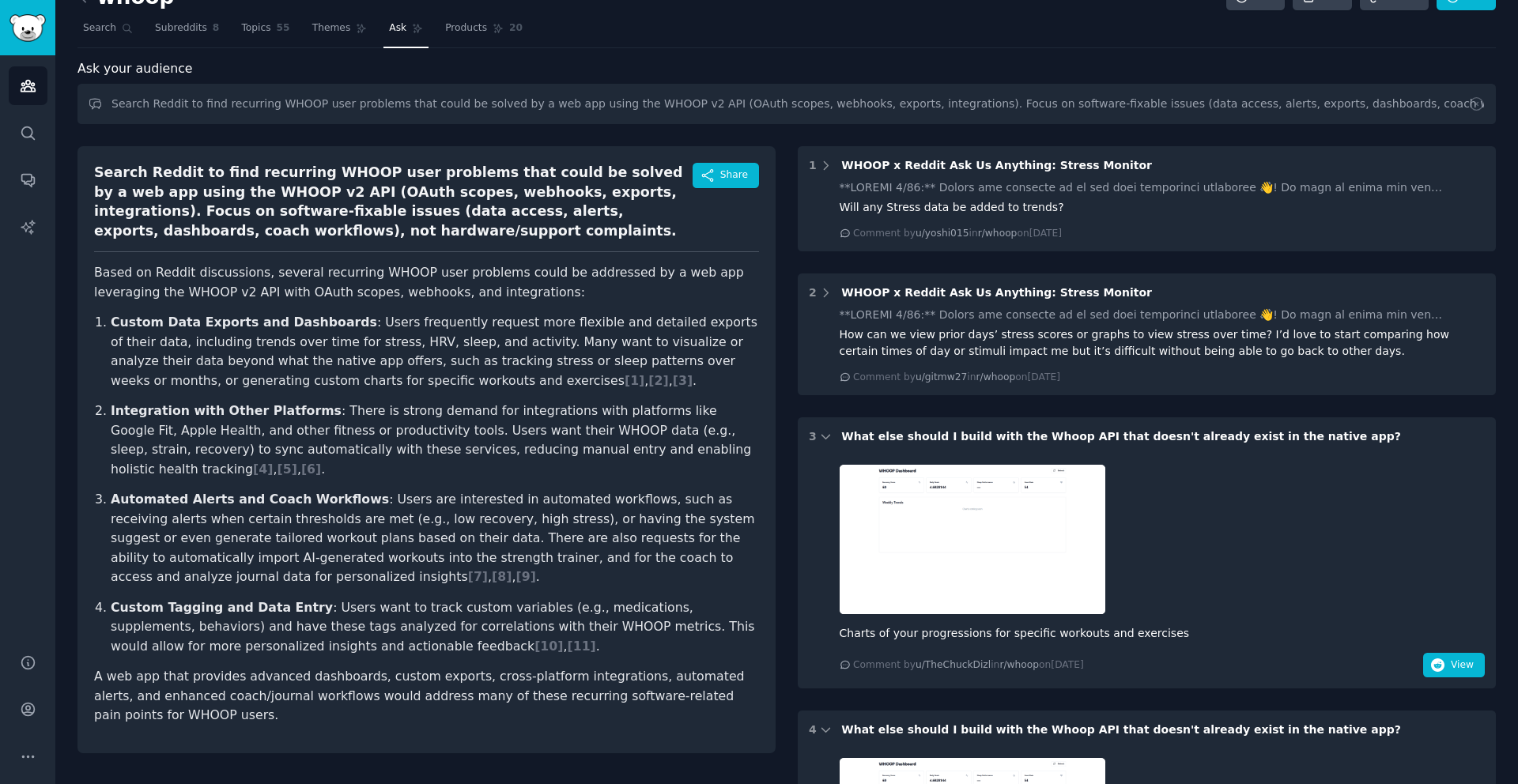
scroll to position [49, 0]
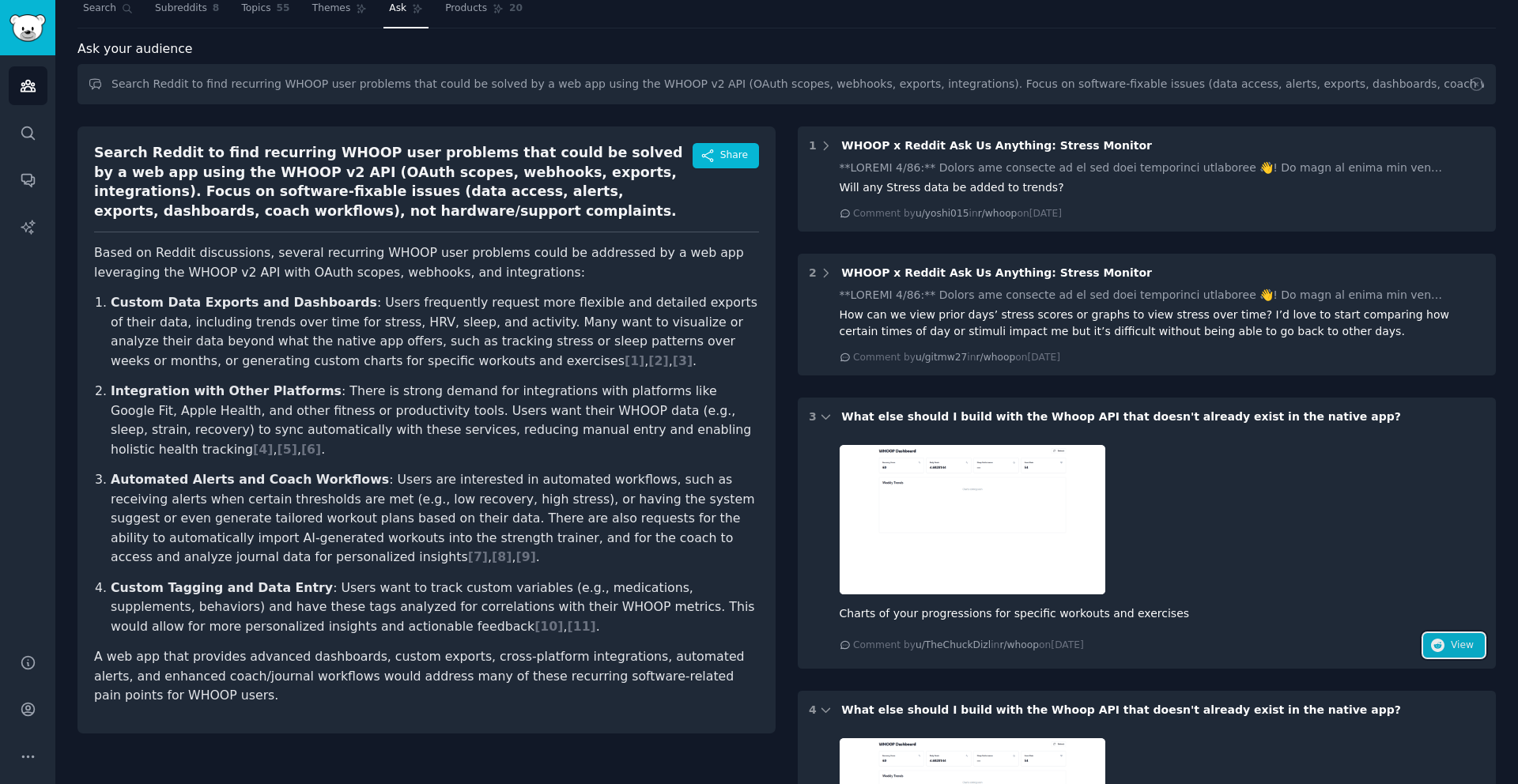
click at [1425, 649] on button "View" at bounding box center [1454, 646] width 61 height 26
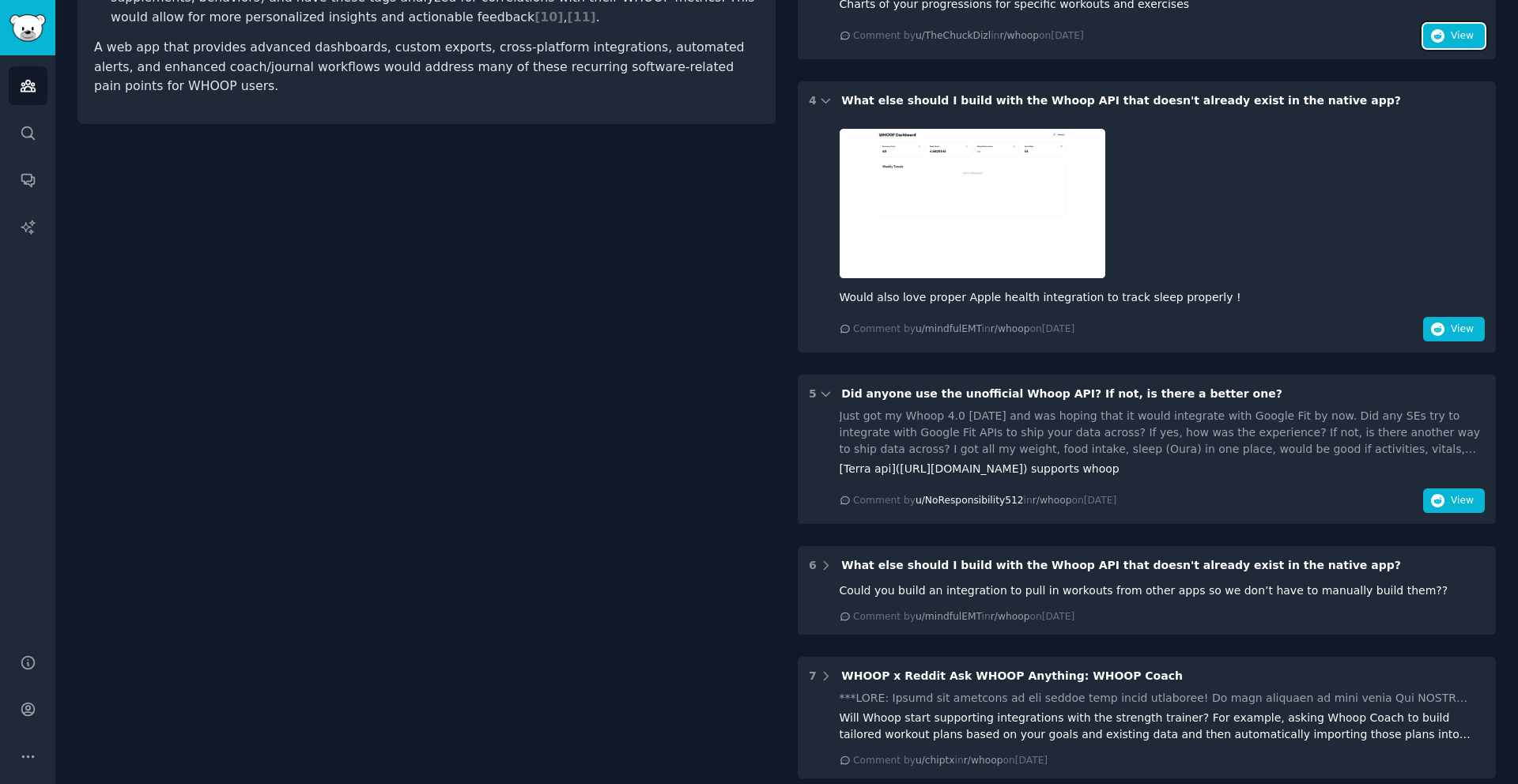
scroll to position [669, 0]
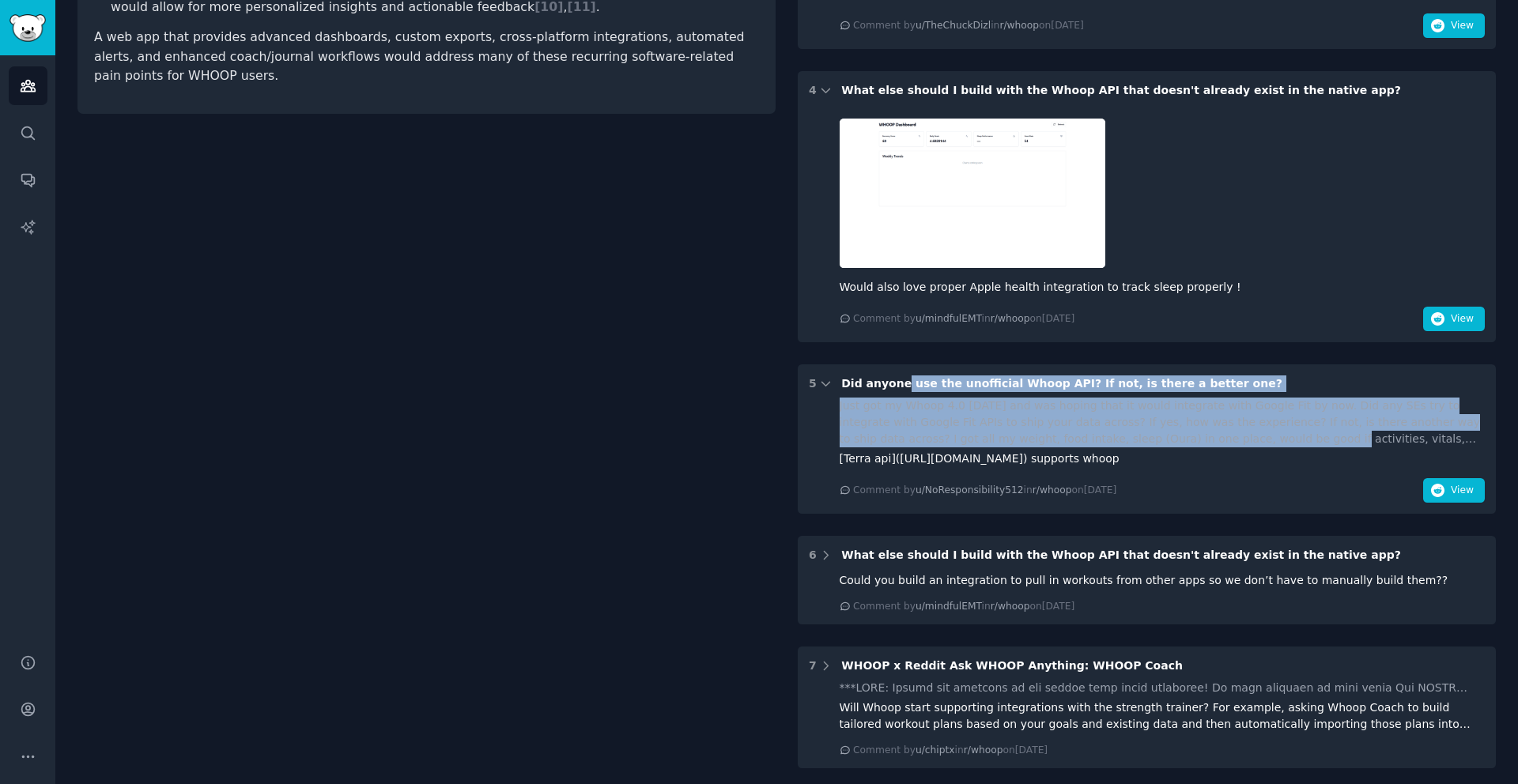
drag, startPoint x: 897, startPoint y: 384, endPoint x: 1208, endPoint y: 439, distance: 315.8
click at [1208, 439] on div "5 Did anyone use the unofficial Whoop API? If not, is there a better one? Just …" at bounding box center [1147, 439] width 698 height 149
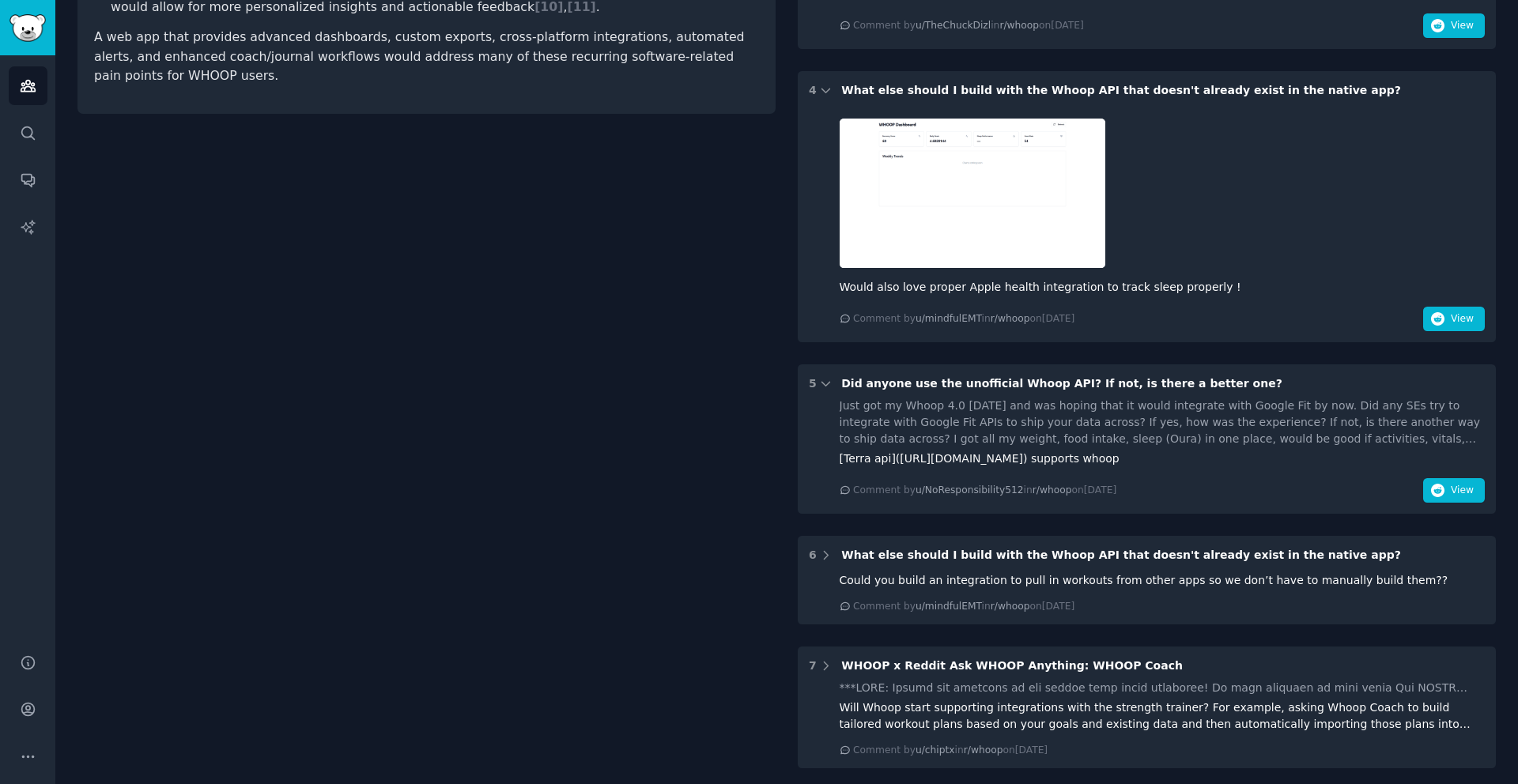
click at [1224, 457] on div "[Terra api]([URL][DOMAIN_NAME]) supports whoop" at bounding box center [1162, 459] width 646 height 17
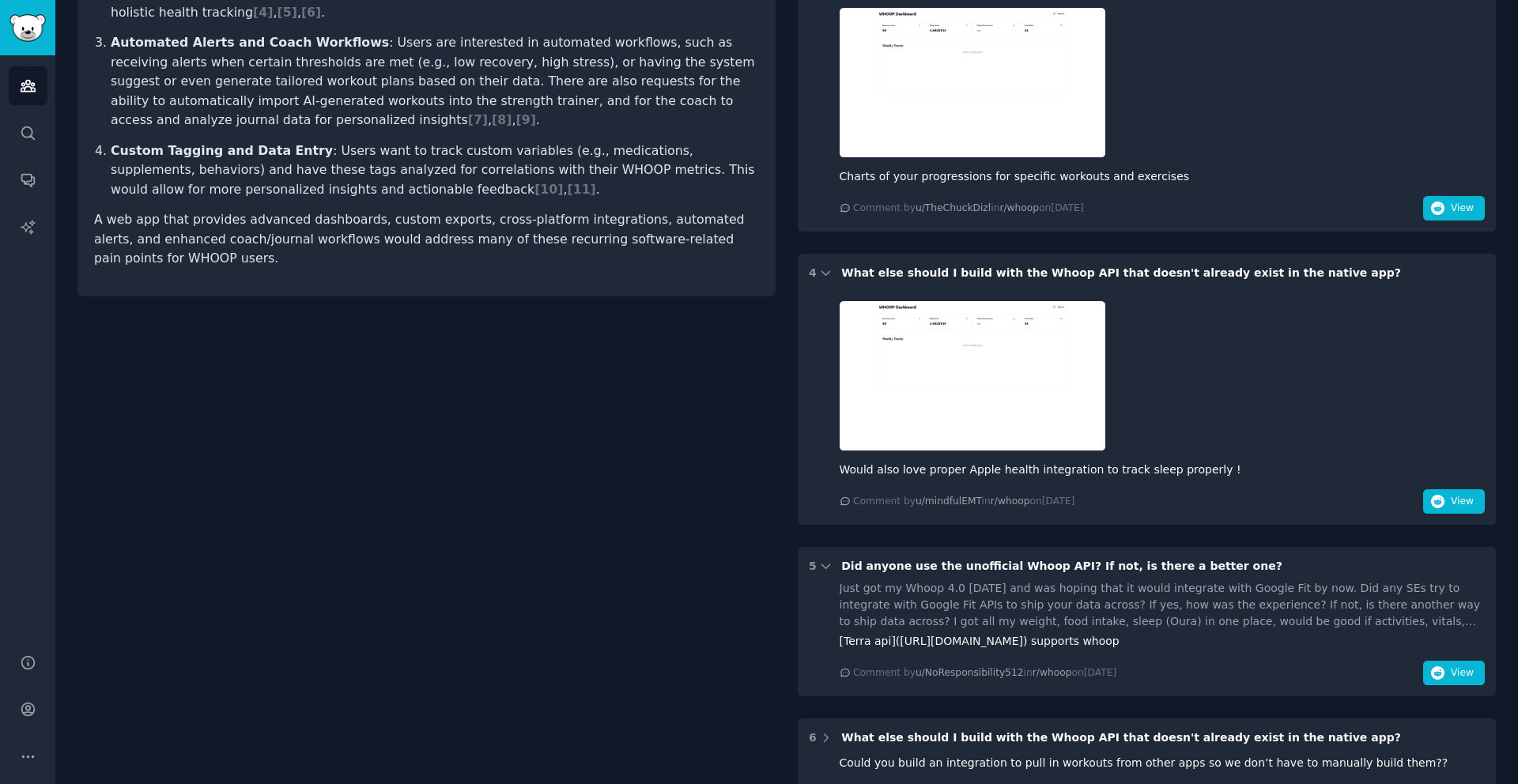
scroll to position [0, 0]
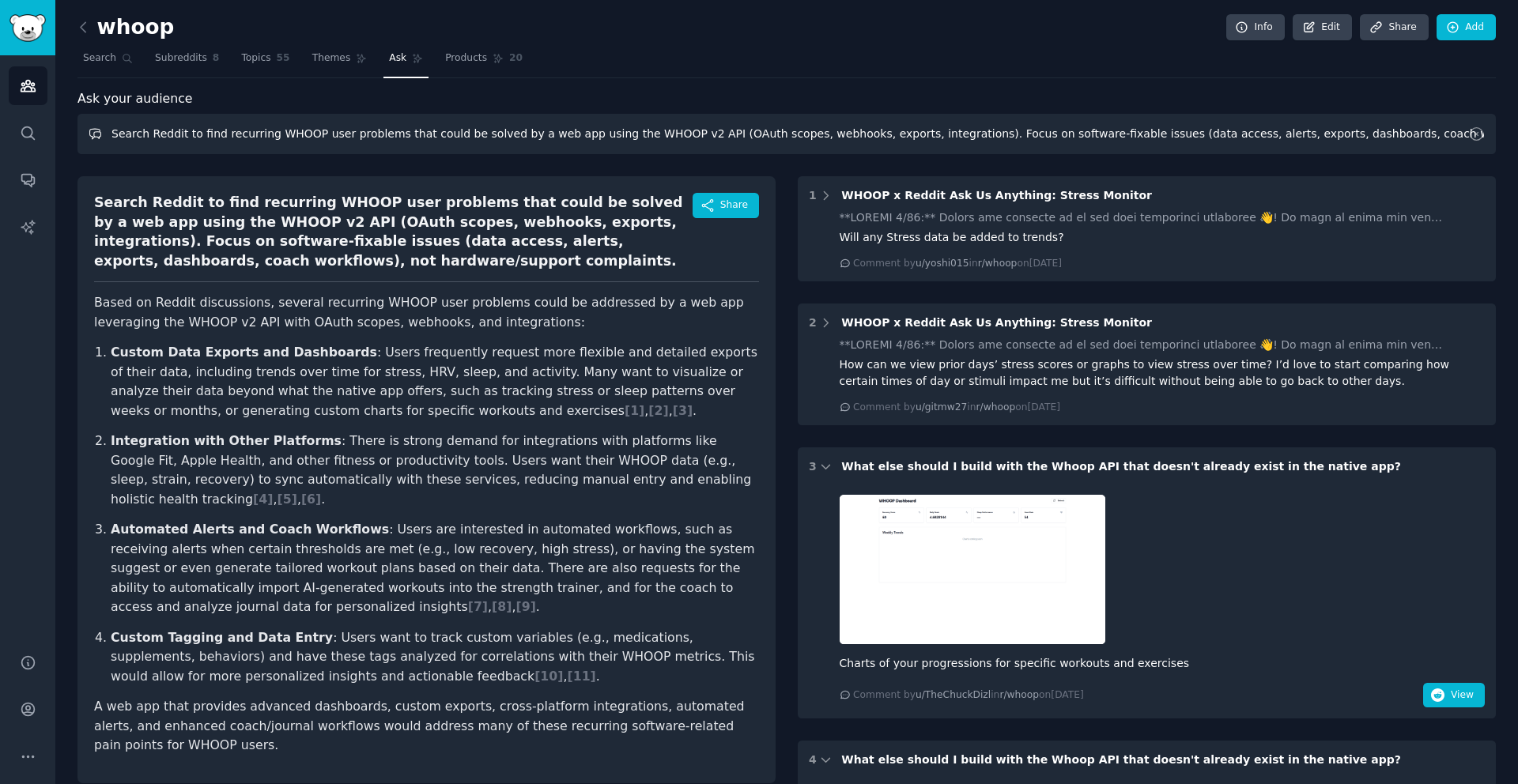
click at [574, 143] on input "Search Reddit to find recurring WHOOP user problems that could be solved by a w…" at bounding box center [786, 133] width 1418 height 41
paste input "can r/whoop and related subs (last 12–18 months) for recurring, software-solvab…"
type input "Scan r/whoop and related subs (last 12–18 months) for recurring, software-solva…"
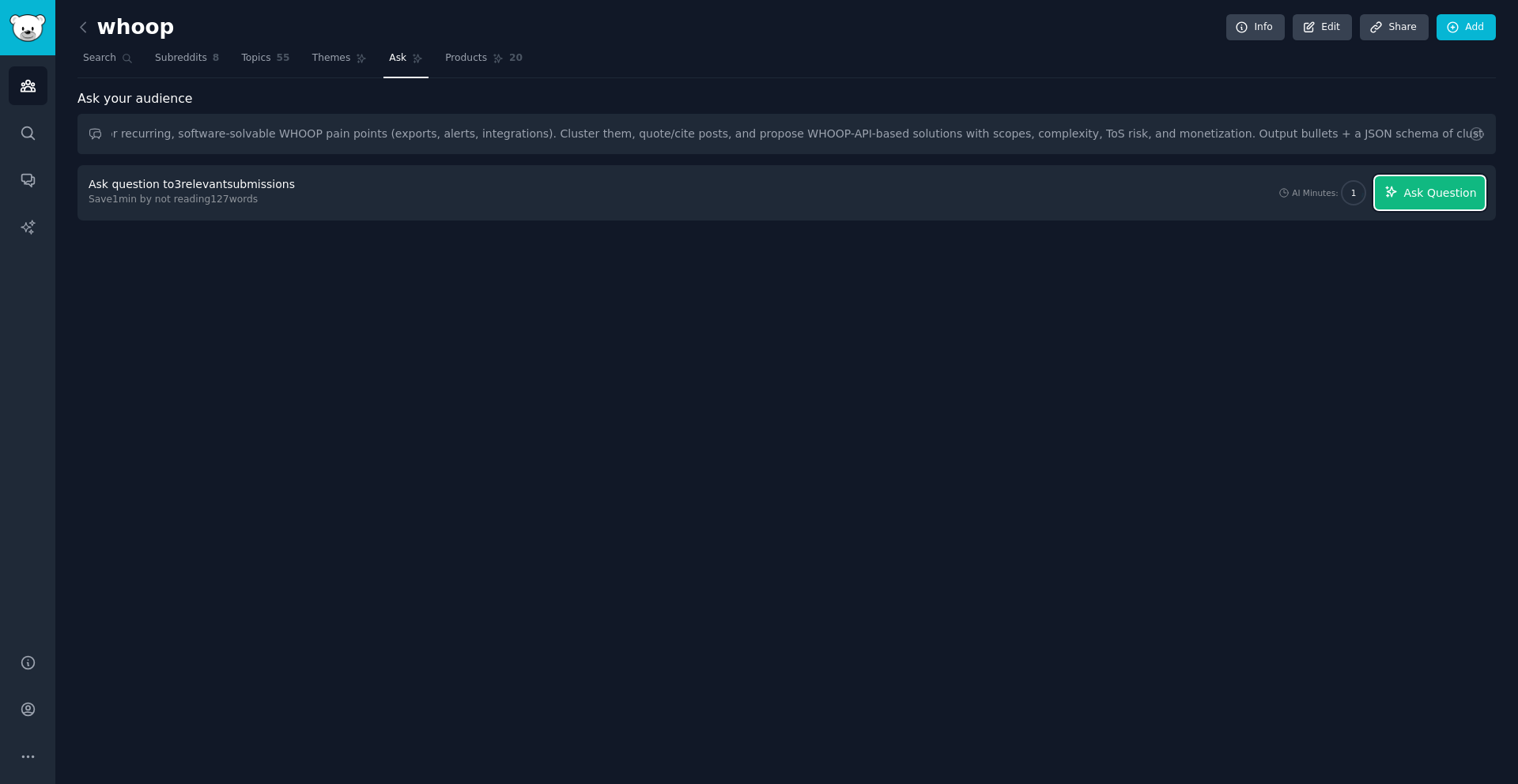
click at [1442, 187] on span "Ask Question" at bounding box center [1440, 193] width 73 height 17
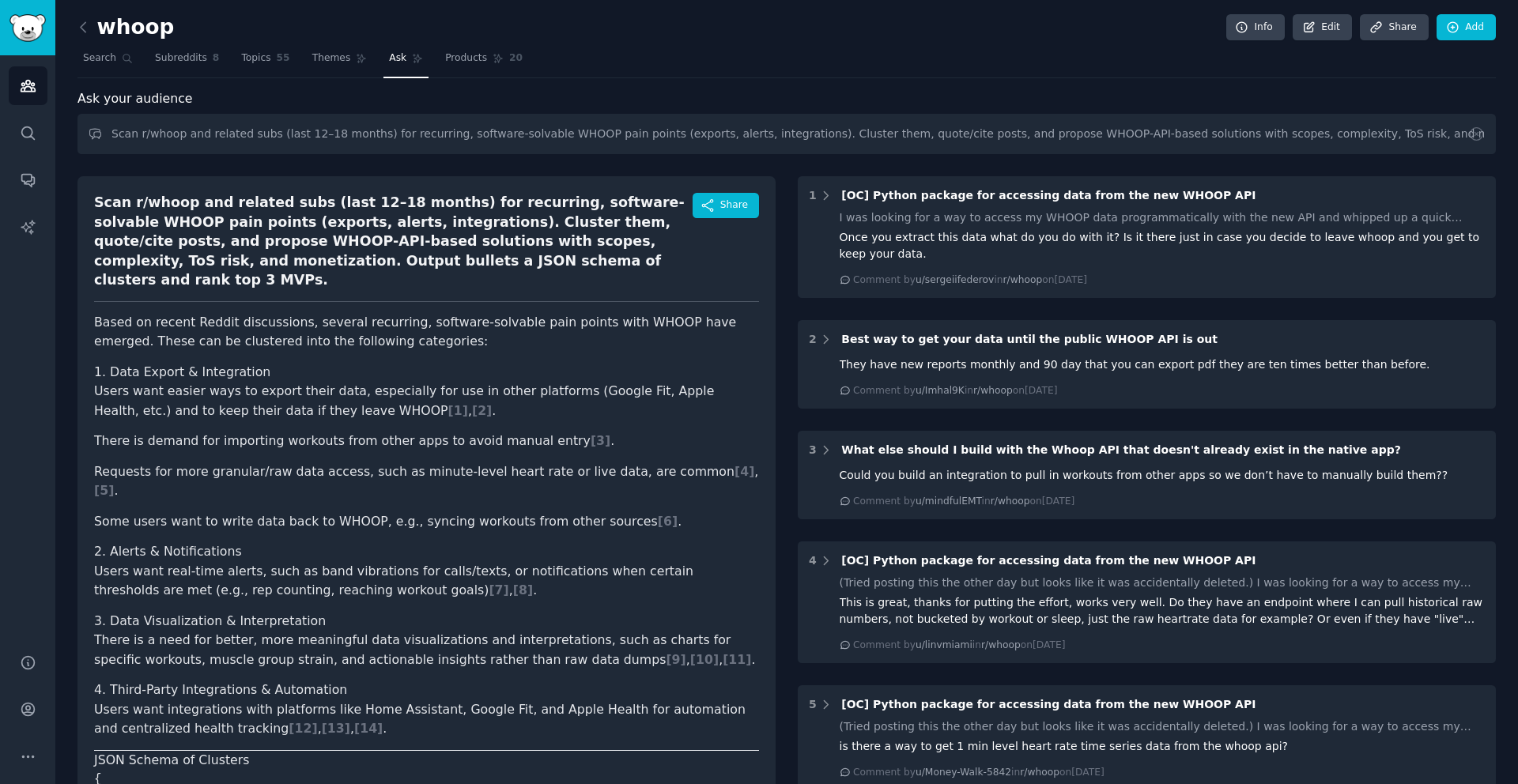
click at [408, 363] on h3 "1. Data Export & Integration" at bounding box center [426, 373] width 665 height 20
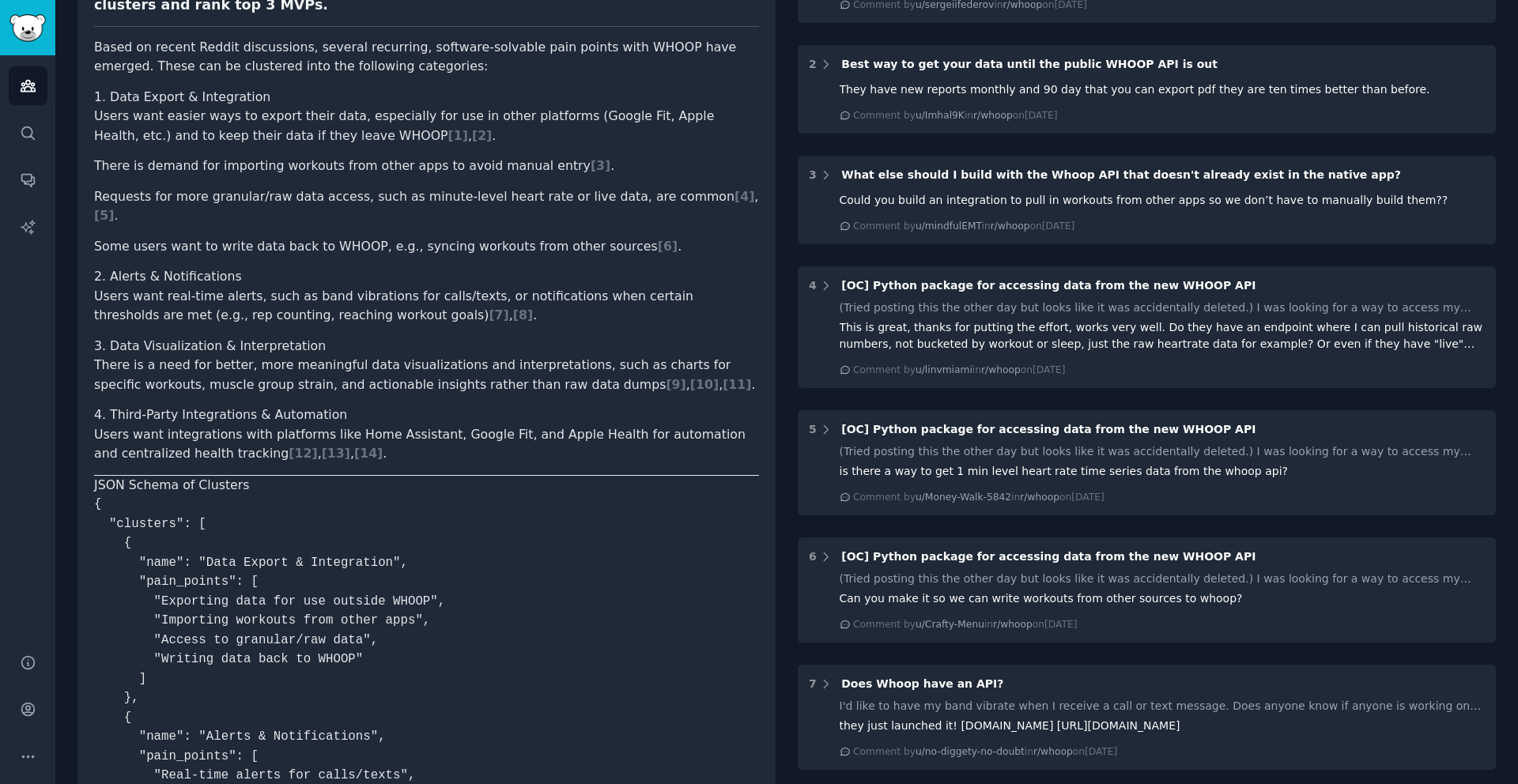
scroll to position [102, 0]
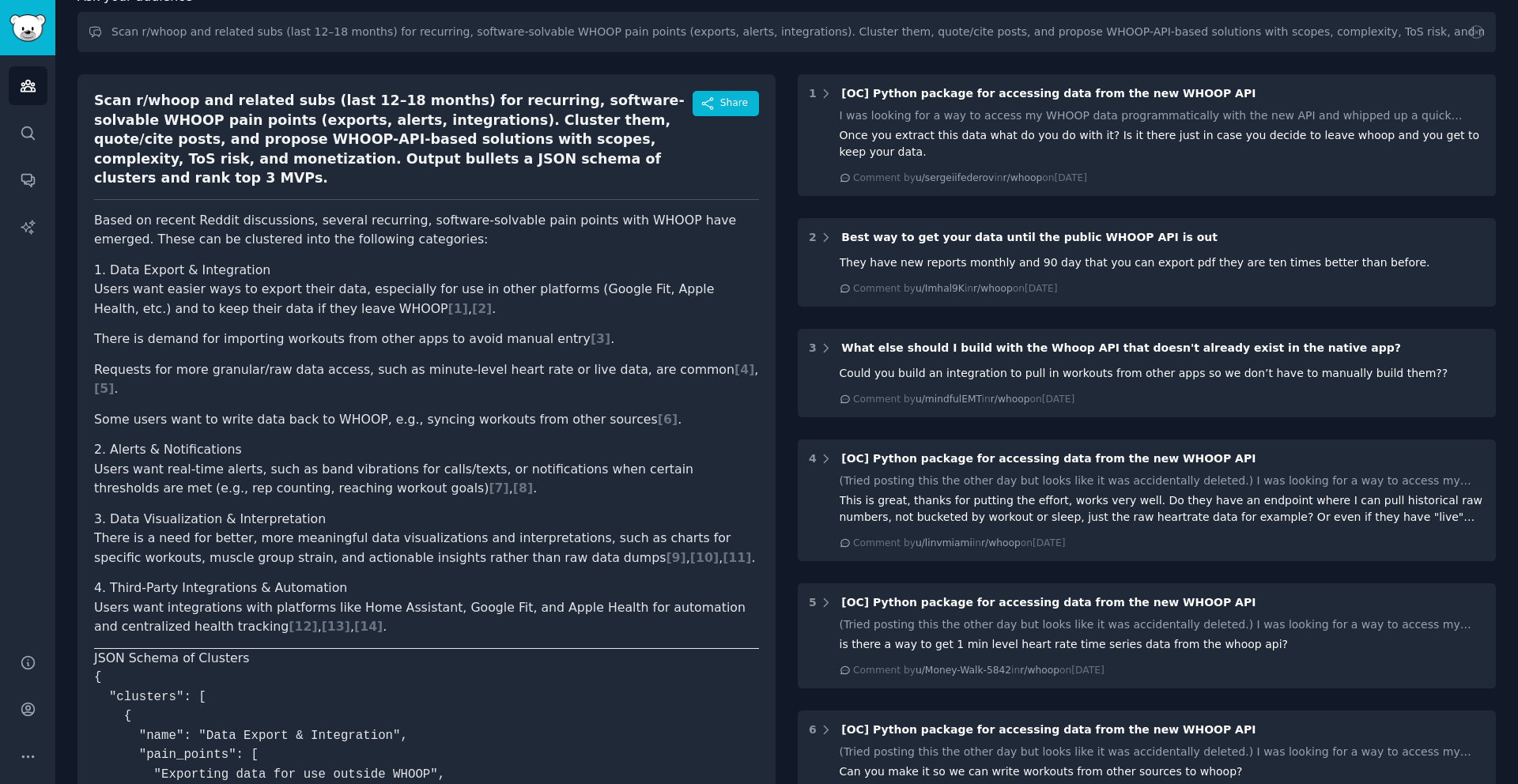
drag, startPoint x: 625, startPoint y: 582, endPoint x: 78, endPoint y: 206, distance: 663.8
copy article "Based on recent Reddit discussions, several recurring, software-solvable pain p…"
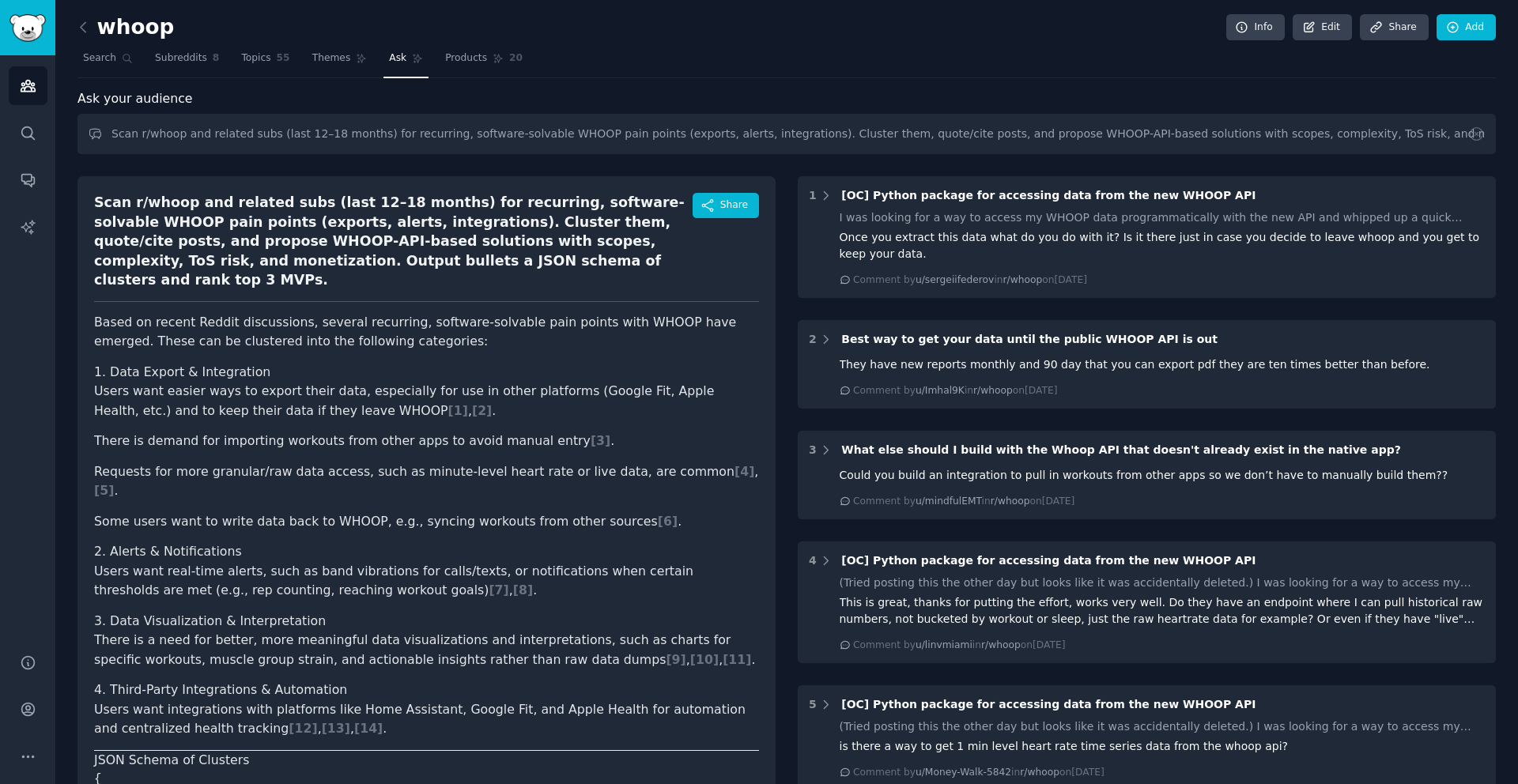
scroll to position [81, 0]
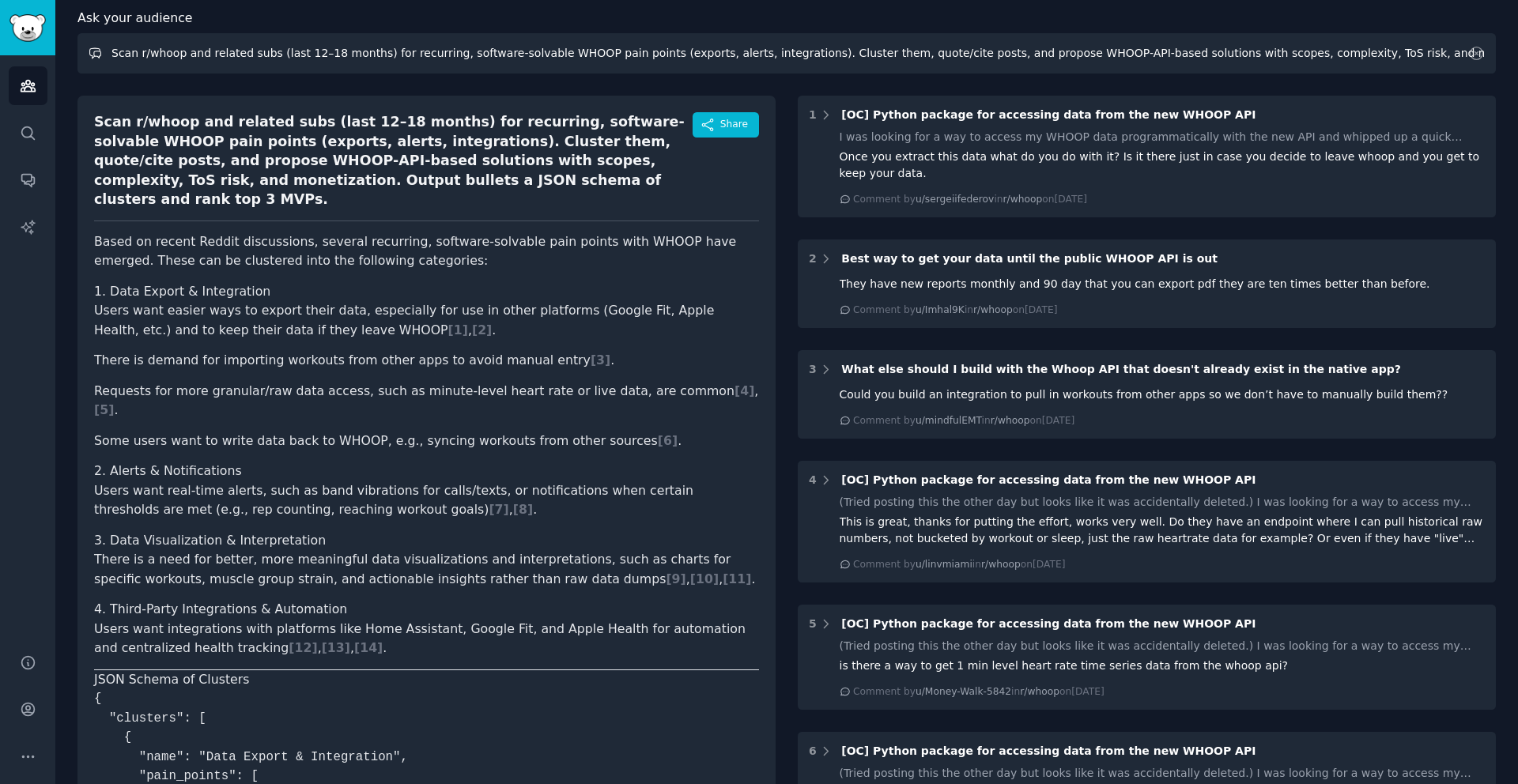
click at [373, 61] on input "Scan r/whoop and related subs (last 12–18 months) for recurring, software-solva…" at bounding box center [786, 53] width 1418 height 41
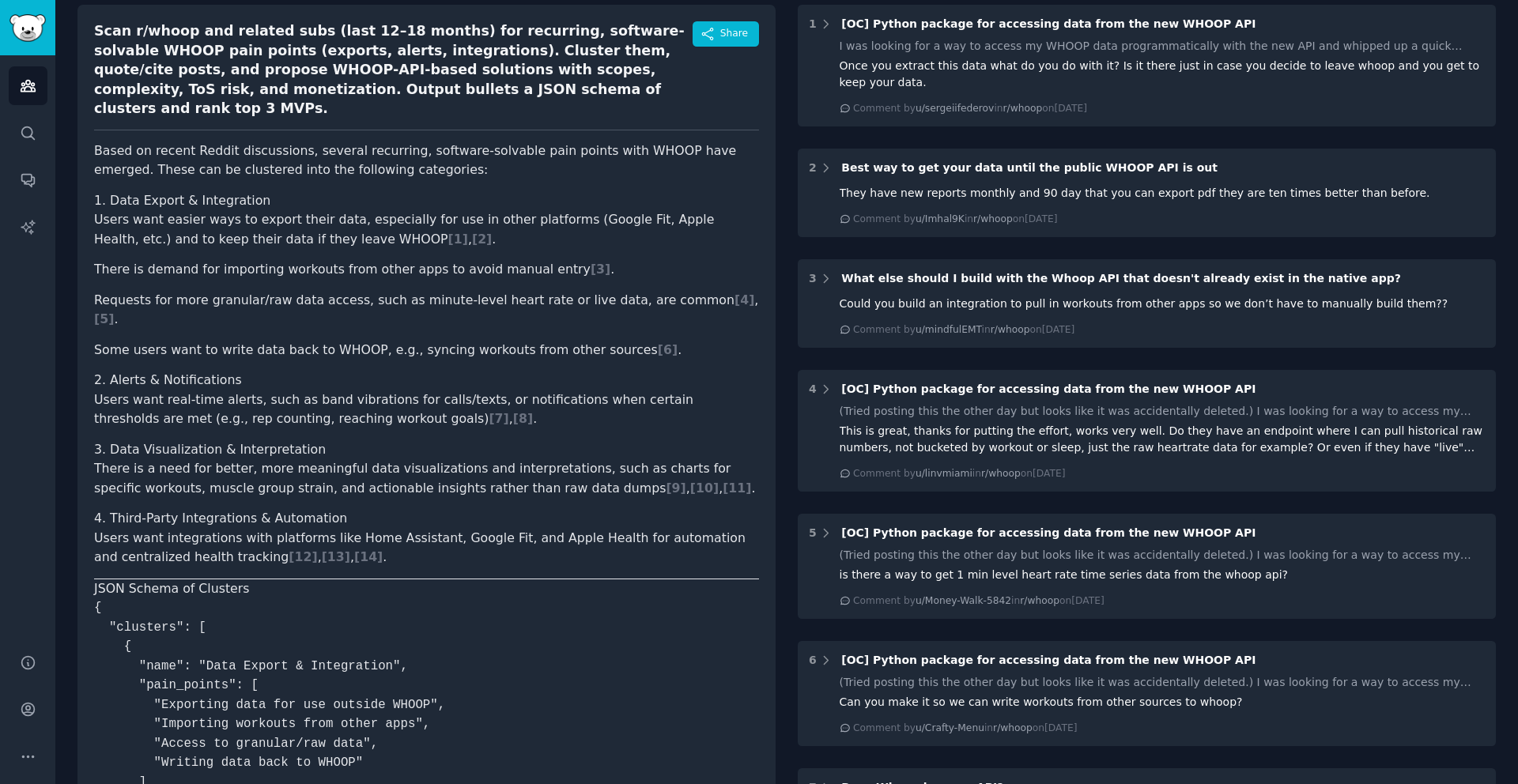
scroll to position [0, 0]
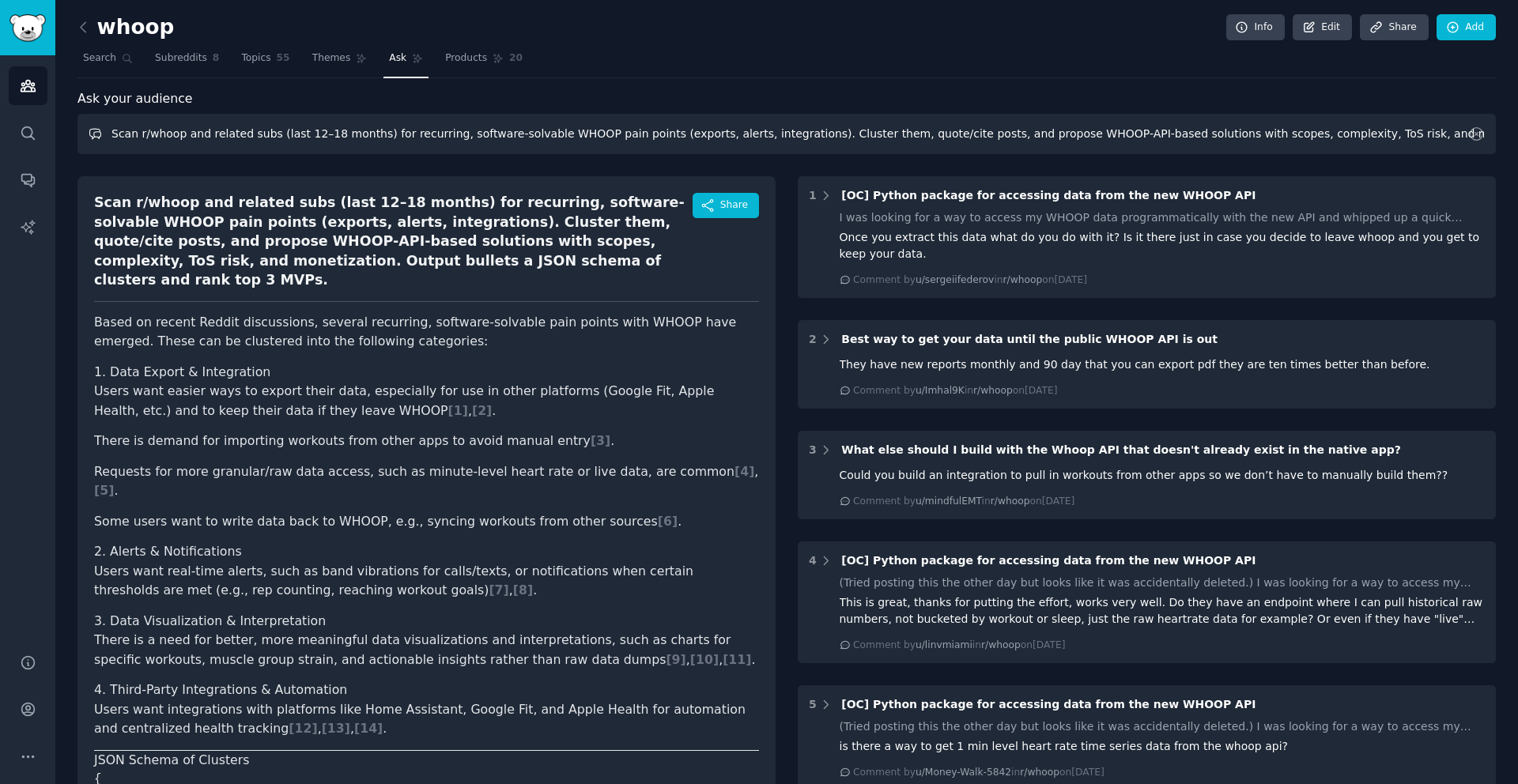
click at [149, 131] on input "Scan r/whoop and related subs (last 12–18 months) for recurring, software-solva…" at bounding box center [786, 133] width 1418 height 41
click at [954, 137] on input "Scan r/whoop and related subs (last 12–18 months) for recurring, software-solva…" at bounding box center [786, 133] width 1418 height 41
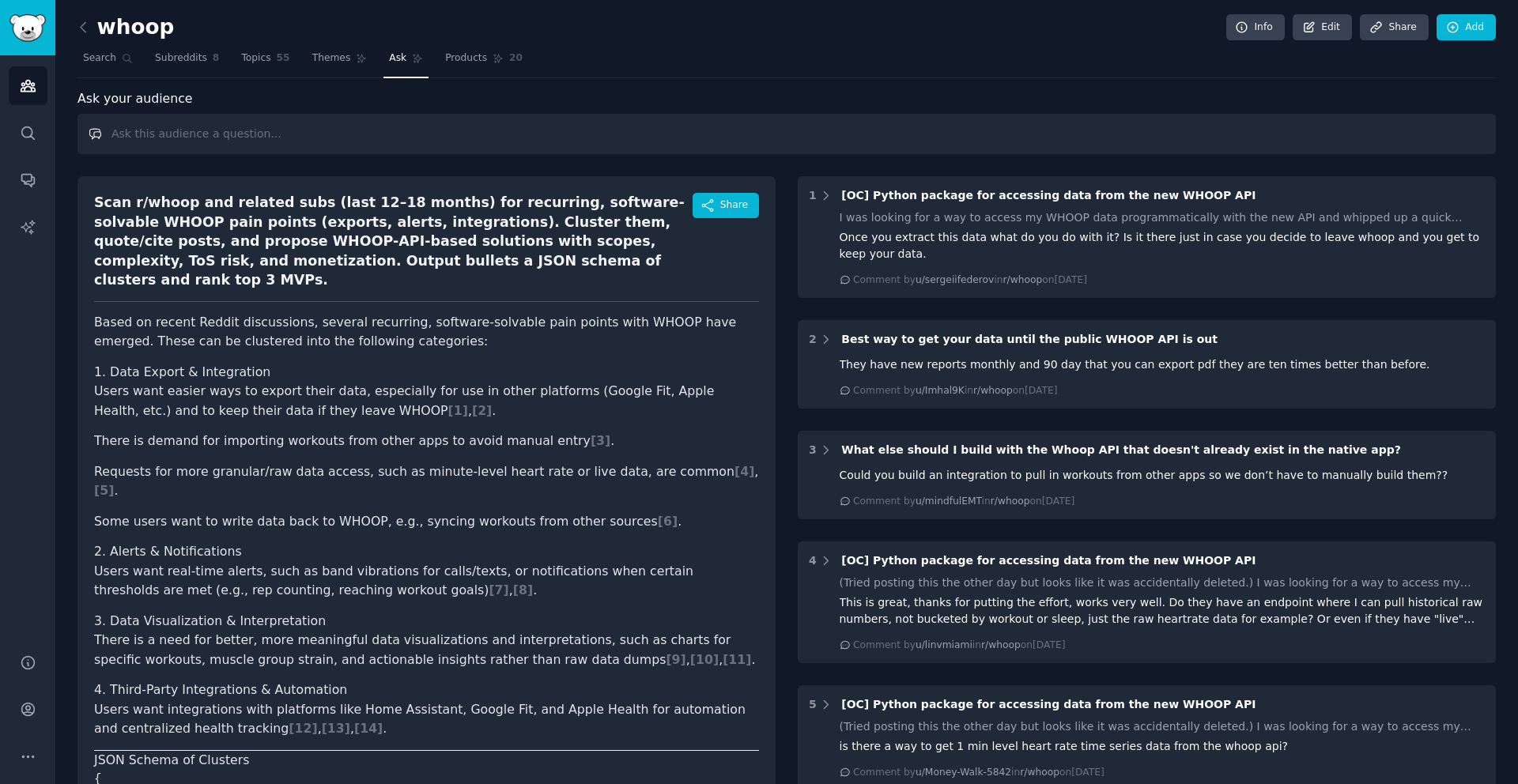
paste input "Loremi Dolors ame consecte-adipisci ELITS doei tempor (incidi ut lab etd magn a…"
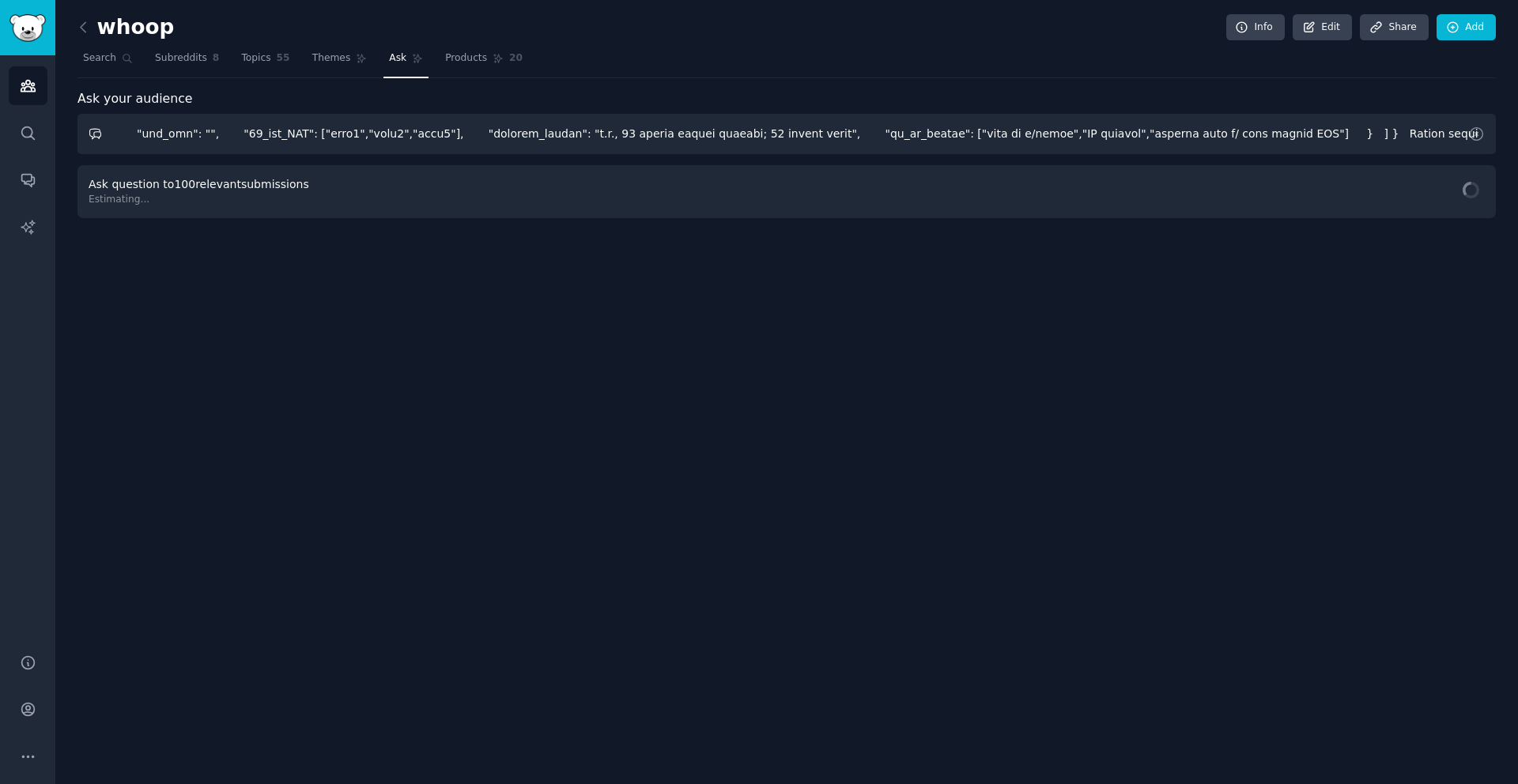
scroll to position [0, 14263]
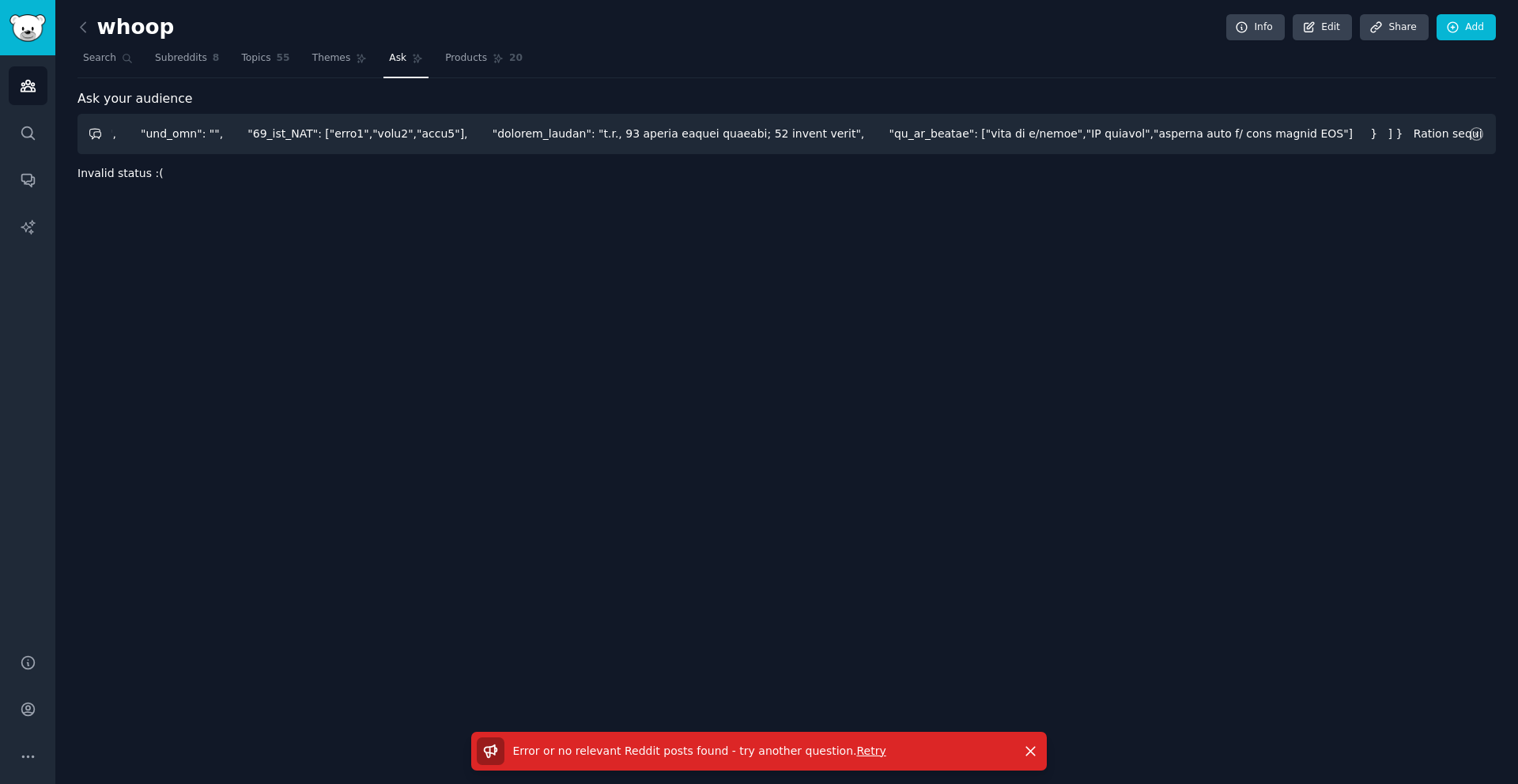
click at [900, 140] on input "text" at bounding box center [786, 133] width 1418 height 41
click at [586, 142] on input "text" at bounding box center [786, 133] width 1418 height 41
click at [586, 138] on input "text" at bounding box center [786, 133] width 1418 height 41
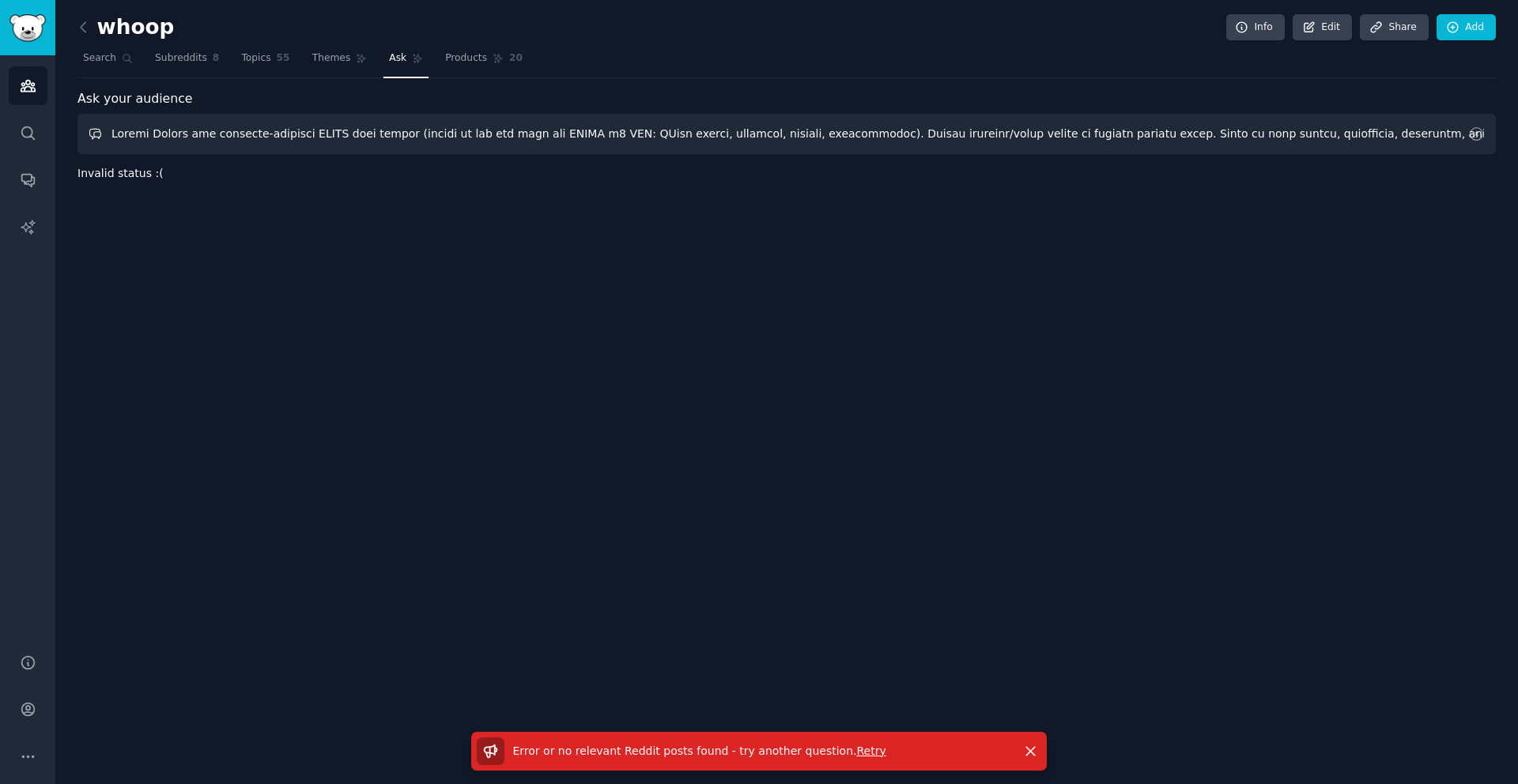
click at [586, 138] on input "text" at bounding box center [786, 133] width 1418 height 41
paste input "text"
drag, startPoint x: 1187, startPoint y: 137, endPoint x: 1479, endPoint y: 132, distance: 292.0
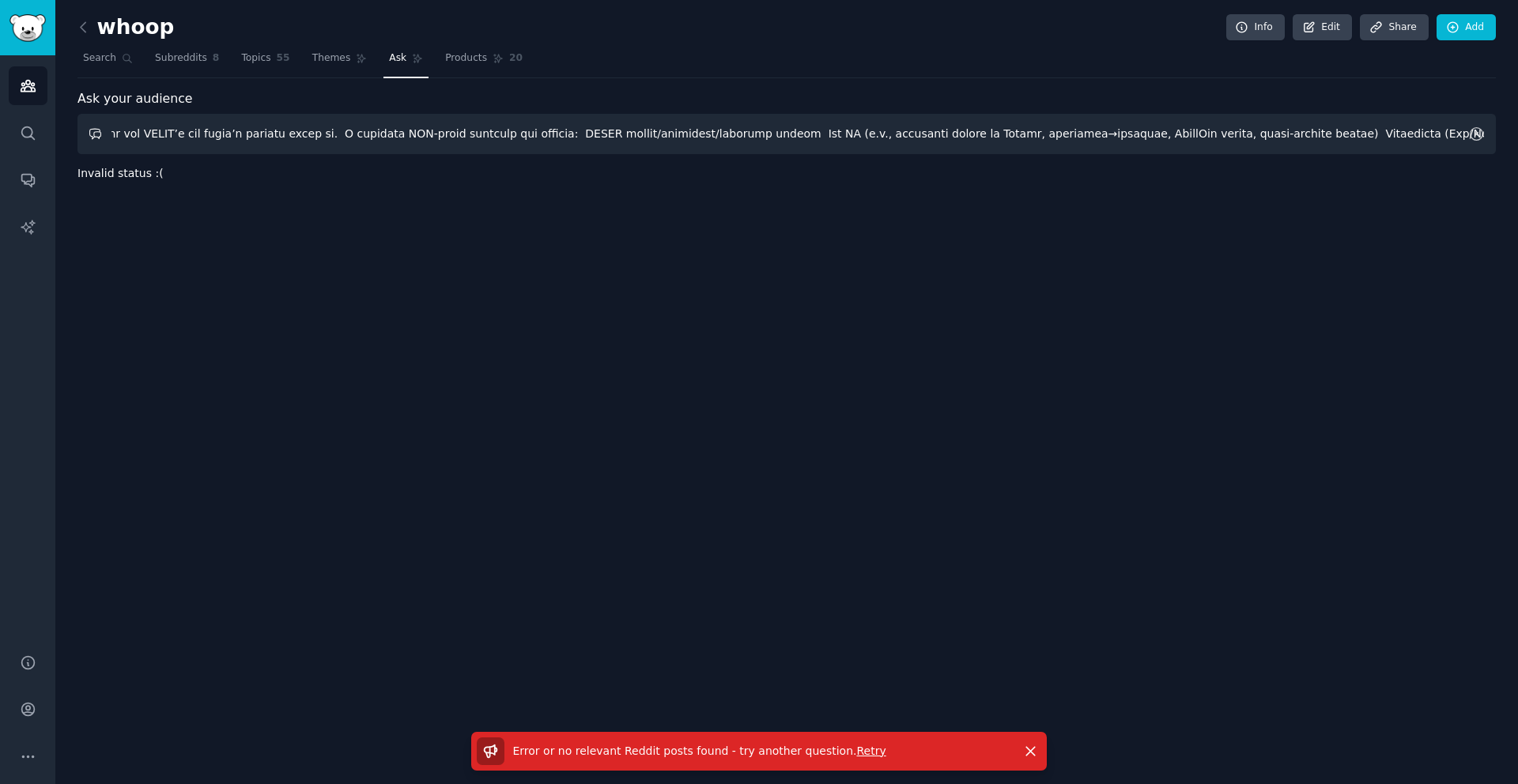
click at [1479, 132] on form at bounding box center [786, 133] width 1418 height 41
drag, startPoint x: 1370, startPoint y: 129, endPoint x: 241, endPoint y: 146, distance: 1129.1
click at [241, 146] on input "text" at bounding box center [786, 133] width 1418 height 41
click at [707, 133] on input "text" at bounding box center [786, 133] width 1418 height 41
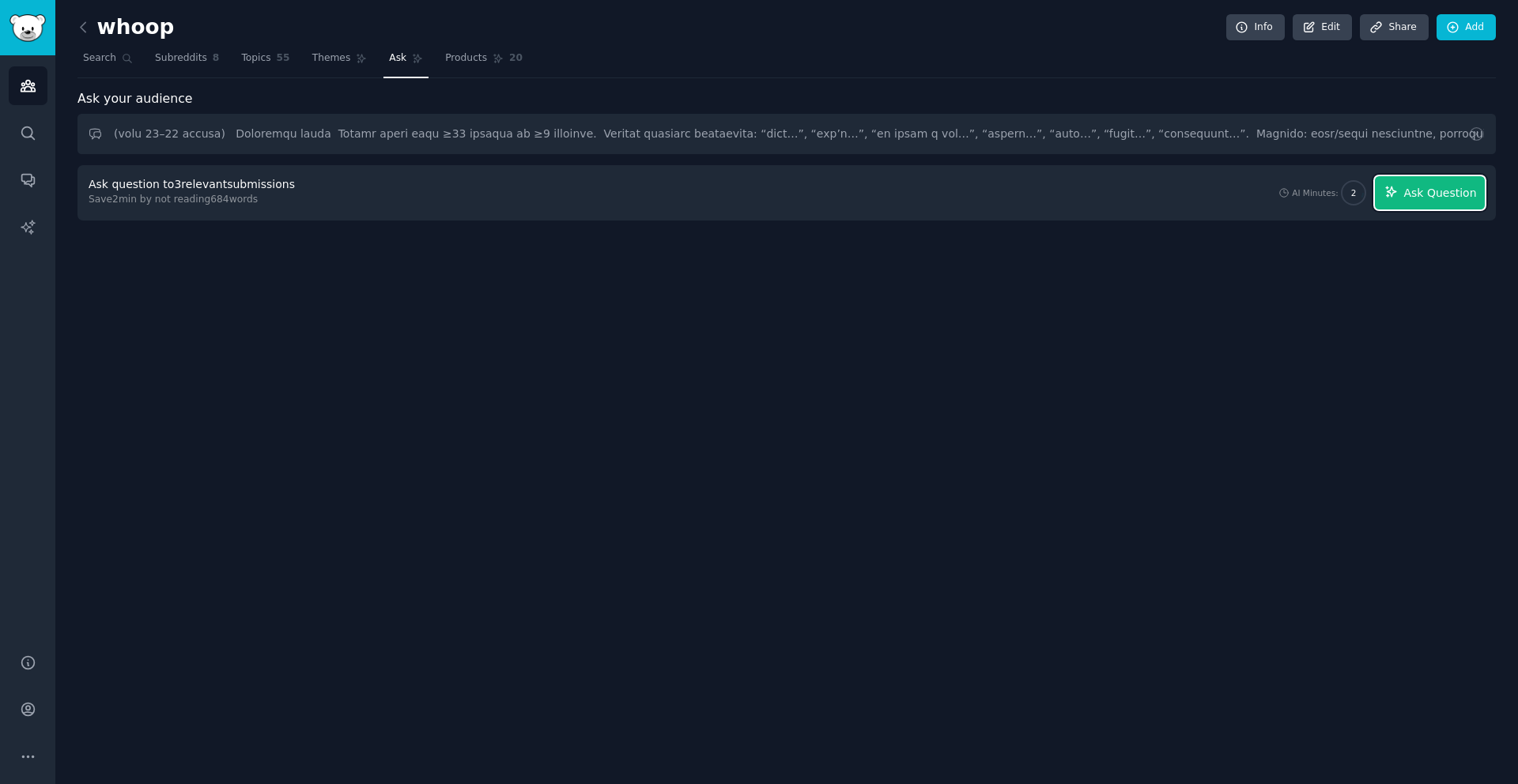
scroll to position [0, 0]
click at [1430, 194] on span "Ask Question" at bounding box center [1440, 193] width 73 height 17
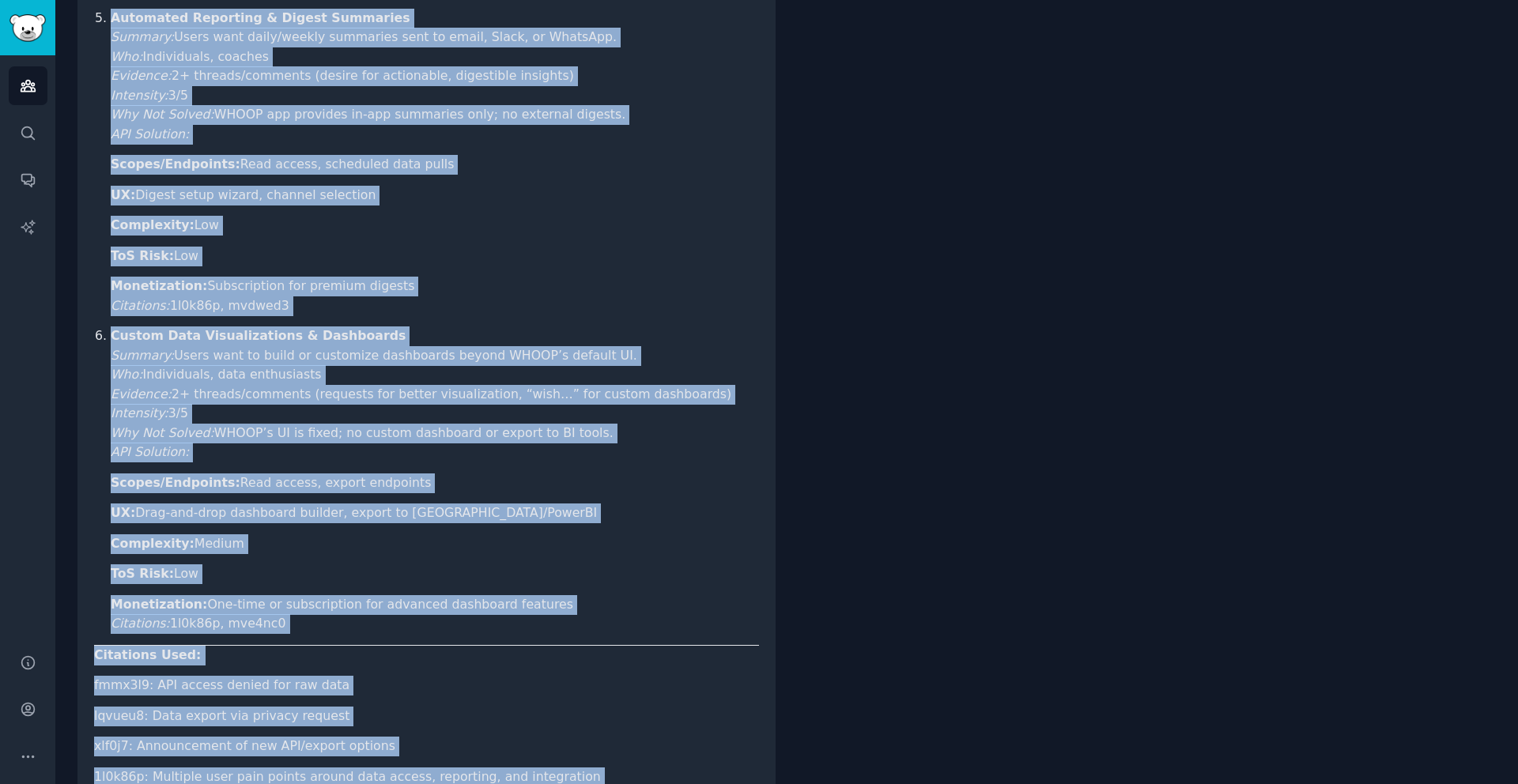
scroll to position [1965, 0]
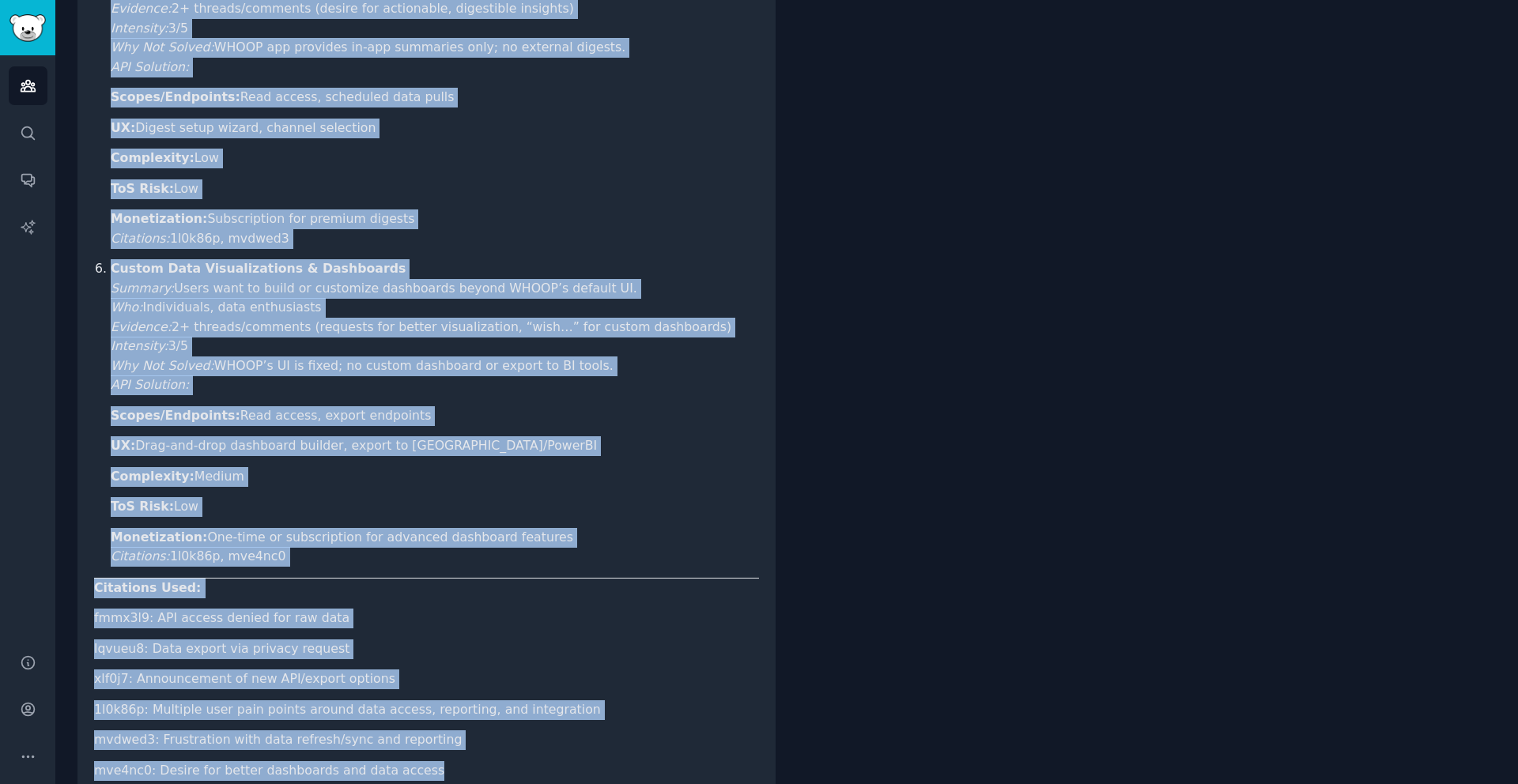
drag, startPoint x: 100, startPoint y: 453, endPoint x: 510, endPoint y: 660, distance: 459.3
copy article "loremi Dolorsi: Ametcons-Adipisci ELITS Doei Tempor (Incidi, utla 06–38 etdolo)…"
click at [680, 406] on ul "Scopes/Endpoints: Read access, export endpoints UX: Drag-and-drop dashboard bui…" at bounding box center [435, 486] width 649 height 160
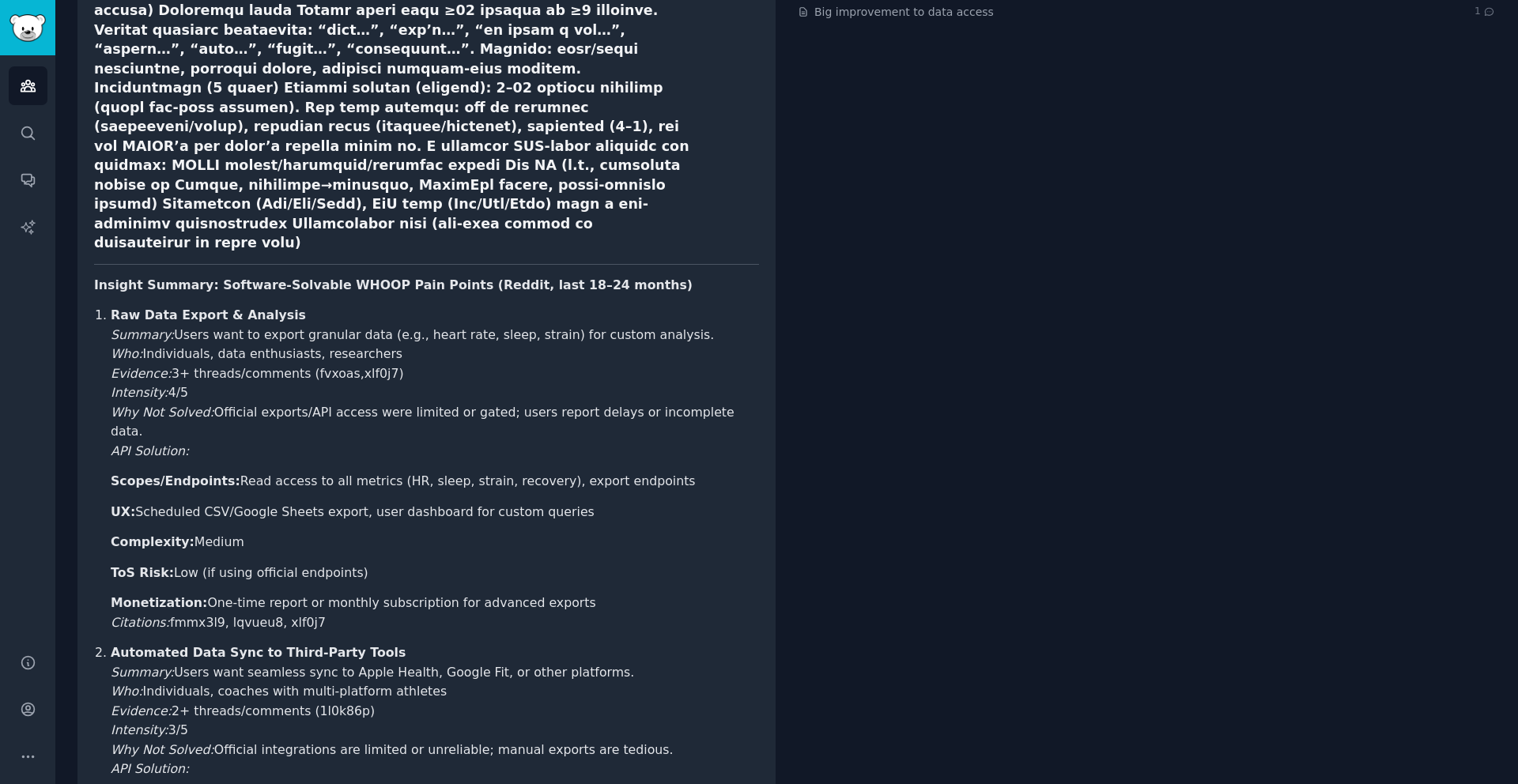
scroll to position [0, 0]
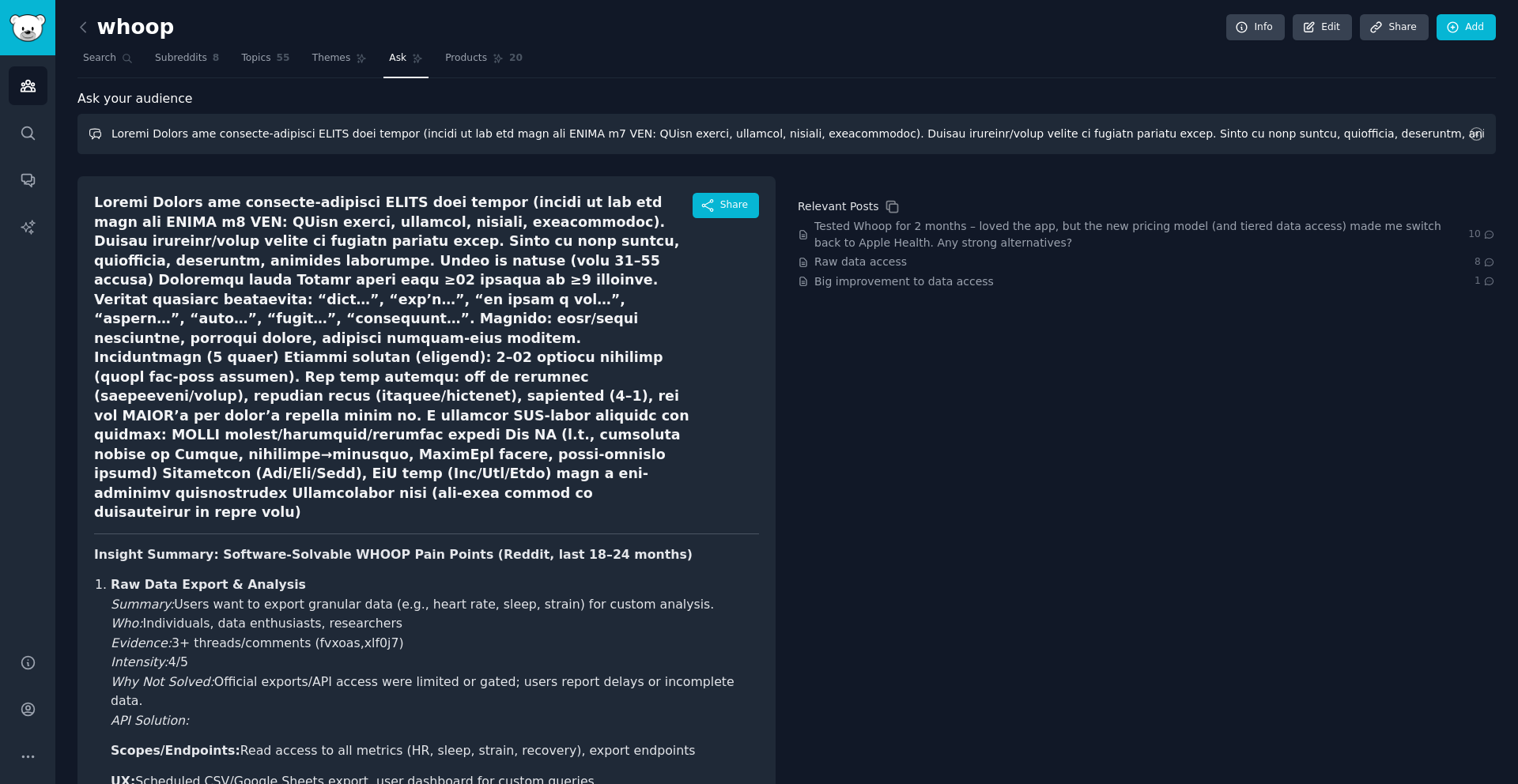
click at [441, 131] on input "text" at bounding box center [786, 133] width 1418 height 41
paste input "From r/whoop and adjacent subs in the last 24 months, gather 10+ concrete user …"
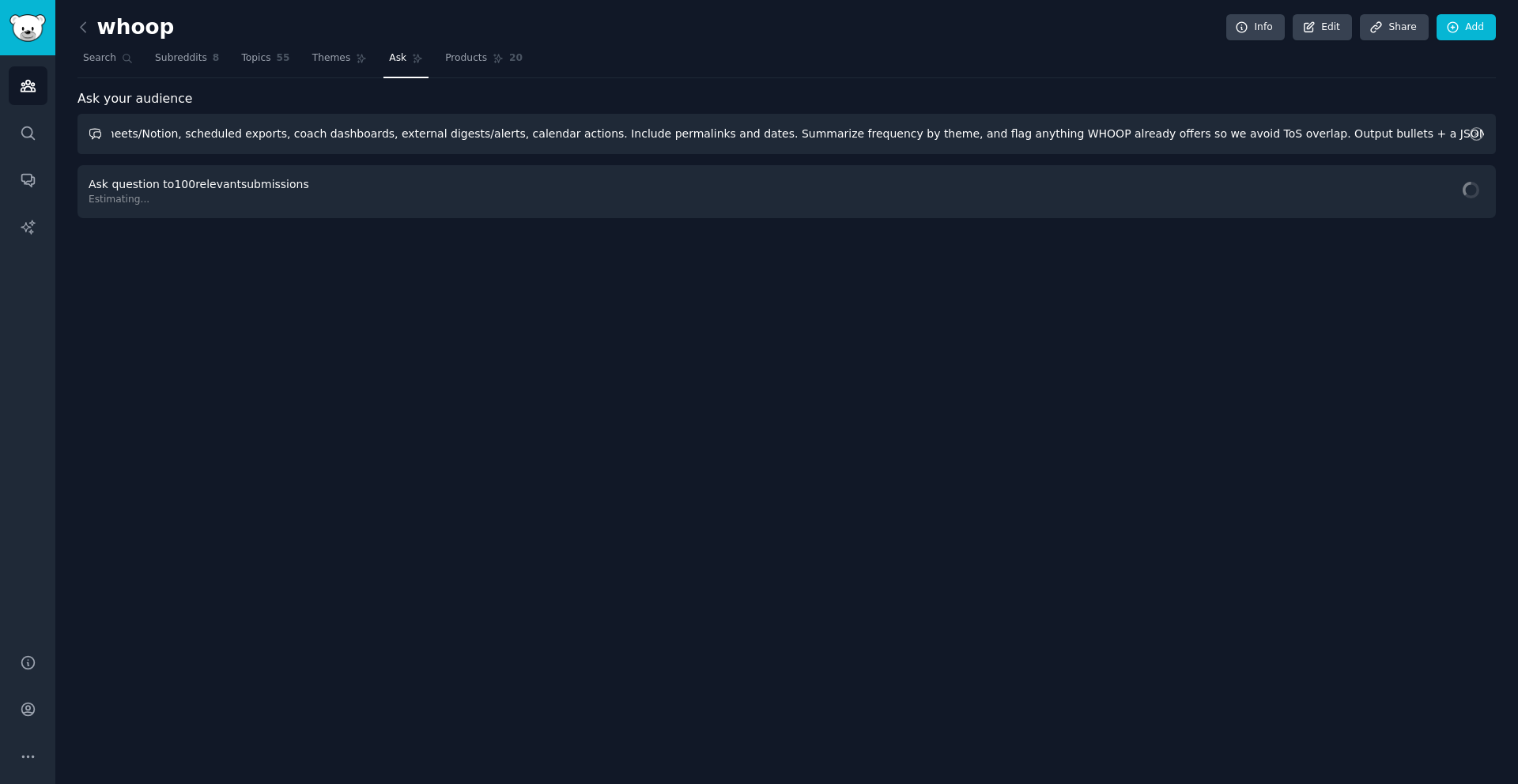
scroll to position [0, 705]
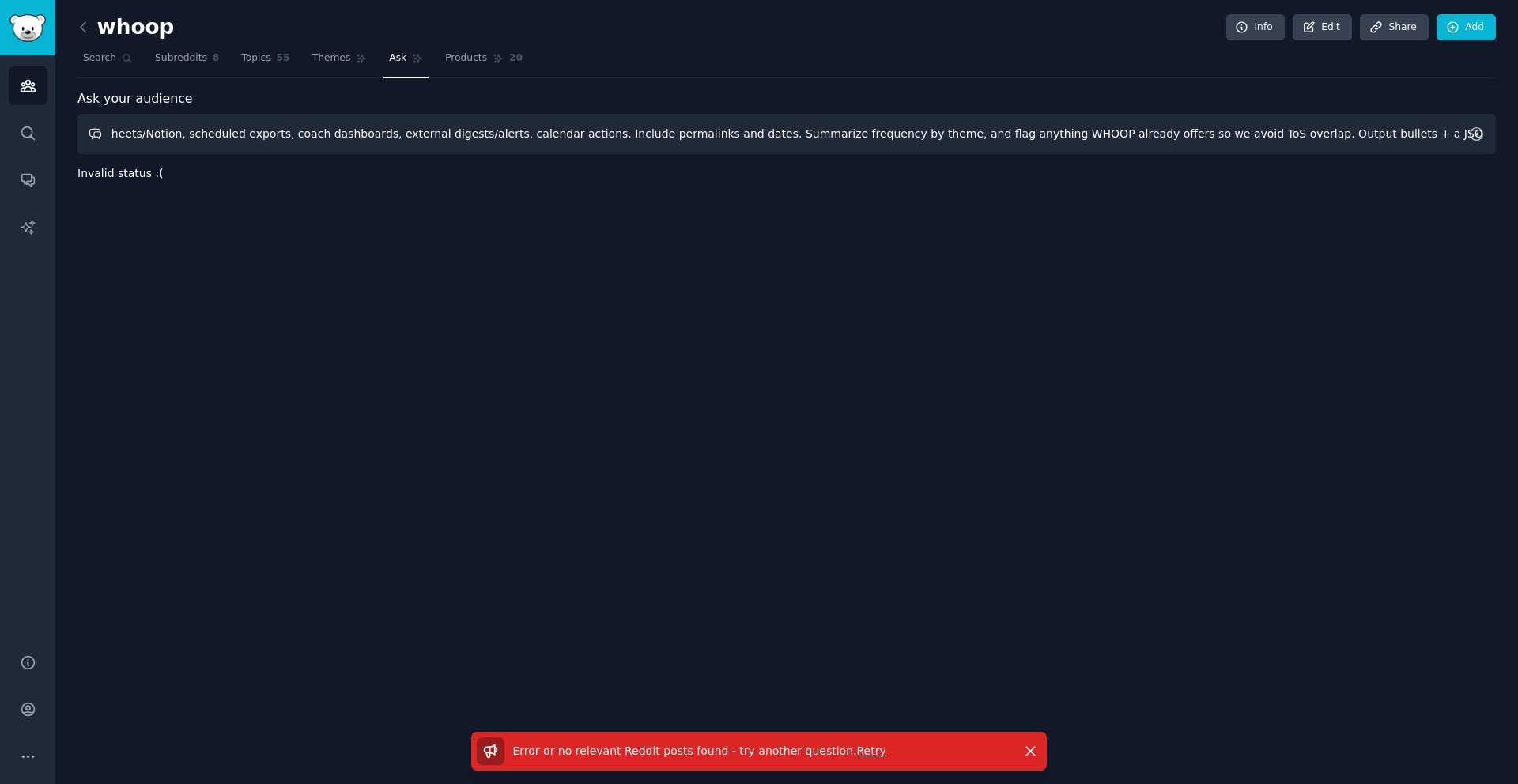
drag, startPoint x: 1268, startPoint y: 140, endPoint x: 1492, endPoint y: 147, distance: 224.1
click at [1492, 147] on form "From r/whoop and adjacent subs in the last 24 months, gather 10+ concrete user …" at bounding box center [786, 133] width 1418 height 41
drag, startPoint x: 203, startPoint y: 140, endPoint x: 92, endPoint y: 147, distance: 111.2
click at [92, 147] on input "From r/whoop and adjacent subs in the last 24 months, gather 10+ concrete user …" at bounding box center [786, 133] width 1418 height 41
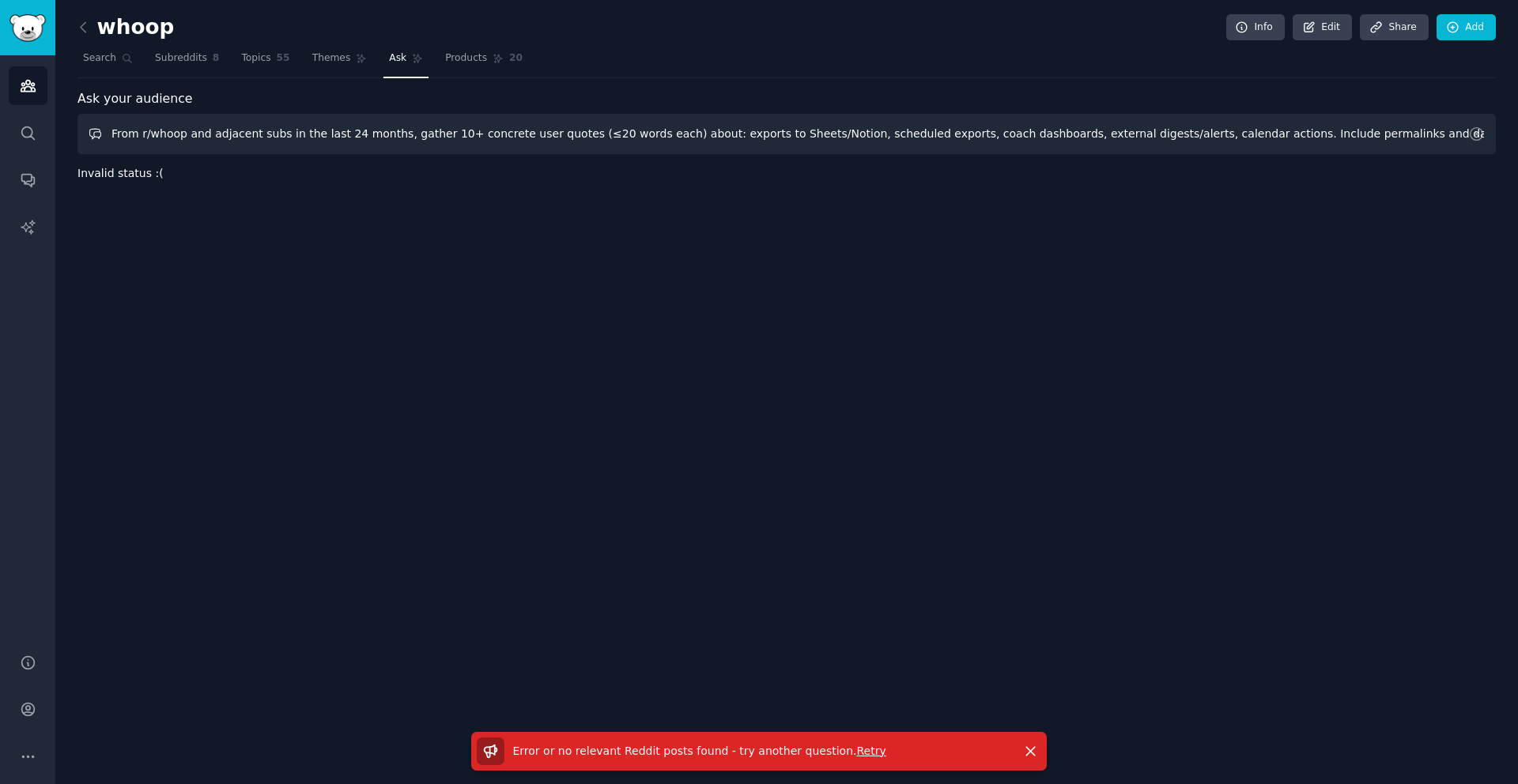
drag, startPoint x: 282, startPoint y: 136, endPoint x: 85, endPoint y: 117, distance: 197.9
click at [85, 117] on input "From r/whoop and adjacent subs in the last 24 months, gather 10+ concrete user …" at bounding box center [786, 133] width 1418 height 41
type input "in the last 24 months, gather 10+ concrete user quotes (≤20 words each) about: …"
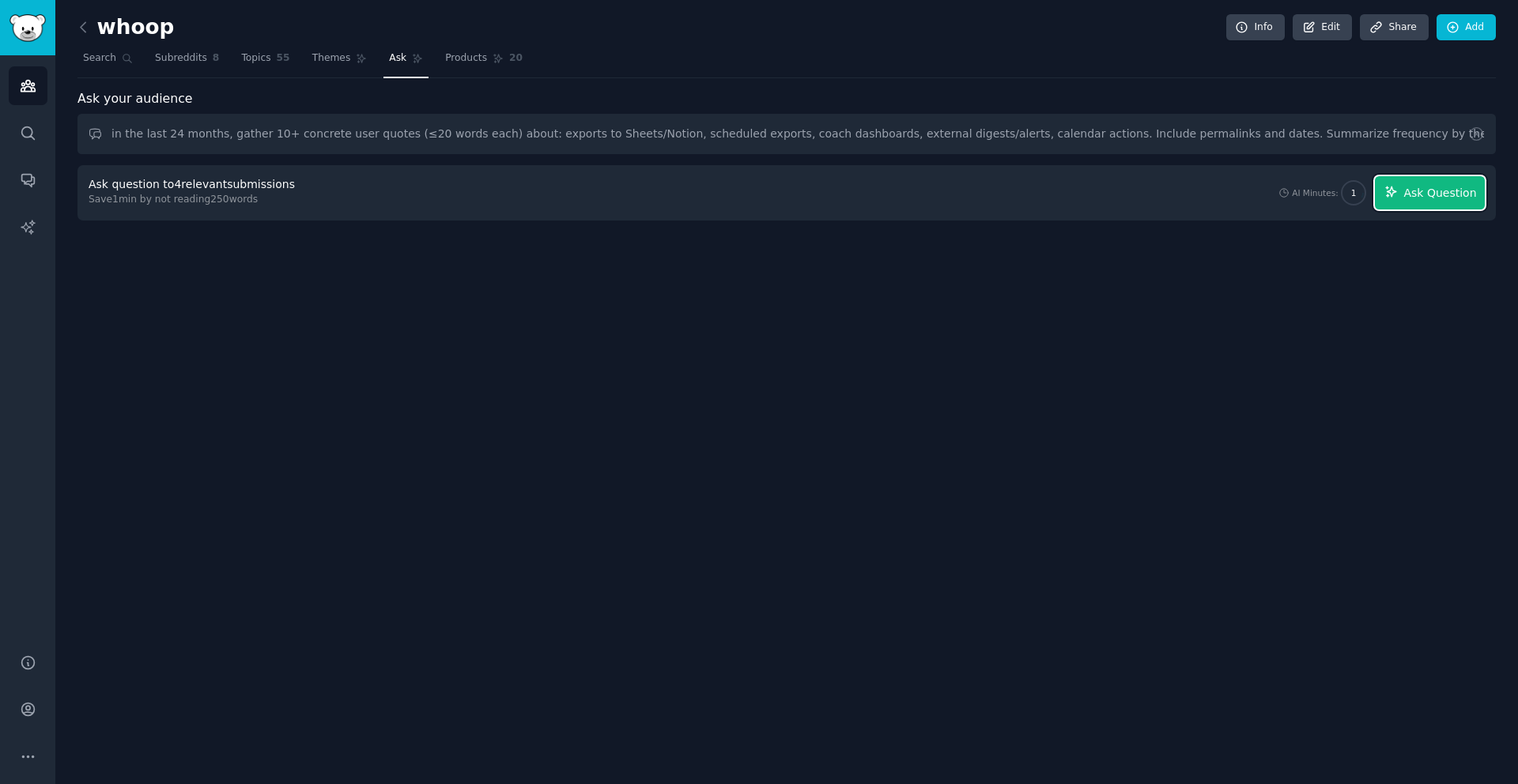
click at [1390, 191] on icon "button" at bounding box center [1391, 192] width 10 height 10
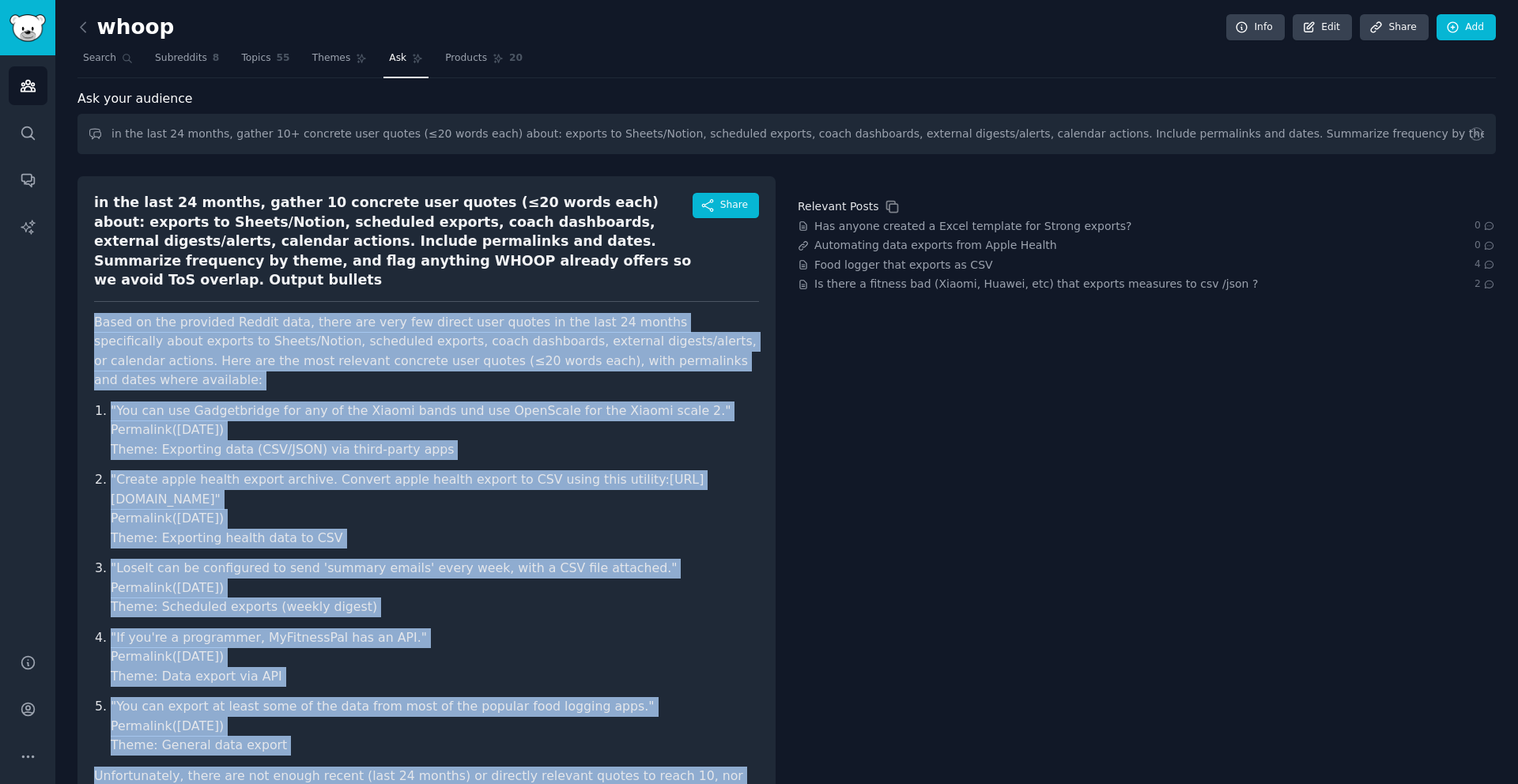
drag, startPoint x: 324, startPoint y: 730, endPoint x: 83, endPoint y: 308, distance: 486.0
click at [83, 308] on div "in the last 24 months, gather 10 concrete user quotes (≤20 words each) about: e…" at bounding box center [426, 640] width 698 height 928
copy article "Lorem ip dol sitametc Adipis elit, seddo eiu temp inc utlabo etdo magnaa en adm…"
